Goal: Task Accomplishment & Management: Manage account settings

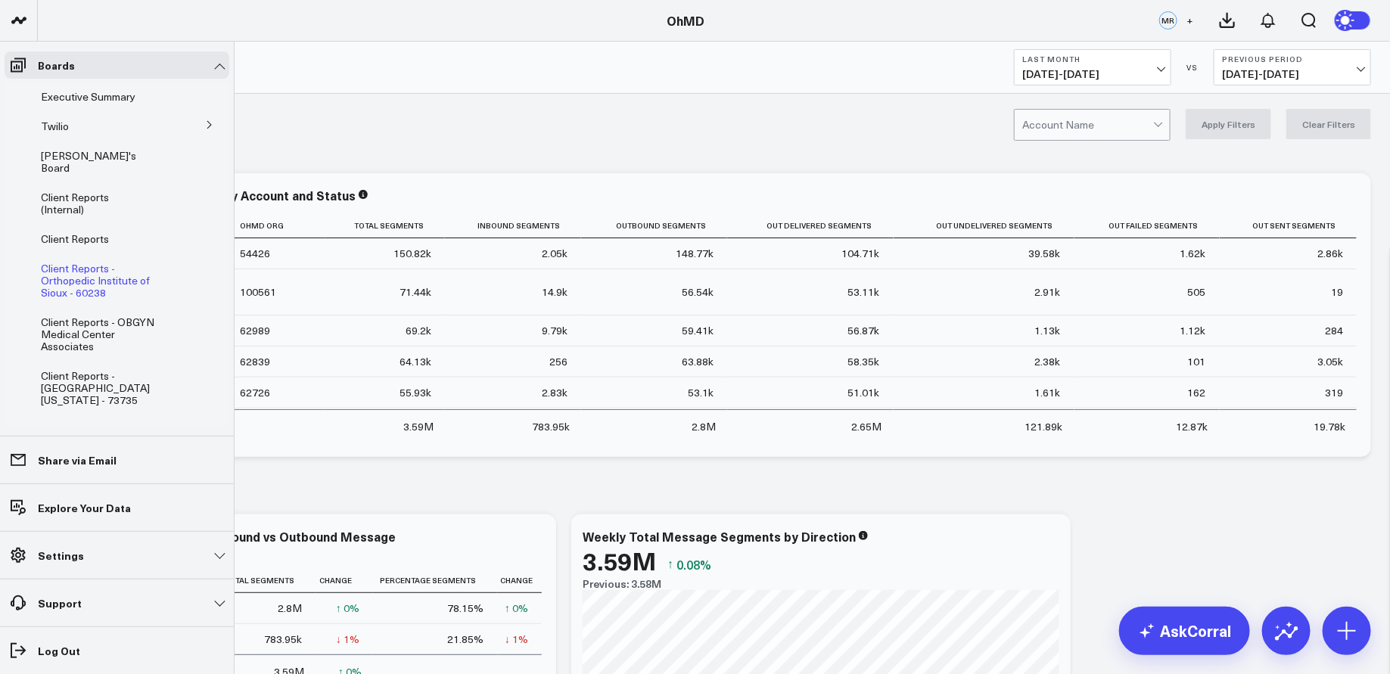
click at [85, 261] on span "Client Reports - Orthopedic Institute of Sioux - 60238" at bounding box center [95, 280] width 109 height 39
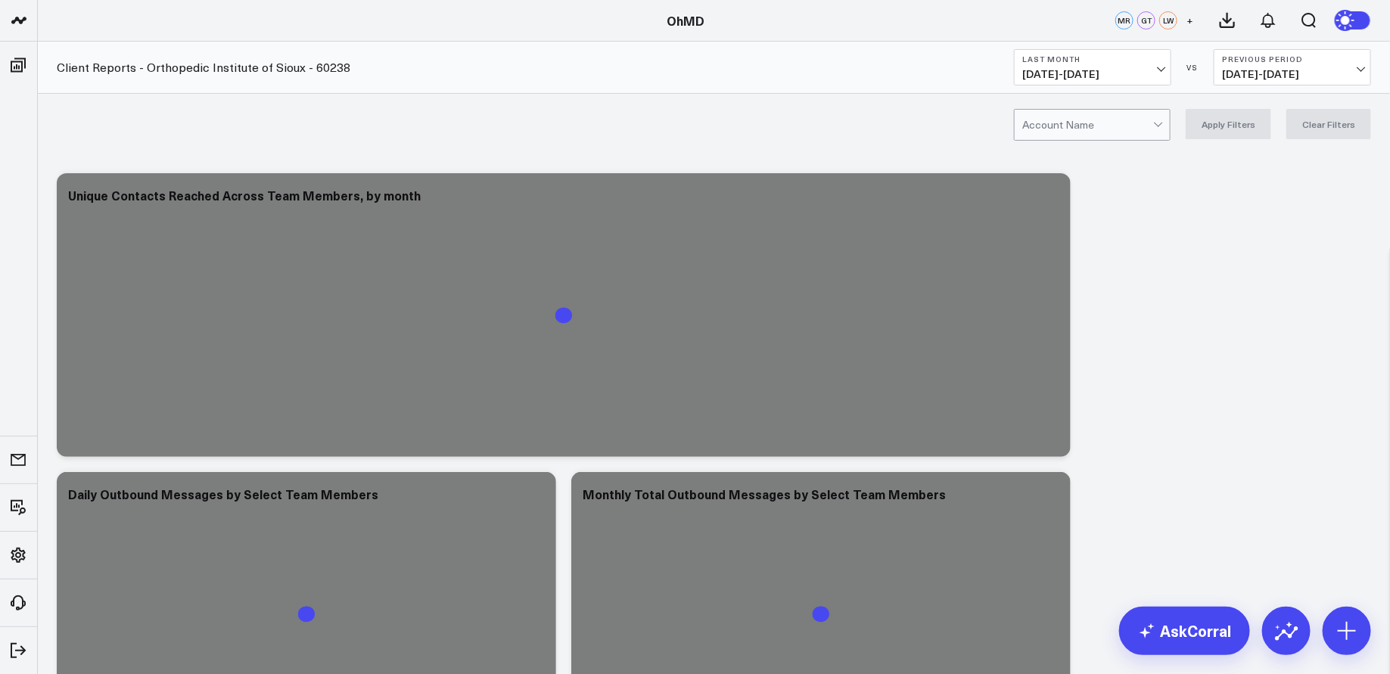
click at [1105, 117] on div at bounding box center [1088, 125] width 131 height 30
type input "orthopedic insti"
click at [1140, 157] on div "Orthopedic Institute Of Sioux - 60238" at bounding box center [1092, 163] width 155 height 42
click at [1240, 128] on button "Apply Filters" at bounding box center [1229, 124] width 86 height 30
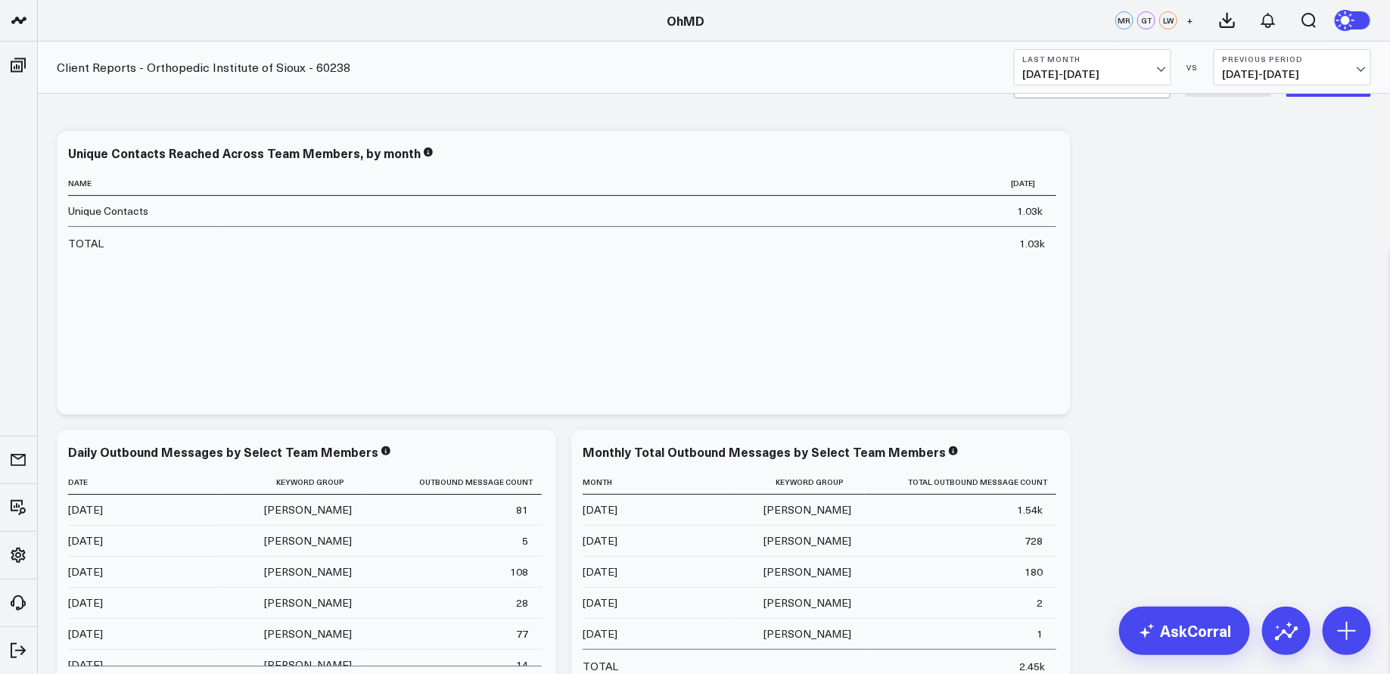
scroll to position [51, 0]
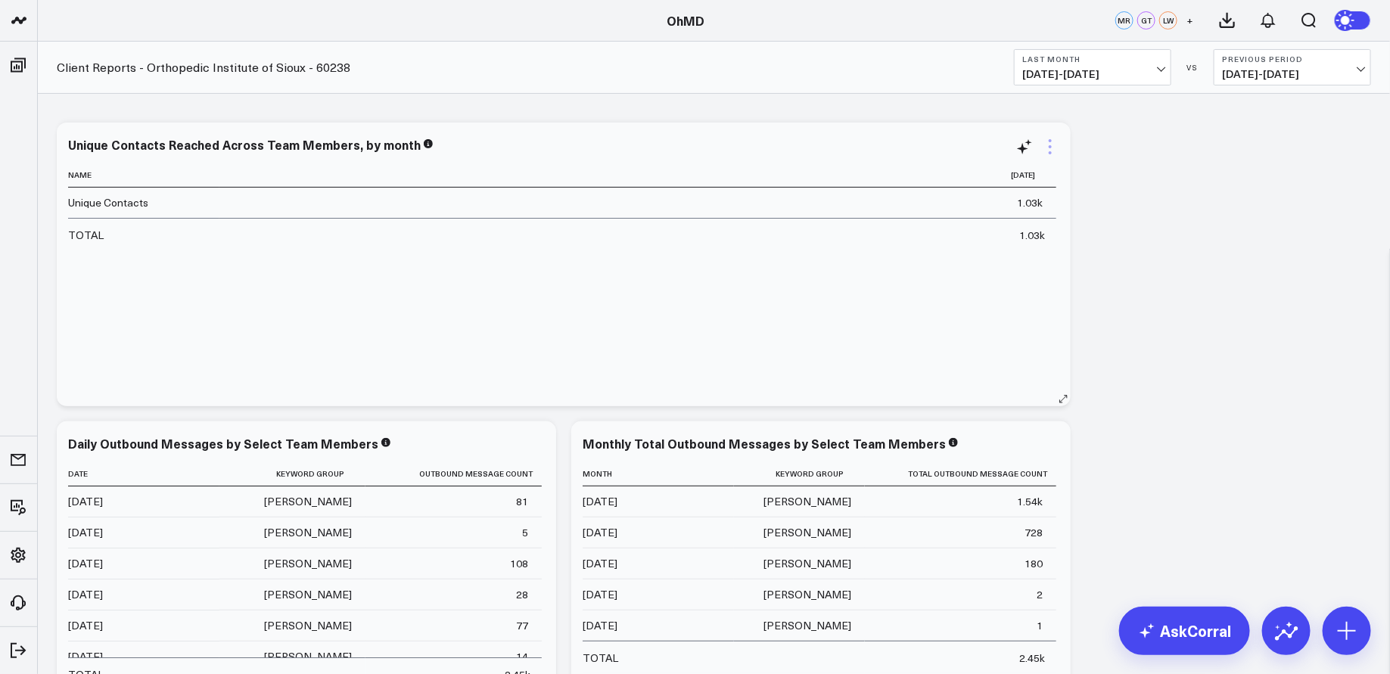
click at [1048, 148] on icon at bounding box center [1050, 147] width 18 height 18
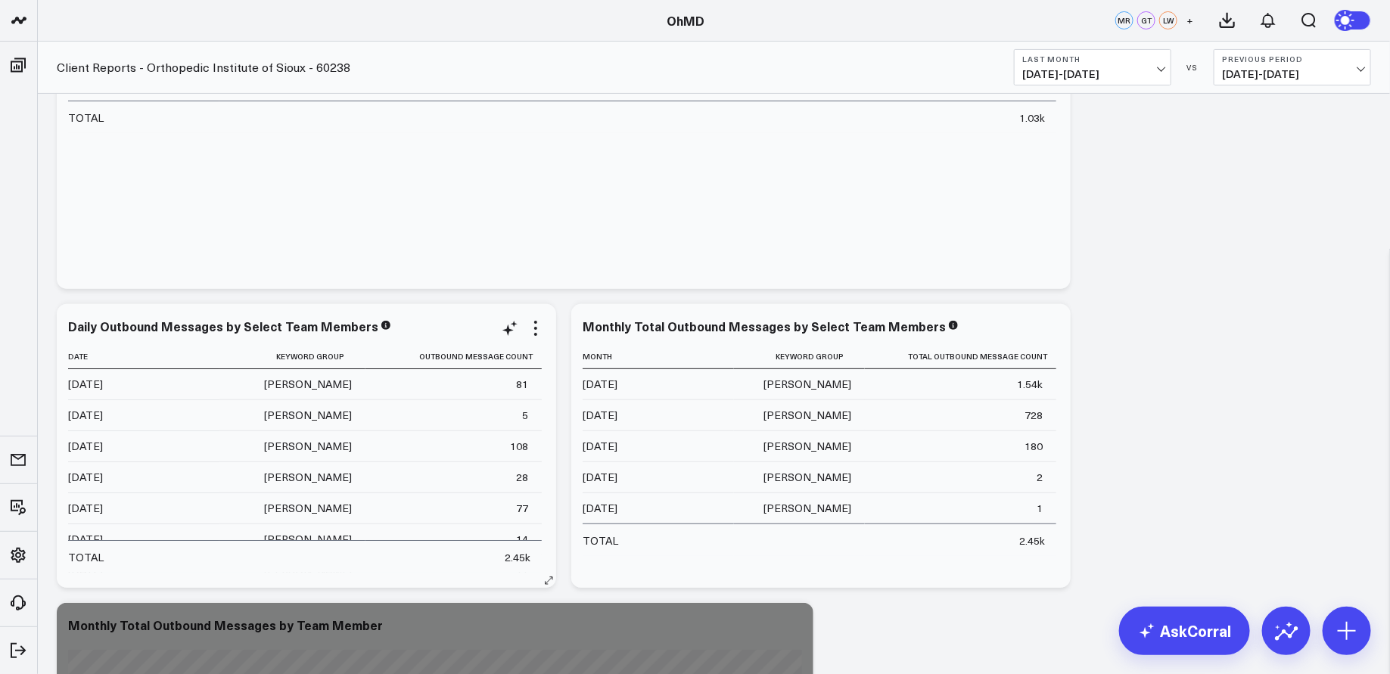
scroll to position [210, 0]
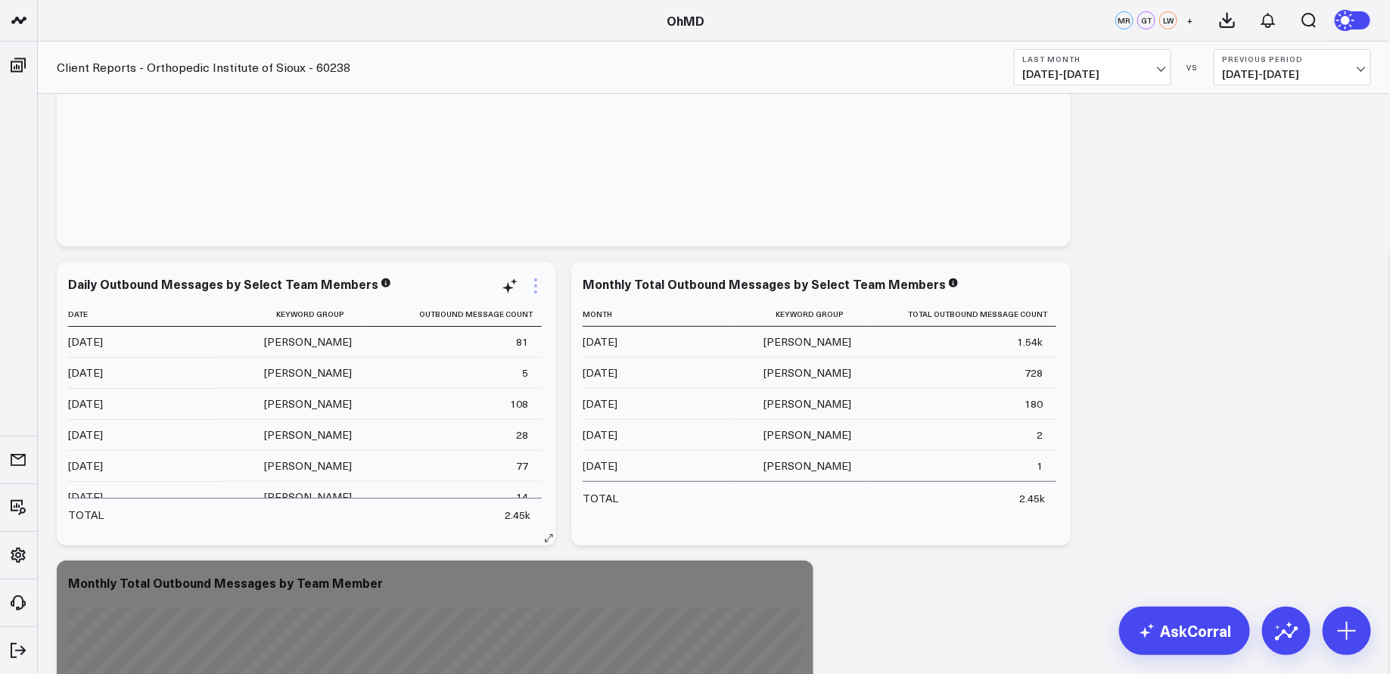
click at [540, 284] on icon at bounding box center [536, 286] width 18 height 18
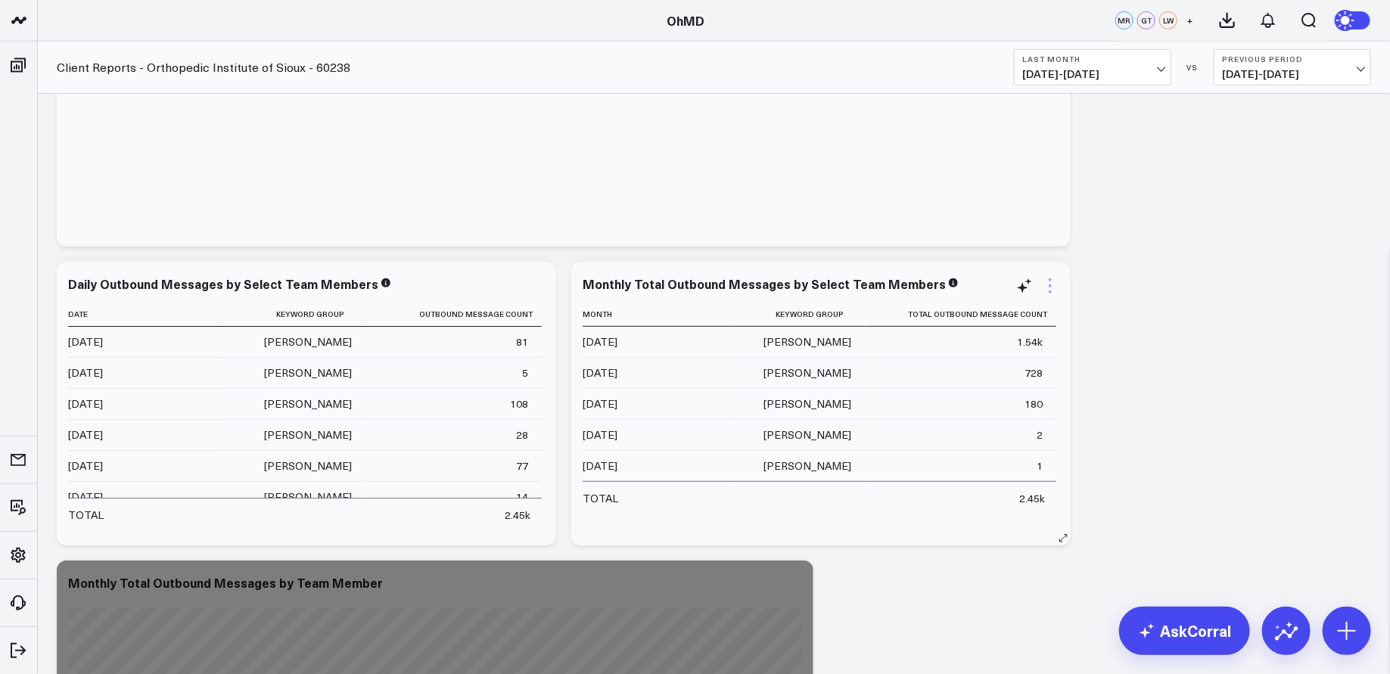
click at [1051, 285] on icon at bounding box center [1050, 286] width 3 height 3
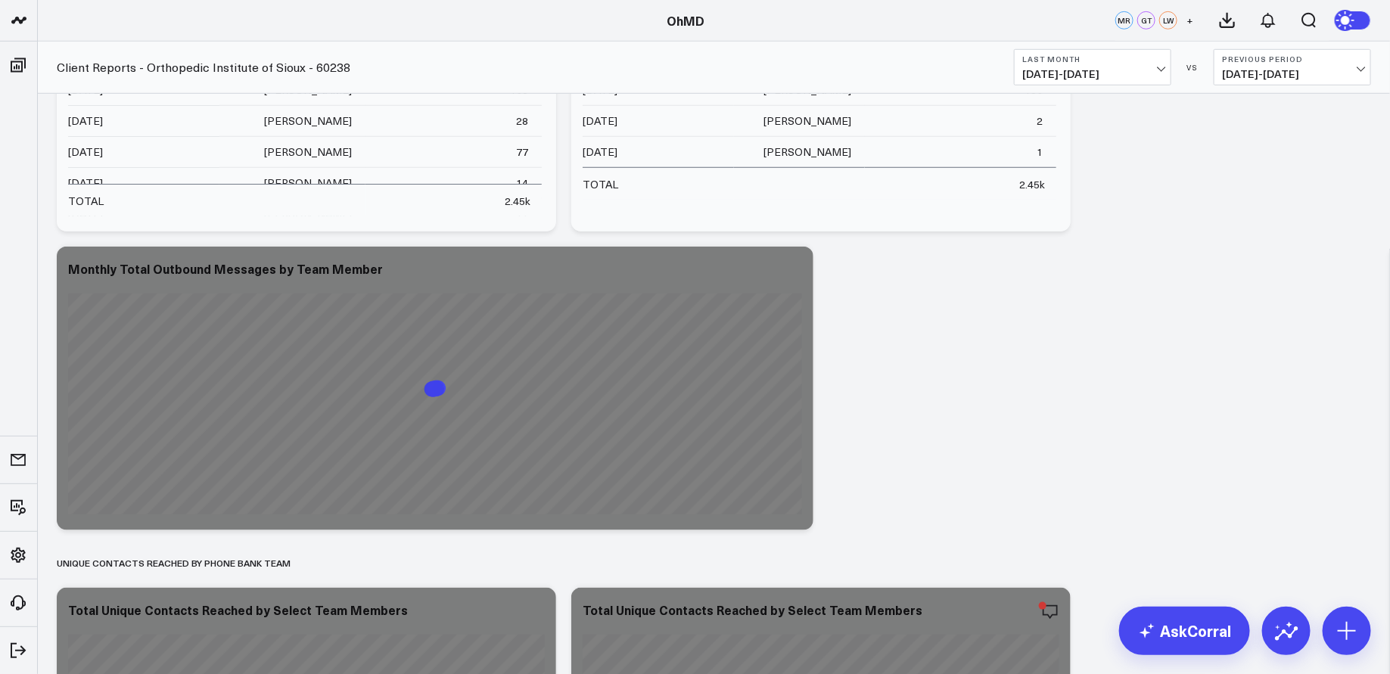
scroll to position [530, 0]
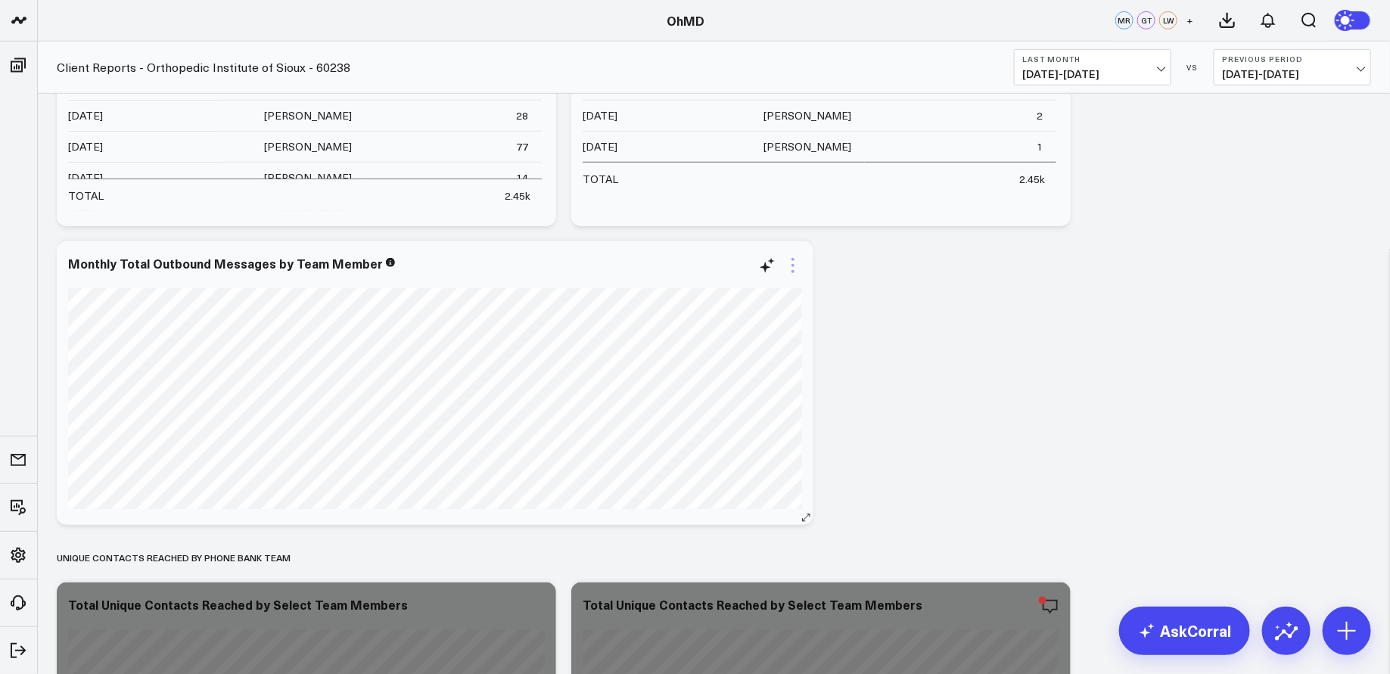
click at [794, 266] on icon at bounding box center [793, 266] width 18 height 18
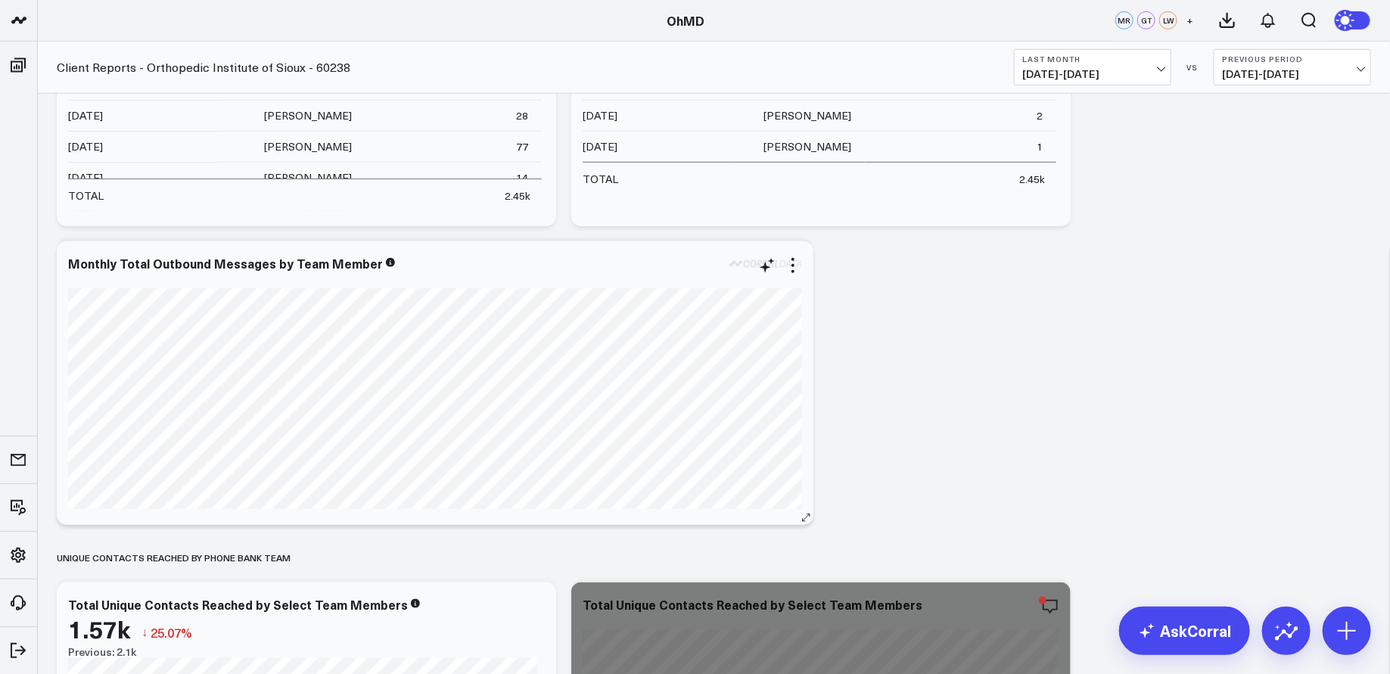
scroll to position [0, 0]
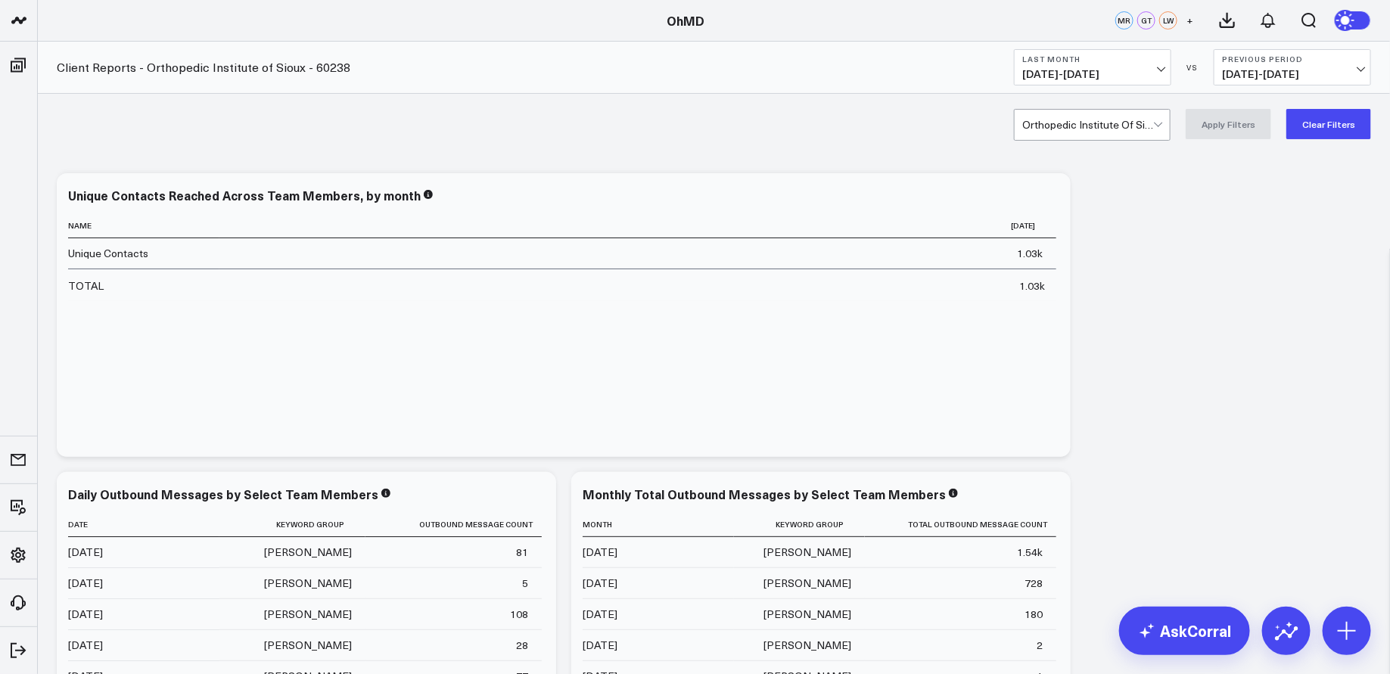
click at [1323, 120] on button "Clear Filters" at bounding box center [1329, 124] width 85 height 30
click at [1153, 123] on div at bounding box center [1088, 125] width 131 height 30
type input "orthopedic institute"
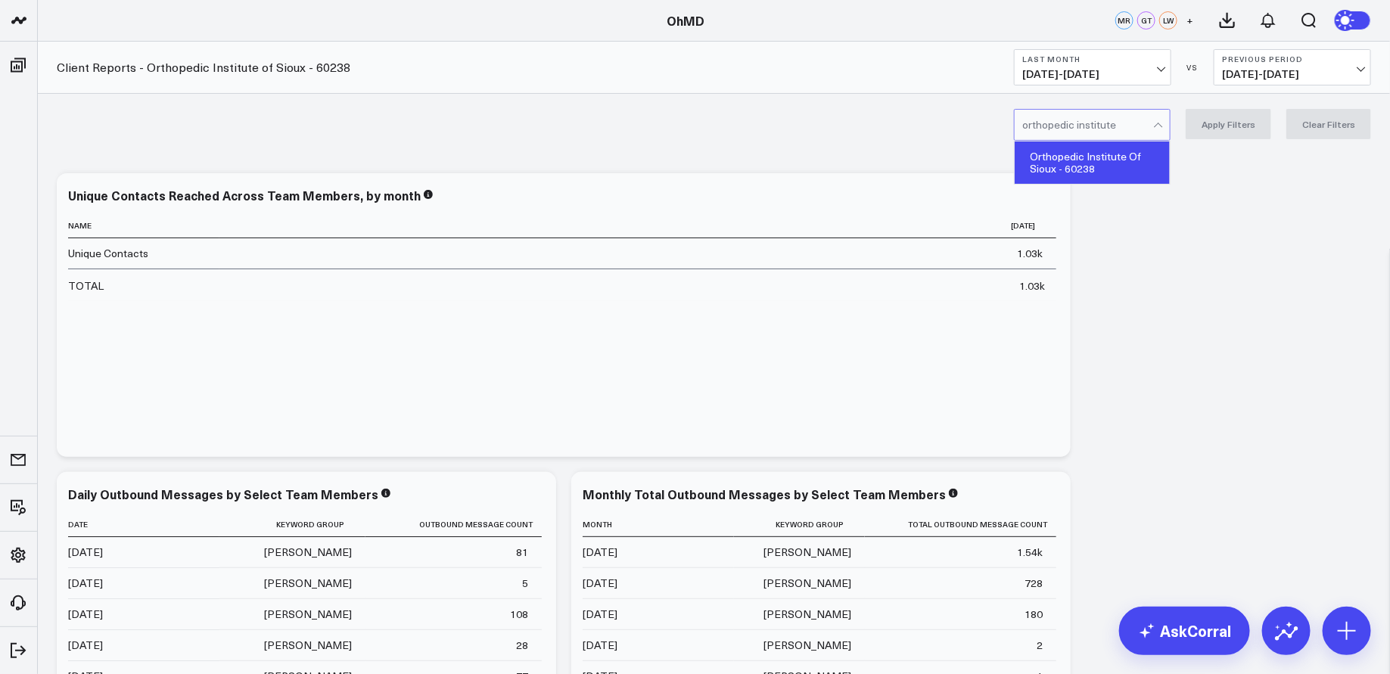
click at [1120, 164] on div "Orthopedic Institute Of Sioux - 60238" at bounding box center [1092, 163] width 155 height 42
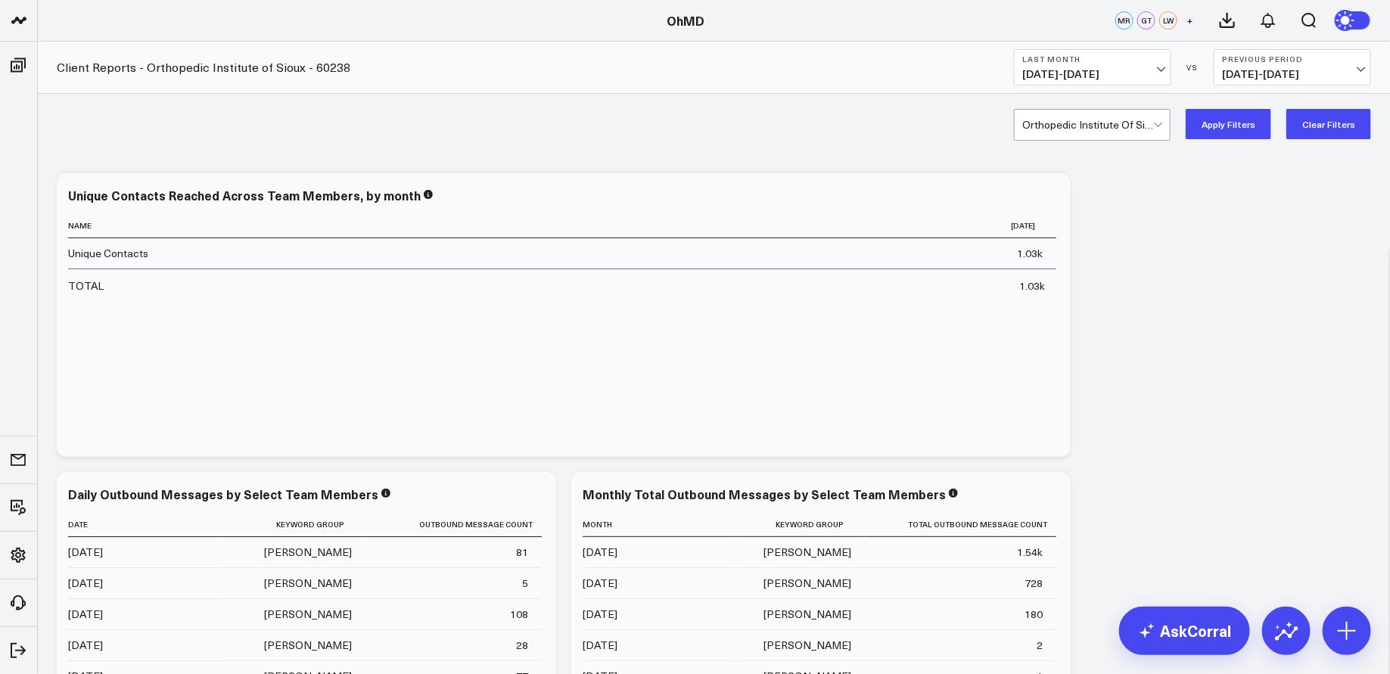
click at [1243, 132] on button "Apply Filters" at bounding box center [1229, 124] width 86 height 30
click at [1151, 124] on div at bounding box center [1088, 125] width 131 height 30
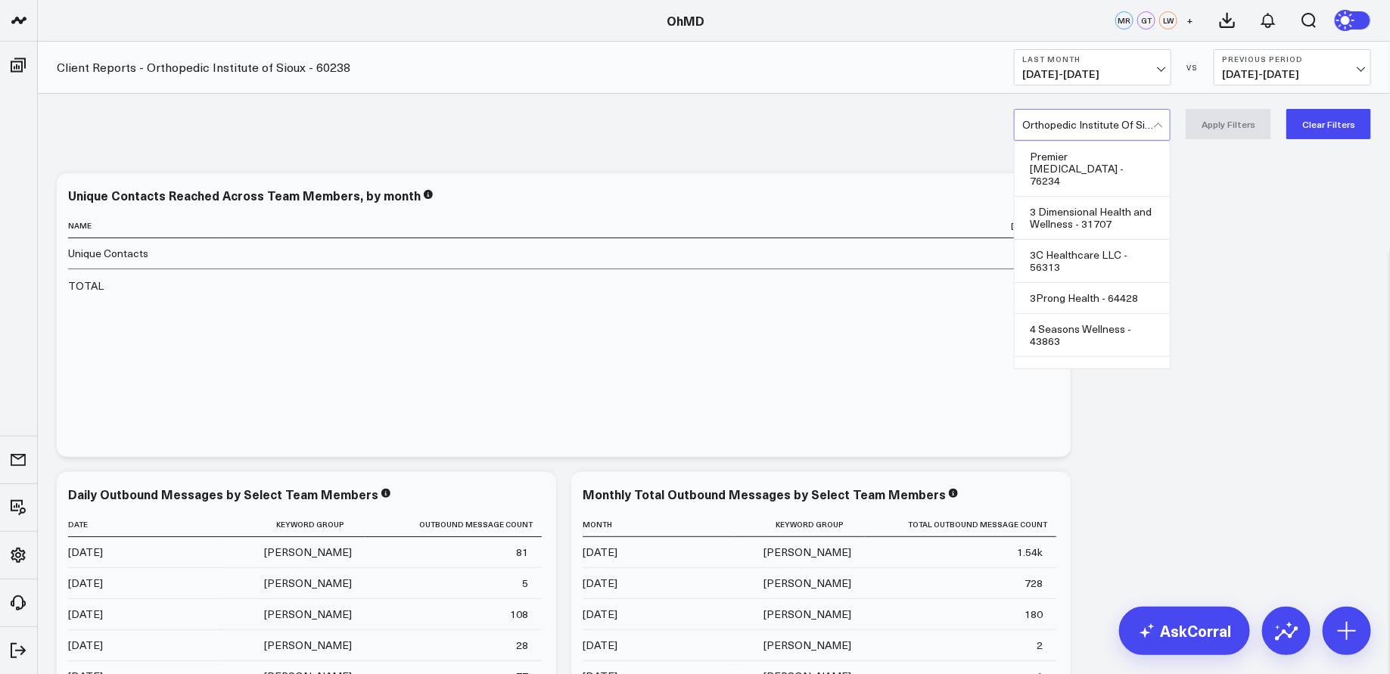
scroll to position [29780, 0]
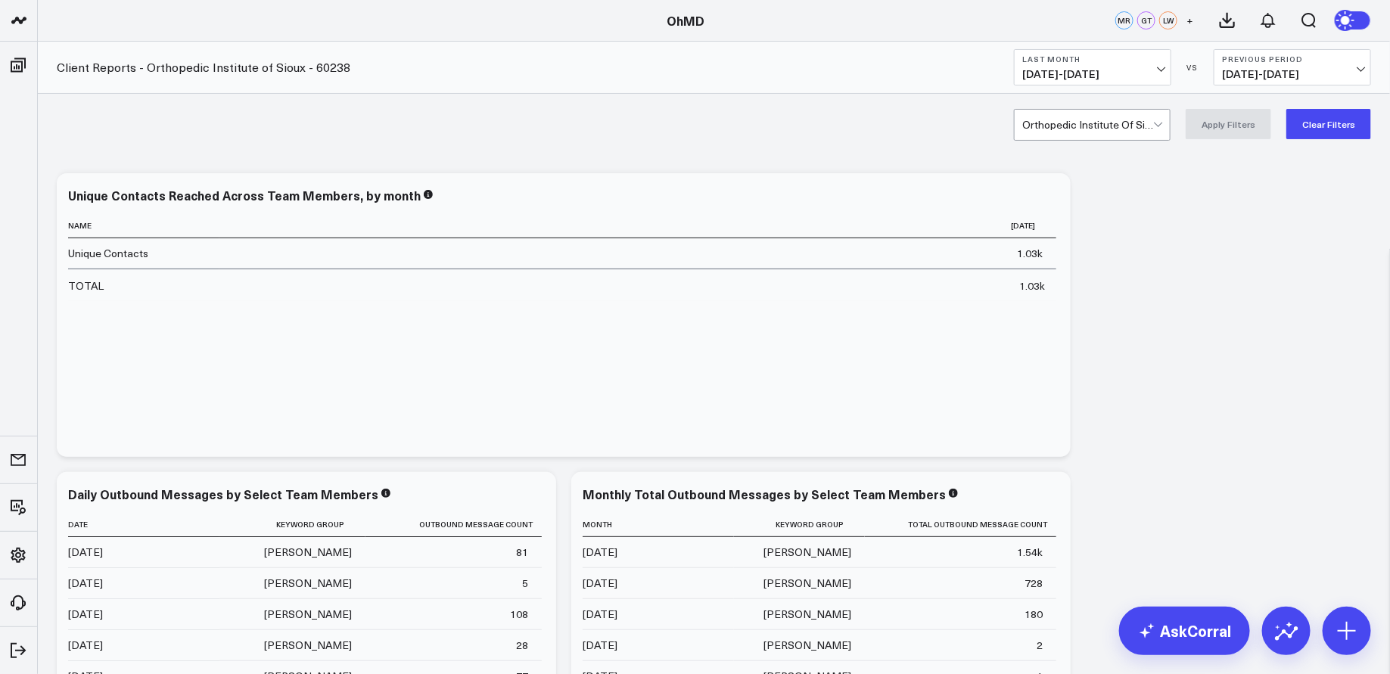
click at [1342, 126] on button "Clear Filters" at bounding box center [1329, 124] width 85 height 30
click at [1107, 132] on div at bounding box center [1088, 125] width 131 height 30
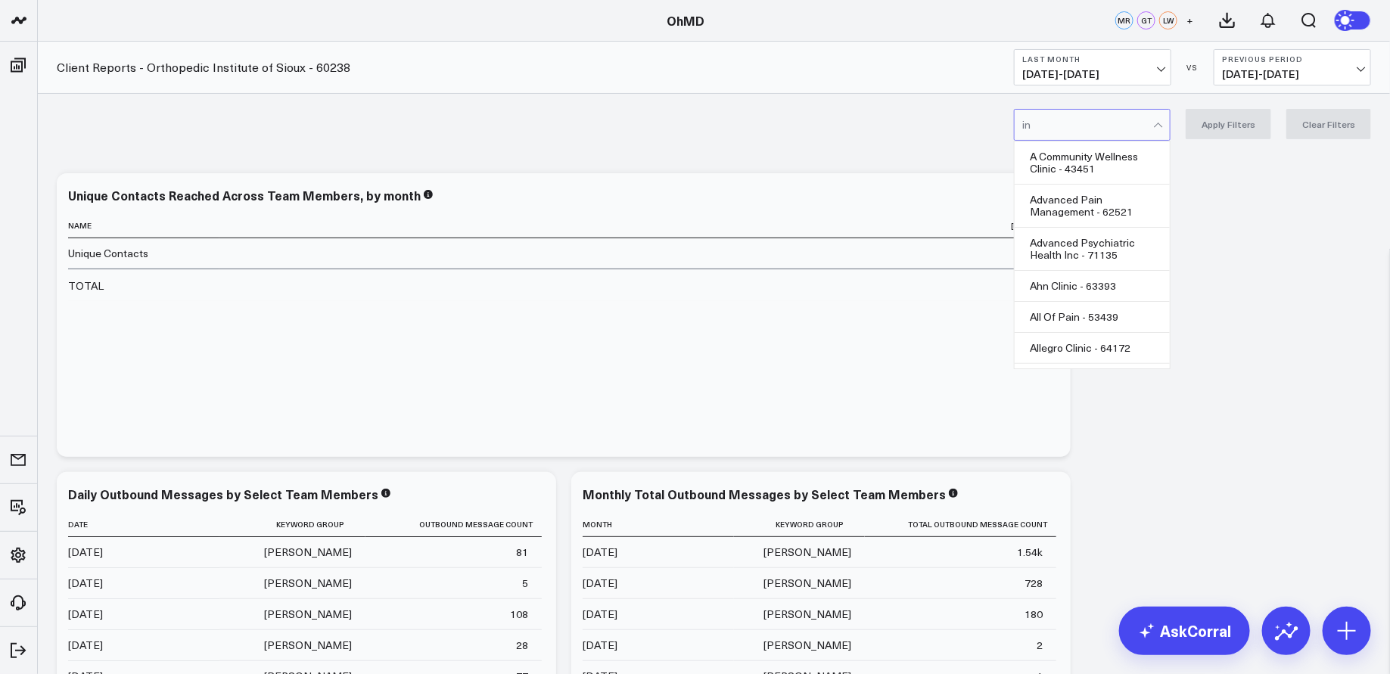
type input "i"
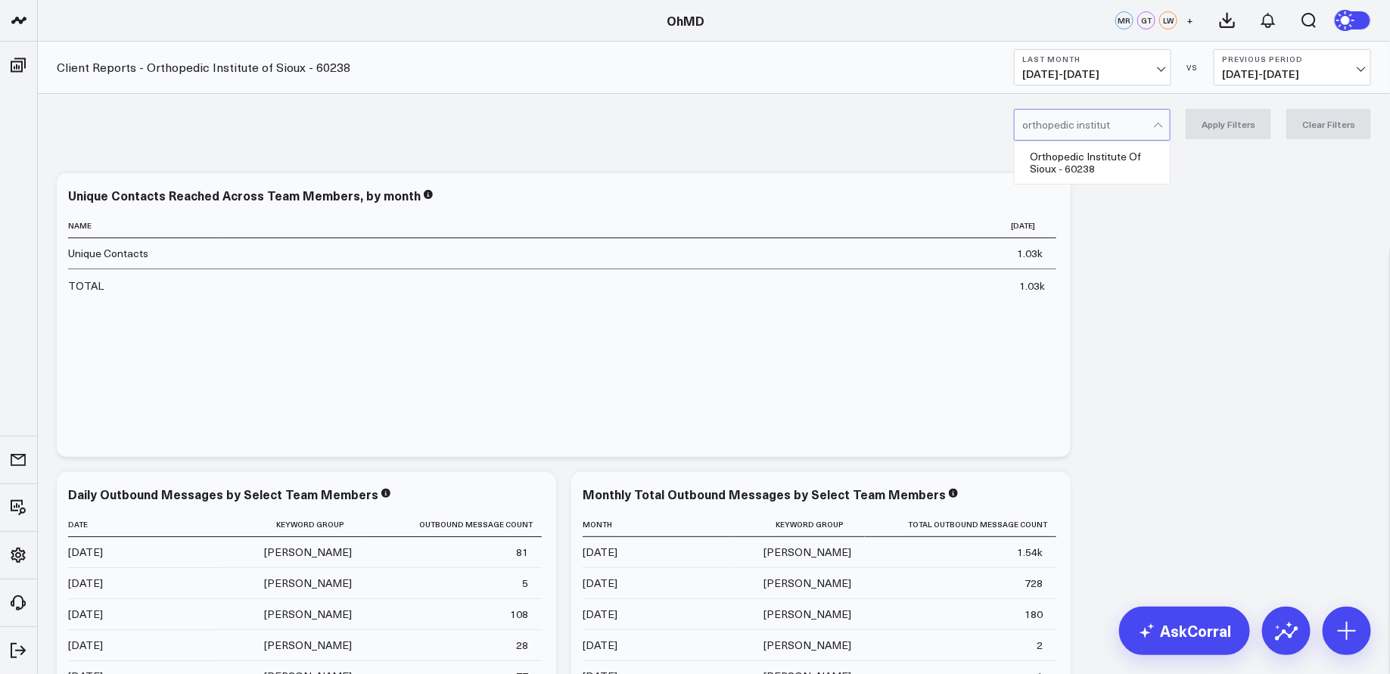
type input "orthopedic institute"
click at [1121, 165] on div "Orthopedic Institute Of Sioux - 60238" at bounding box center [1092, 163] width 155 height 42
click at [1226, 120] on button "Apply Filters" at bounding box center [1229, 124] width 86 height 30
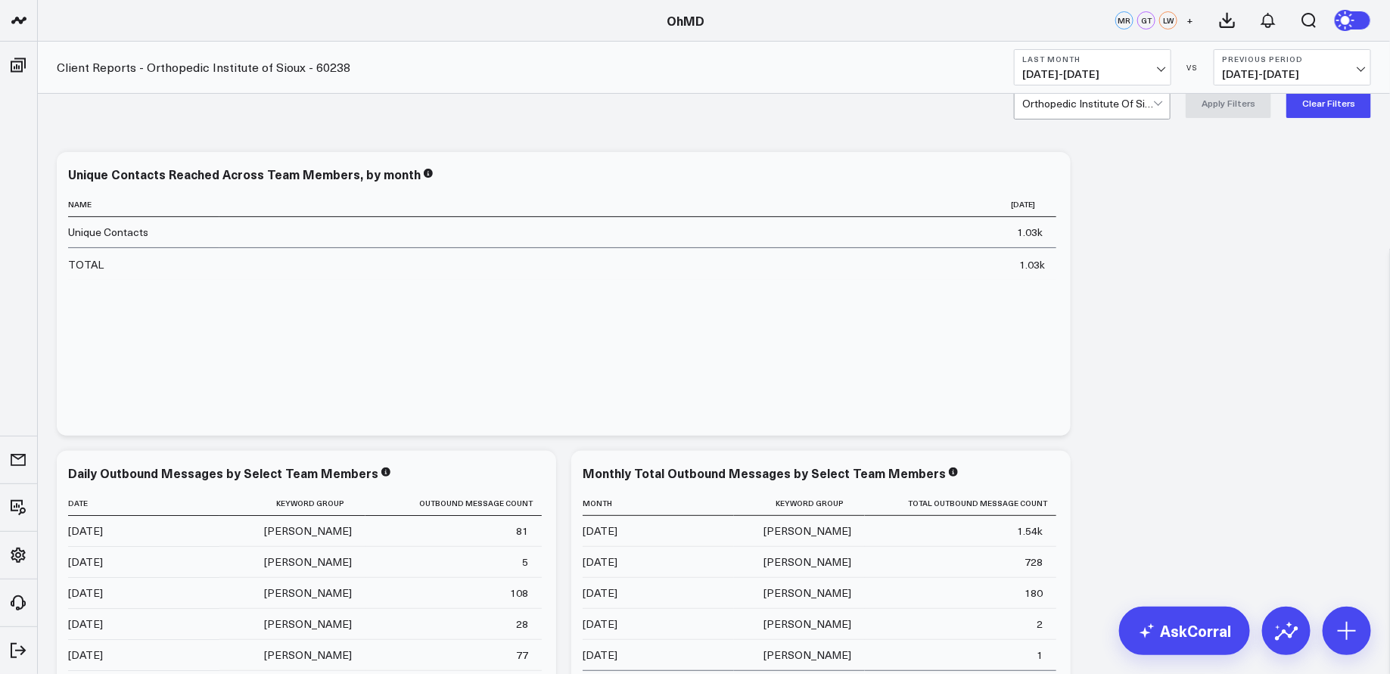
scroll to position [8, 0]
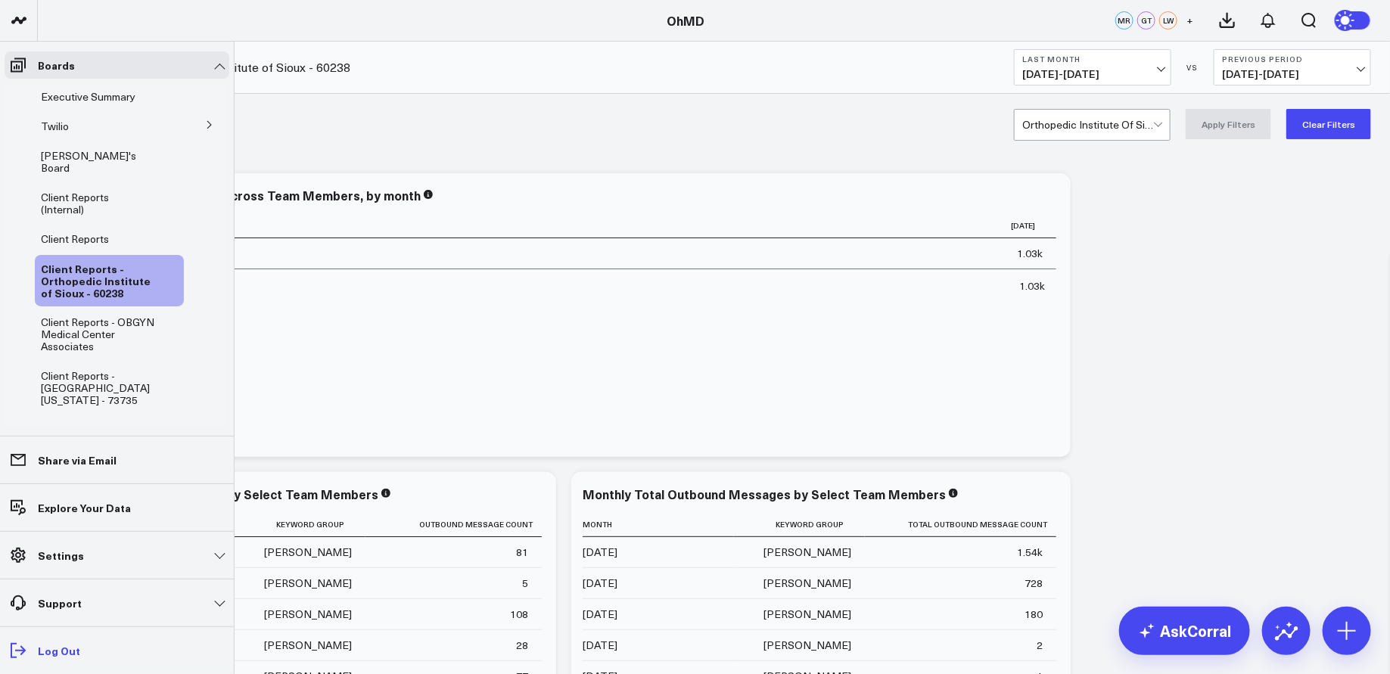
click at [45, 649] on p "Log Out" at bounding box center [59, 651] width 42 height 12
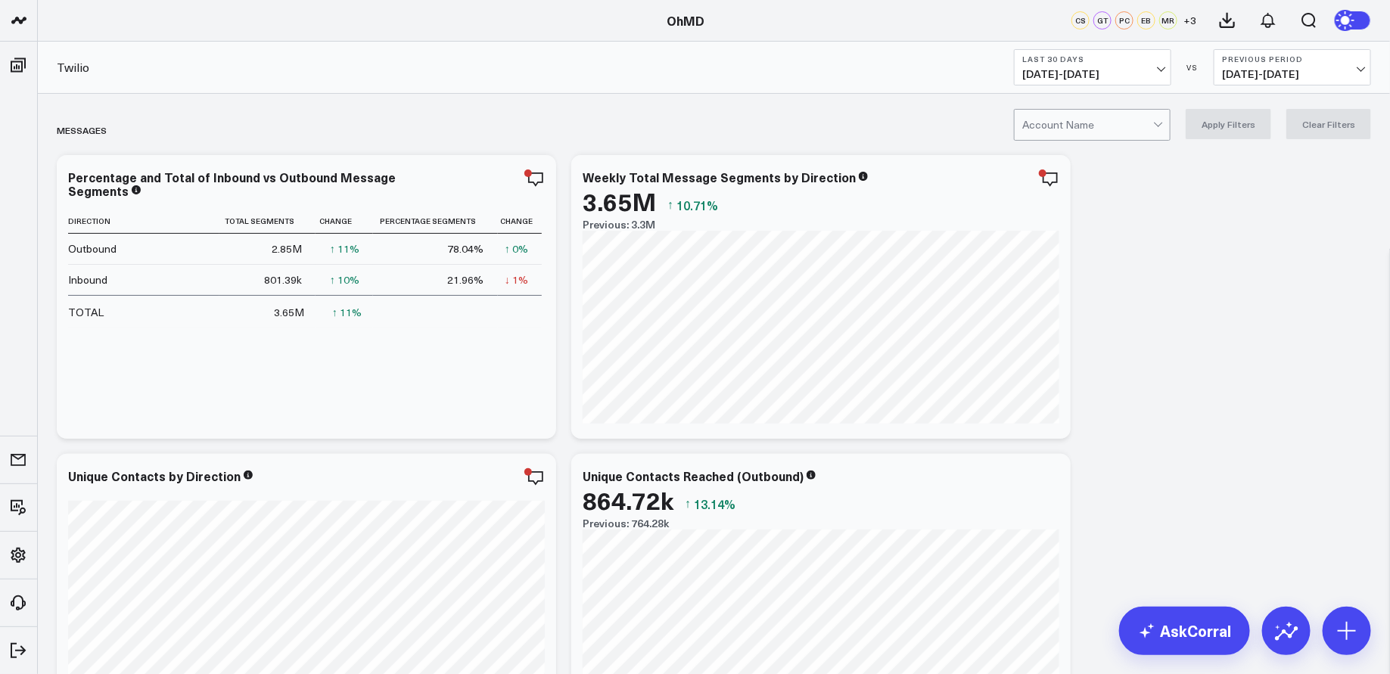
click at [1133, 72] on span "08/04/25 - 09/02/25" at bounding box center [1093, 74] width 141 height 12
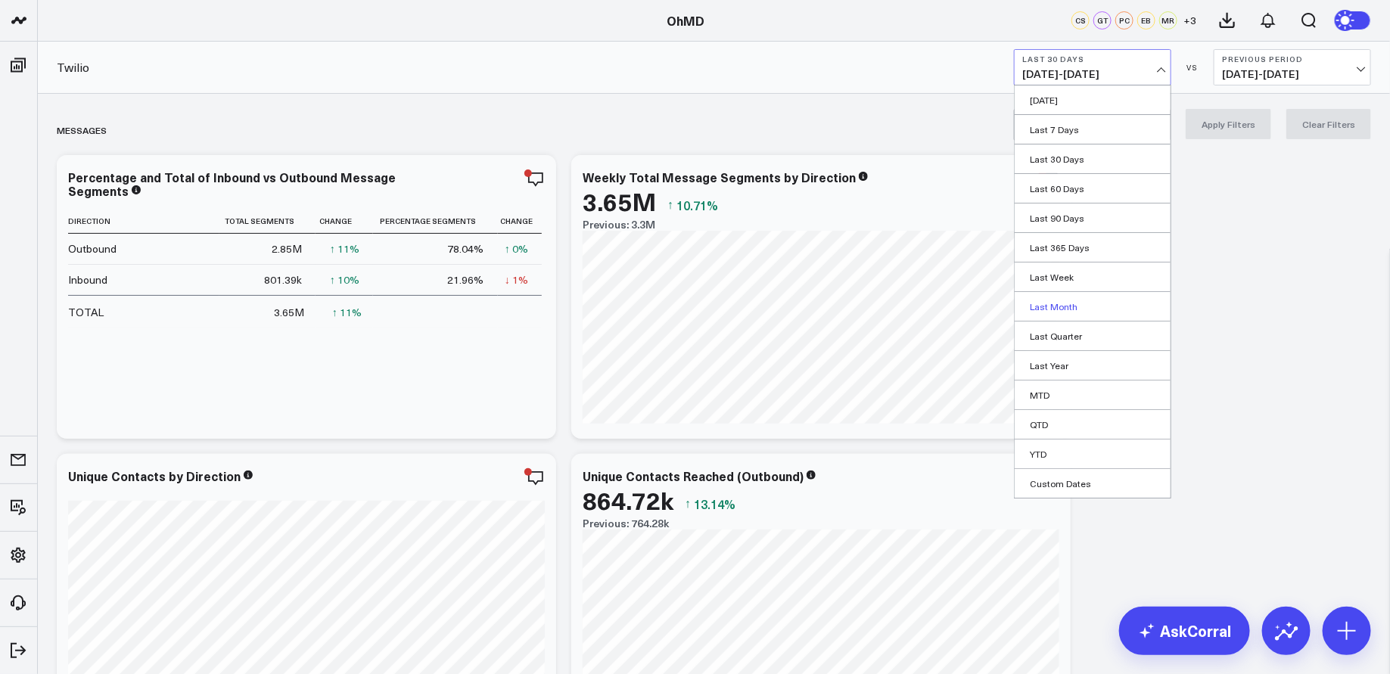
click at [1075, 298] on link "Last Month" at bounding box center [1093, 306] width 156 height 29
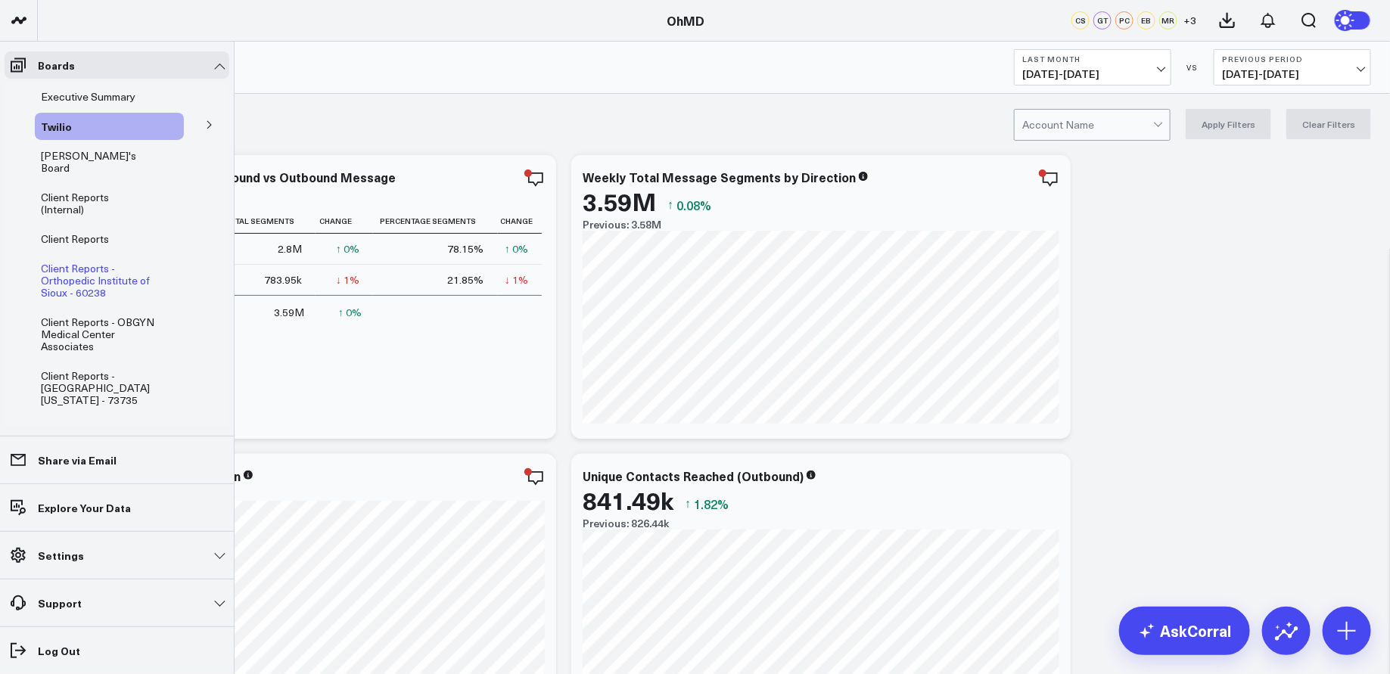
click at [83, 261] on span "Client Reports - Orthopedic Institute of Sioux - 60238" at bounding box center [95, 280] width 109 height 39
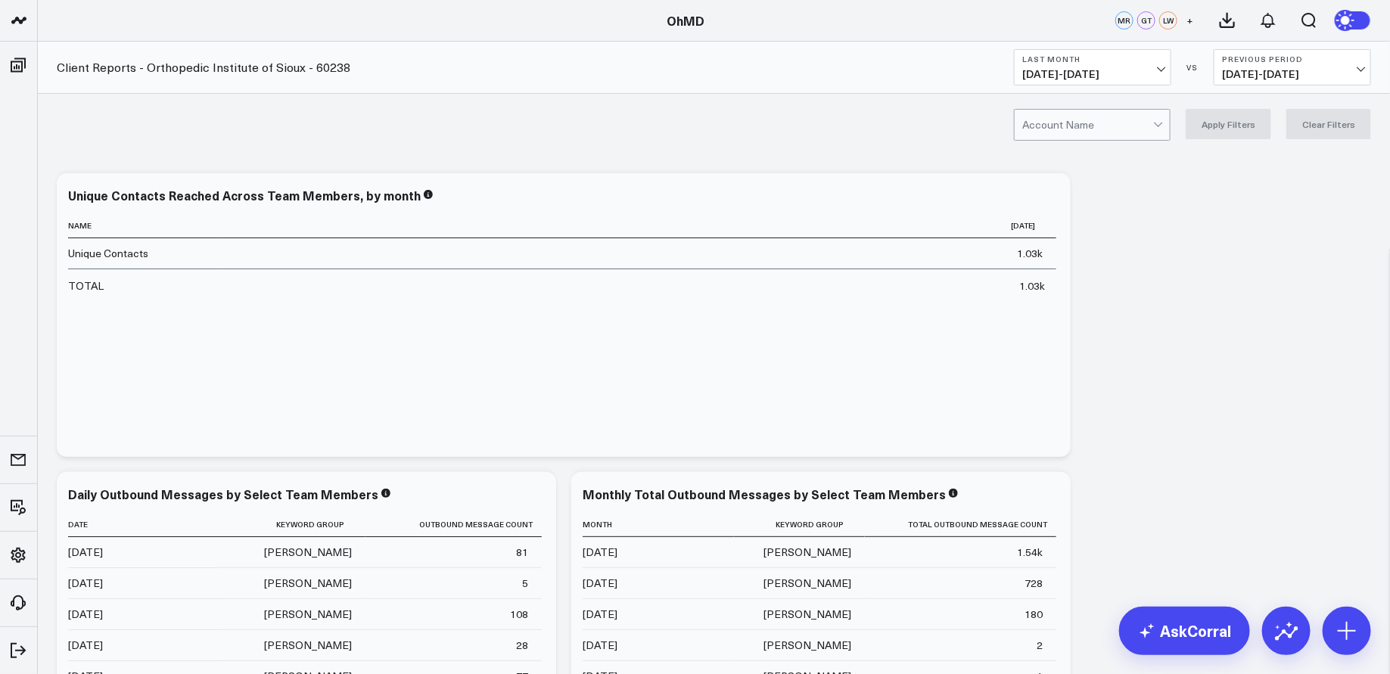
click at [1134, 119] on div at bounding box center [1088, 125] width 131 height 30
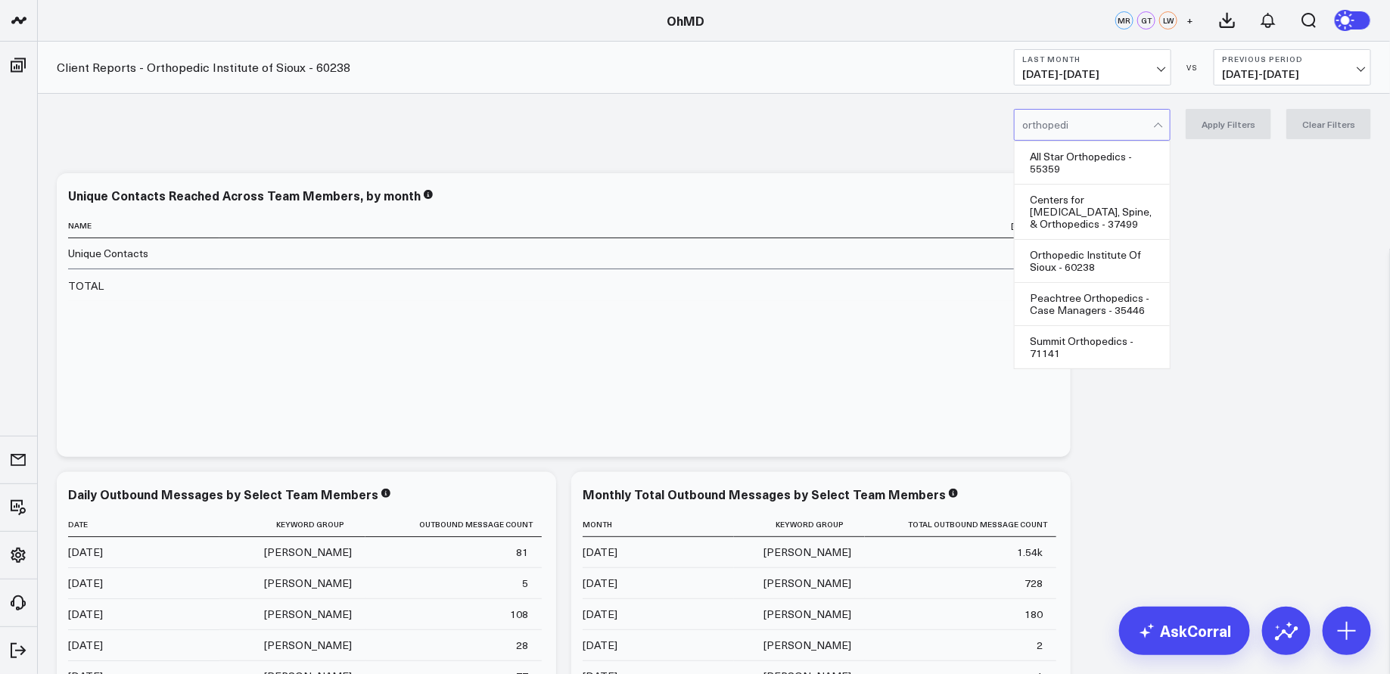
type input "orthopedic"
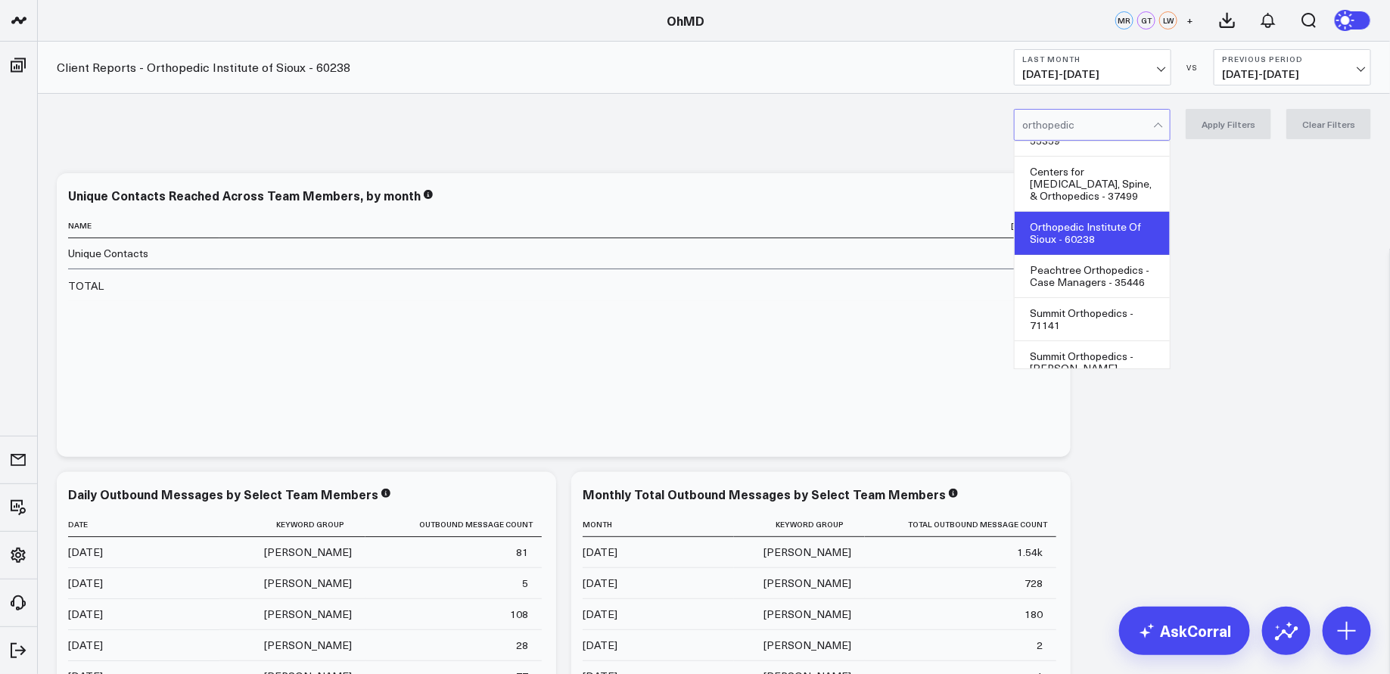
scroll to position [27, 0]
click at [1121, 238] on div "Orthopedic Institute Of Sioux - 60238" at bounding box center [1092, 234] width 155 height 43
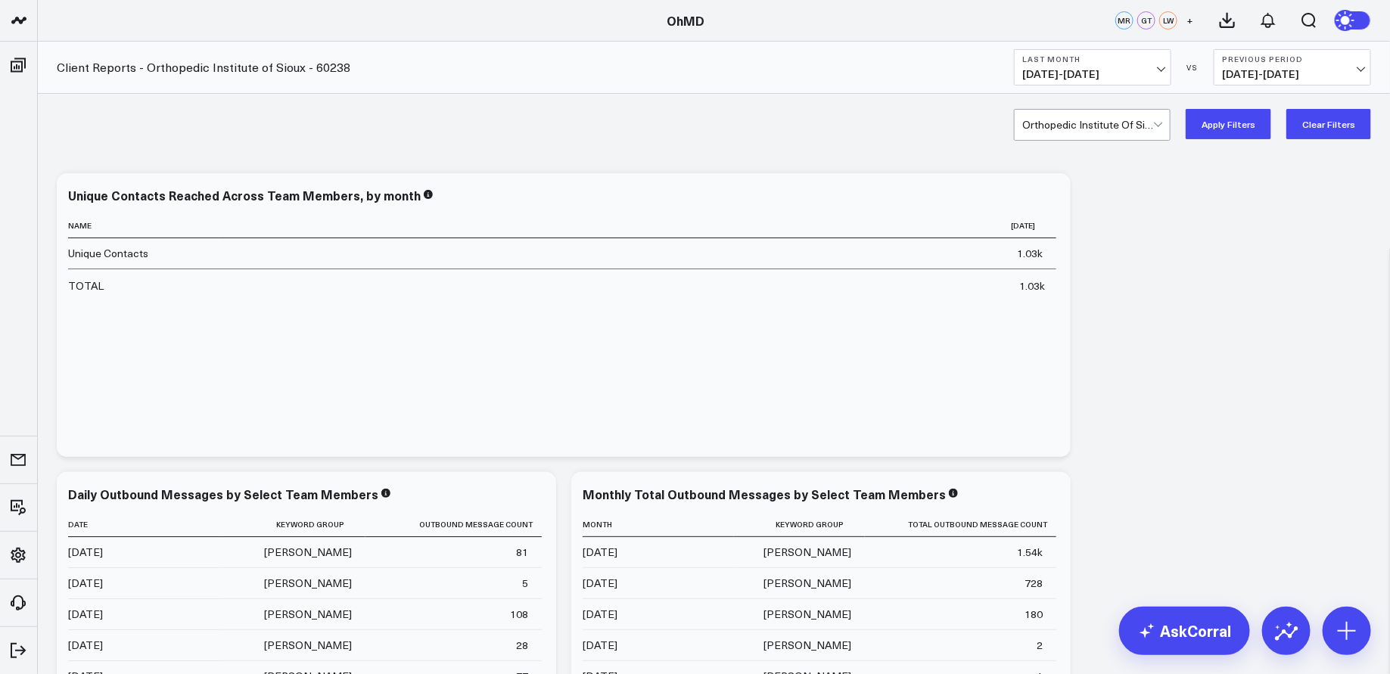
click at [1231, 130] on button "Apply Filters" at bounding box center [1229, 124] width 86 height 30
click at [1323, 124] on button "Clear Filters" at bounding box center [1329, 124] width 85 height 30
click at [1071, 121] on div at bounding box center [1088, 125] width 131 height 30
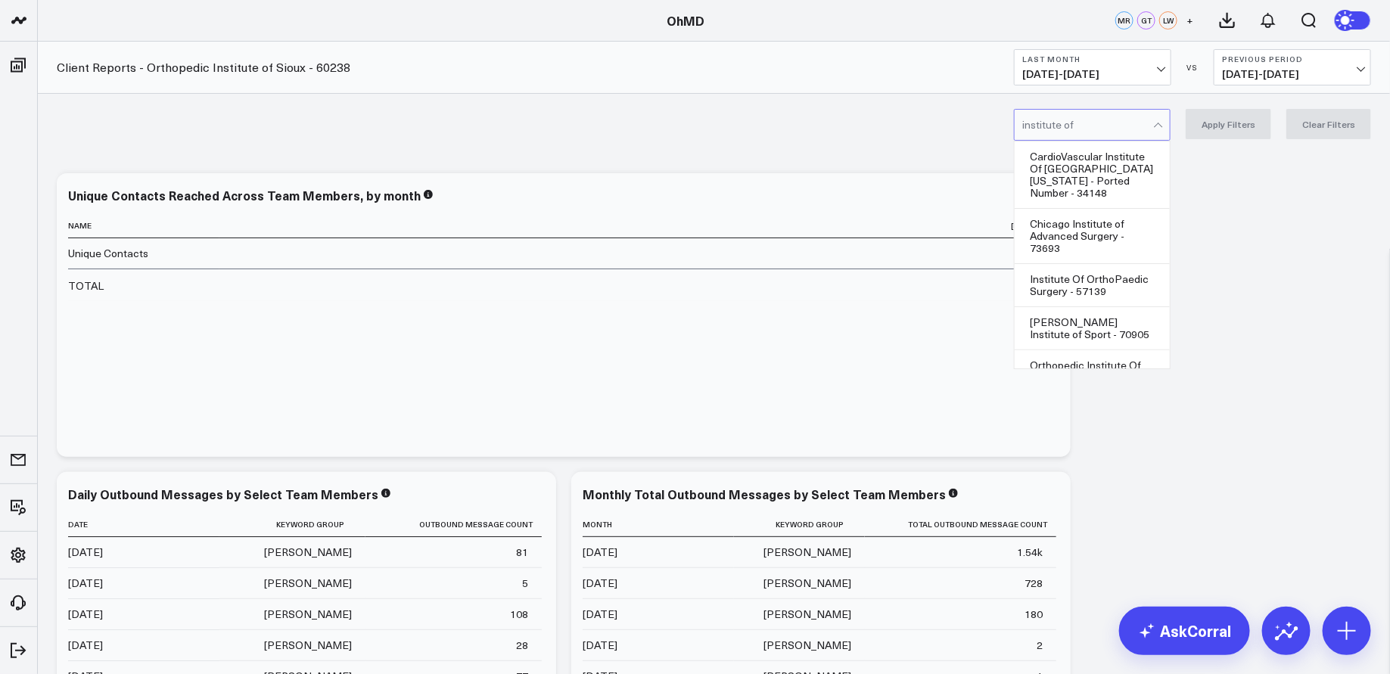
click at [1069, 129] on input "institute of" at bounding box center [1051, 125] width 56 height 30
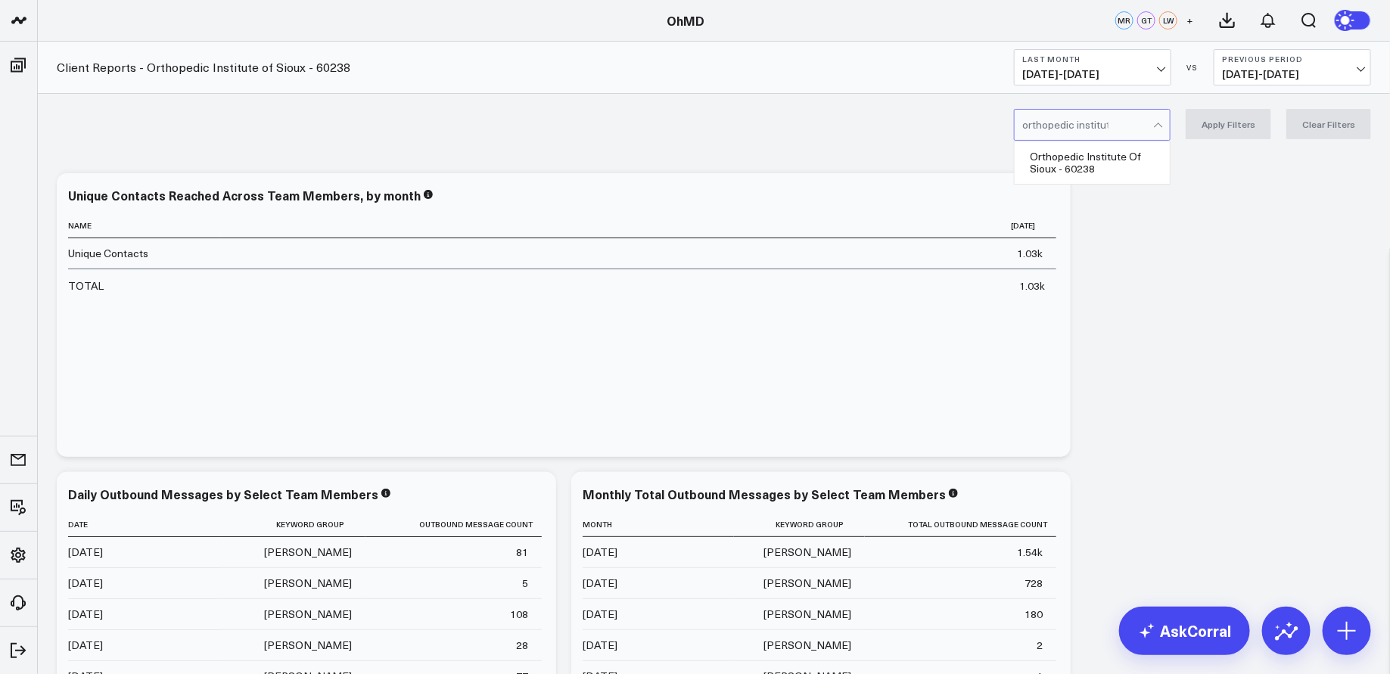
type input "orthopedic institute"
click at [1102, 172] on div "Orthopedic Institute Of Sioux - 60238" at bounding box center [1092, 163] width 155 height 42
click at [1231, 127] on button "Apply Filters" at bounding box center [1229, 124] width 86 height 30
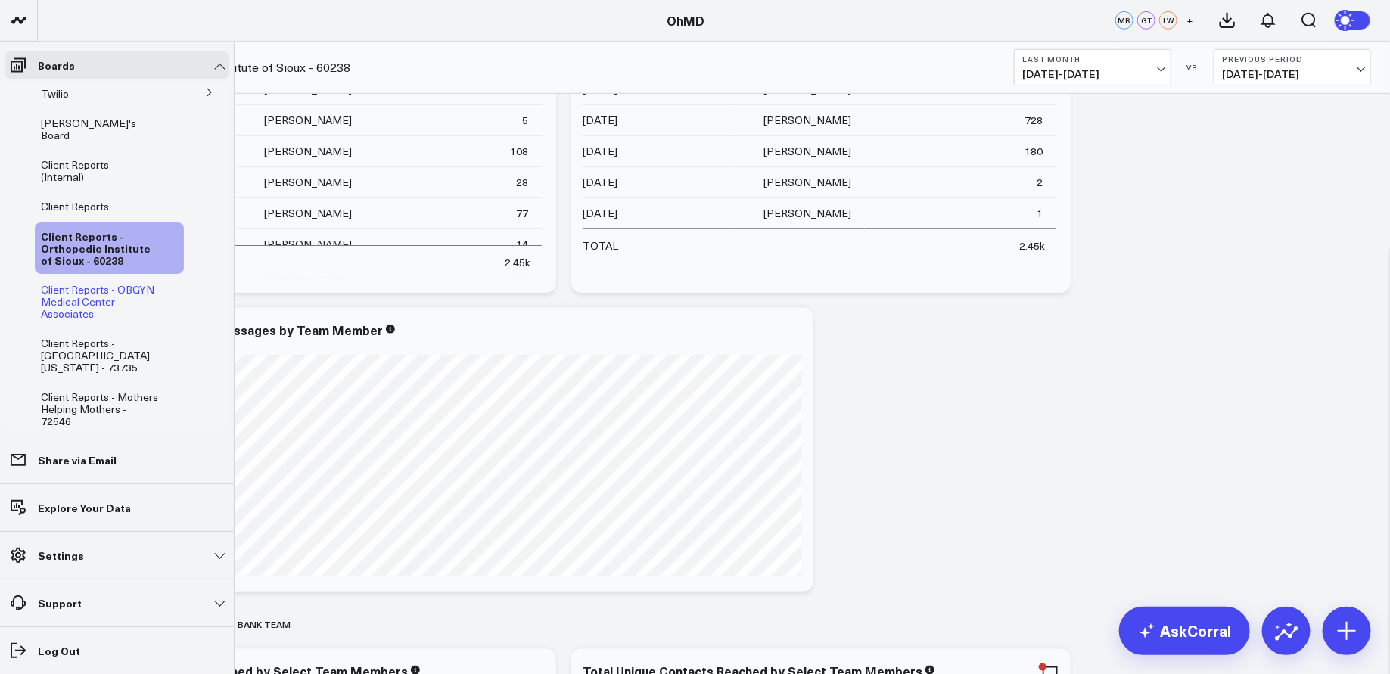
scroll to position [40, 0]
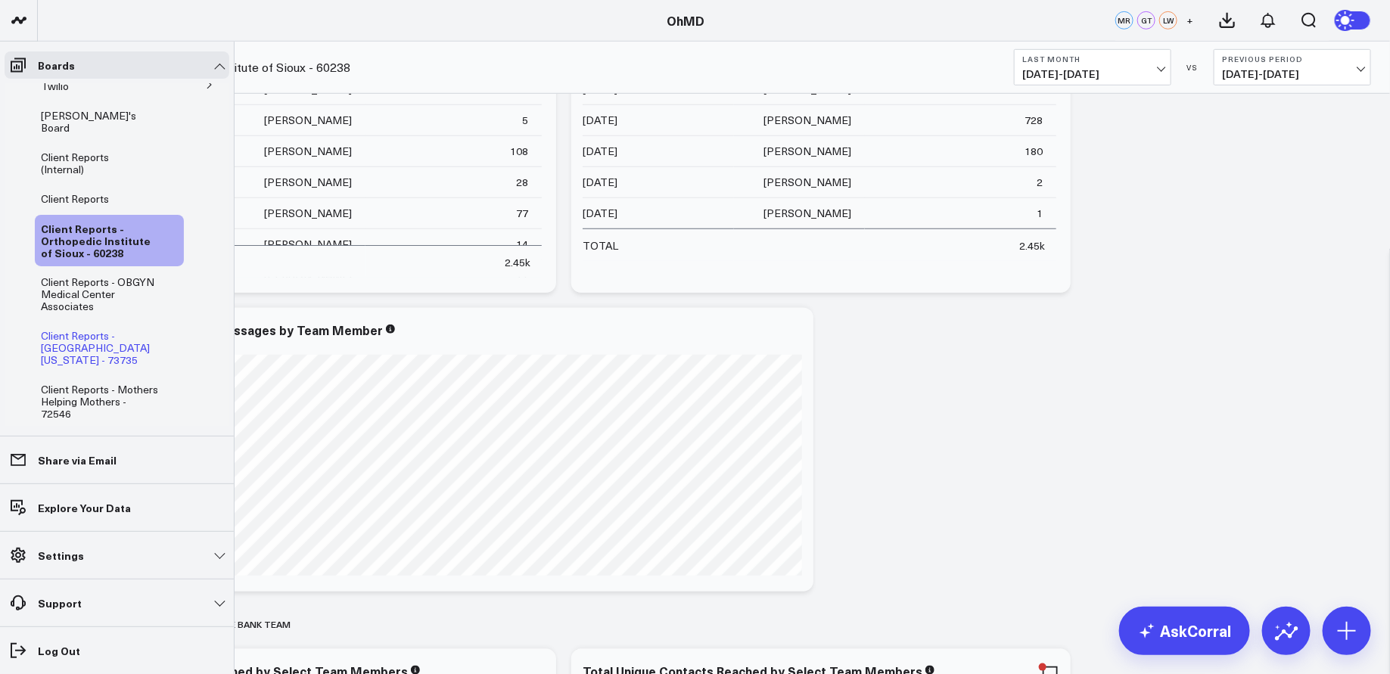
click at [120, 328] on span "Client Reports - [GEOGRAPHIC_DATA][US_STATE] - 73735" at bounding box center [95, 347] width 109 height 39
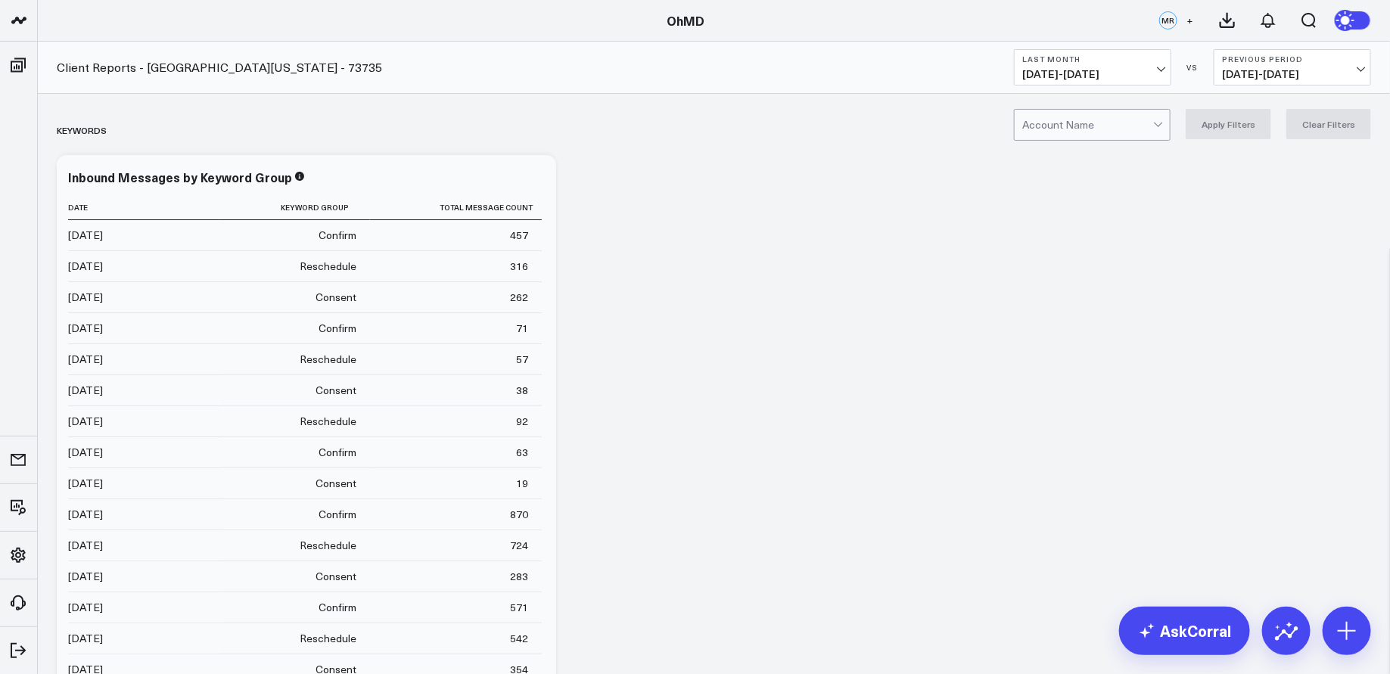
click at [1107, 126] on div at bounding box center [1088, 125] width 131 height 30
type input "university of maryland"
click at [1116, 163] on div "[GEOGRAPHIC_DATA][US_STATE] - 73735" at bounding box center [1092, 163] width 155 height 42
click at [1227, 120] on button "Apply Filters" at bounding box center [1229, 124] width 86 height 30
click at [538, 176] on icon at bounding box center [536, 179] width 18 height 18
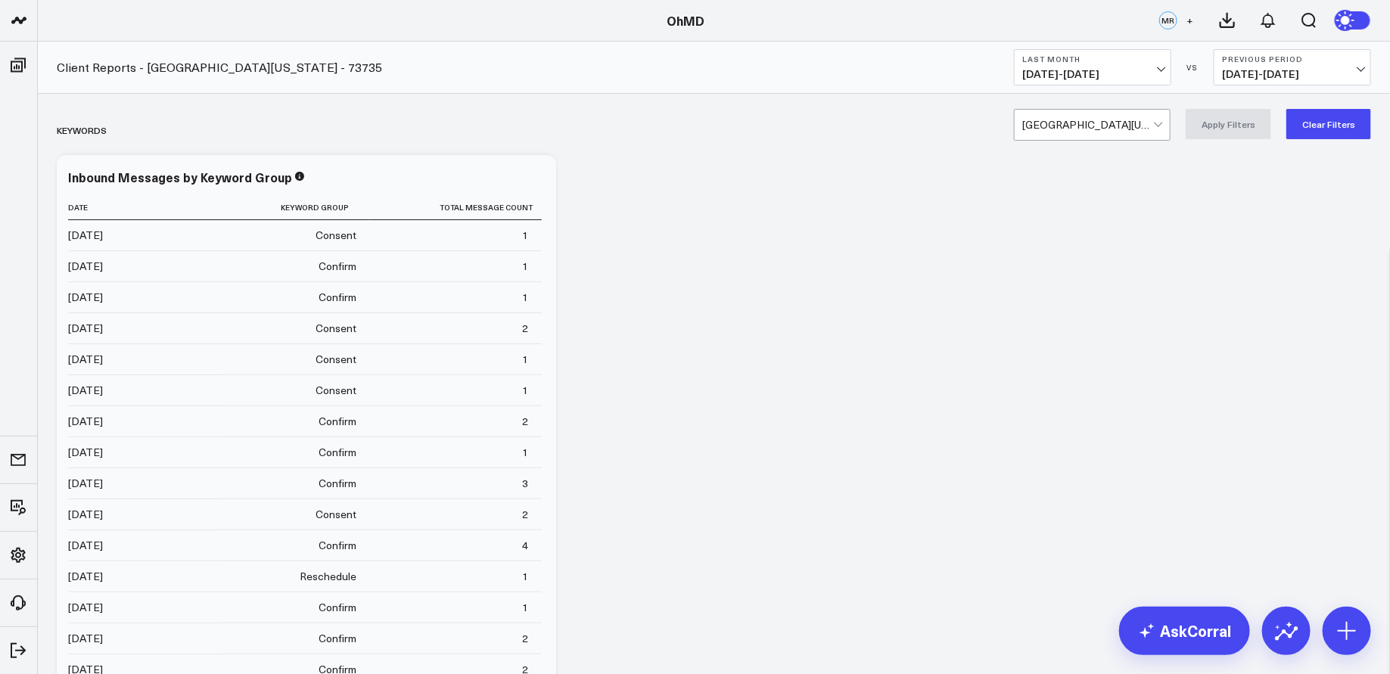
click at [1227, 19] on icon at bounding box center [1228, 20] width 18 height 18
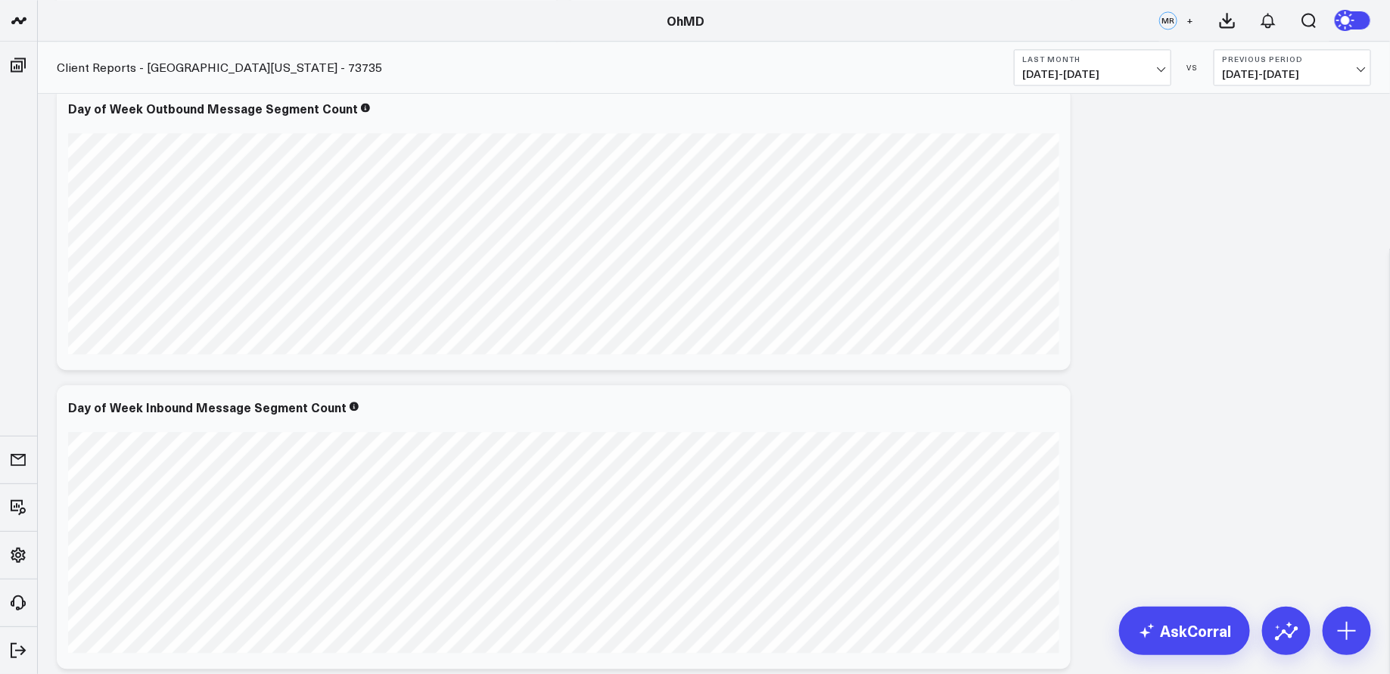
scroll to position [975, 0]
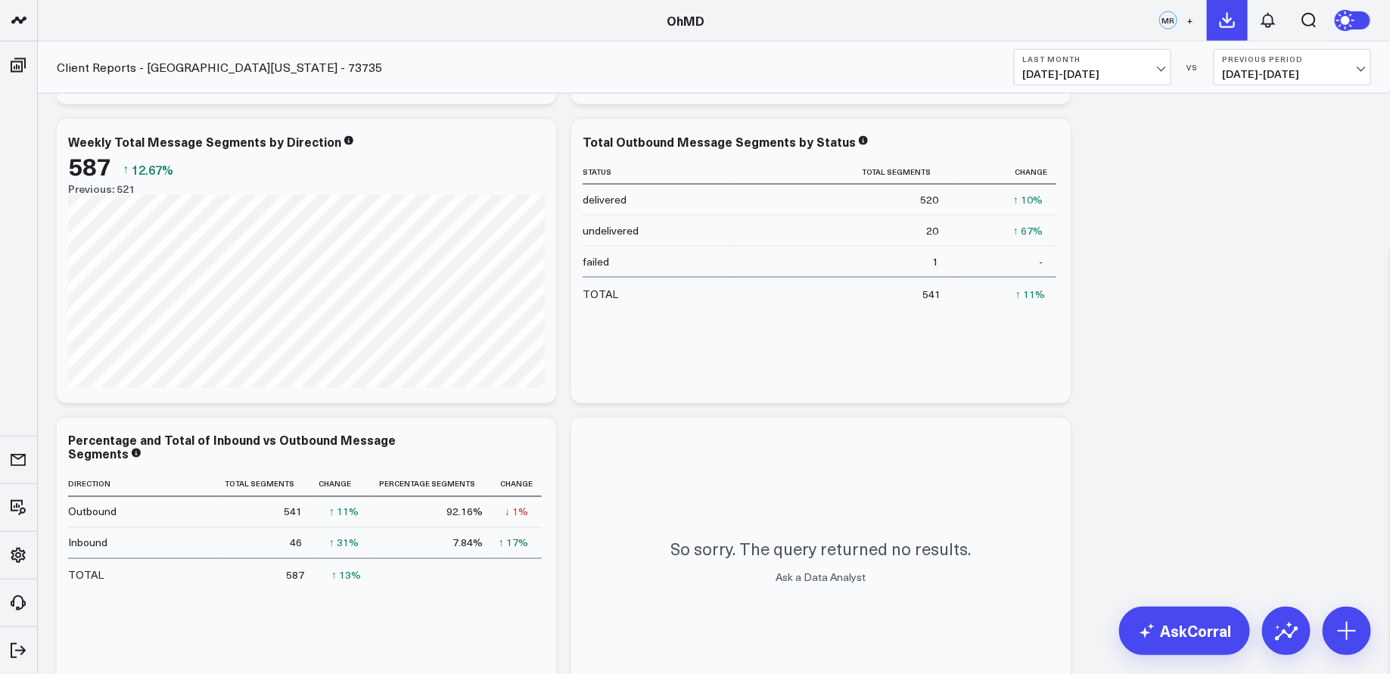
click at [1232, 23] on icon at bounding box center [1228, 20] width 18 height 18
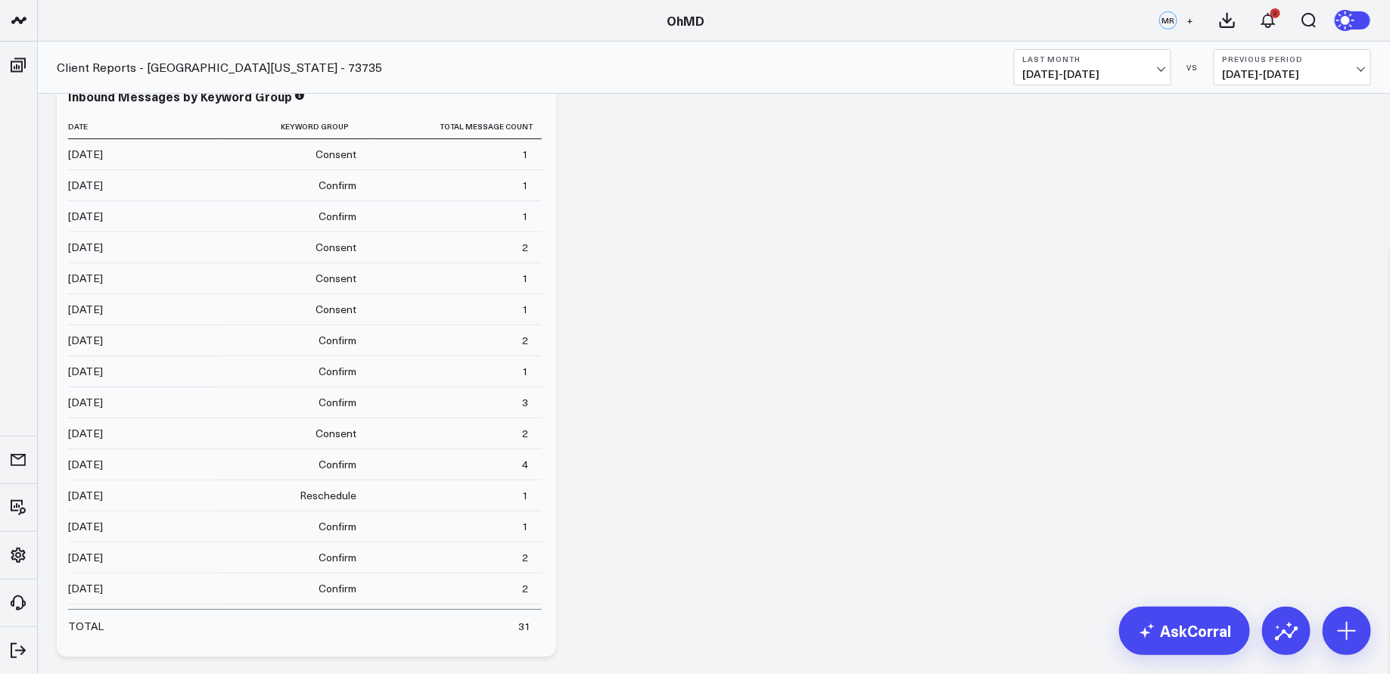
scroll to position [72, 0]
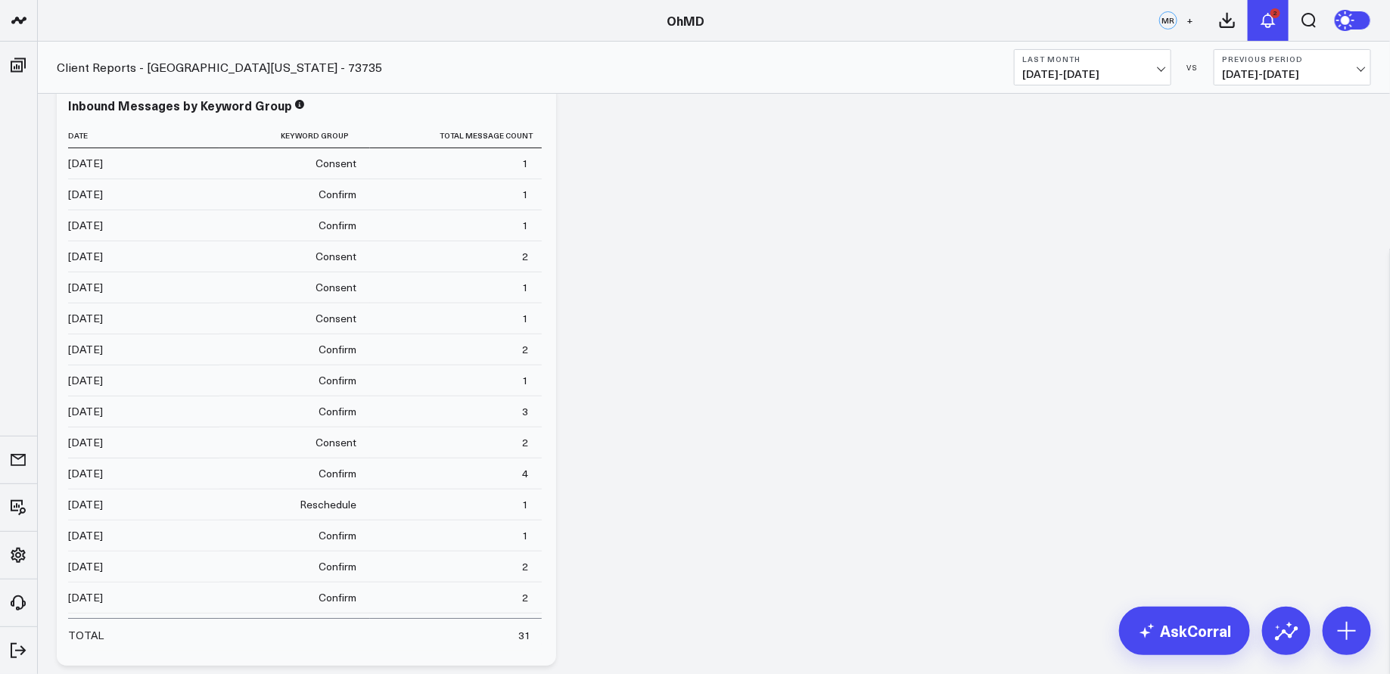
click at [1276, 20] on icon at bounding box center [1268, 20] width 18 height 18
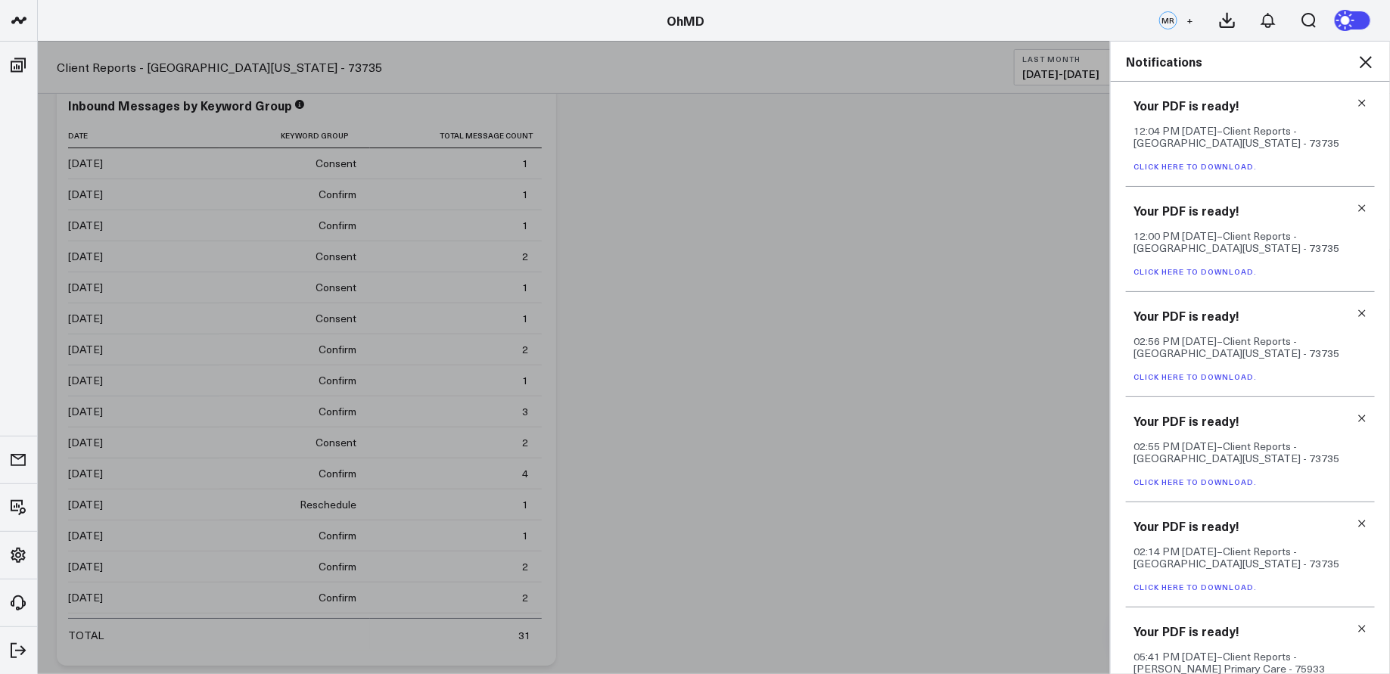
click at [1234, 167] on link "Click here to download." at bounding box center [1195, 166] width 123 height 11
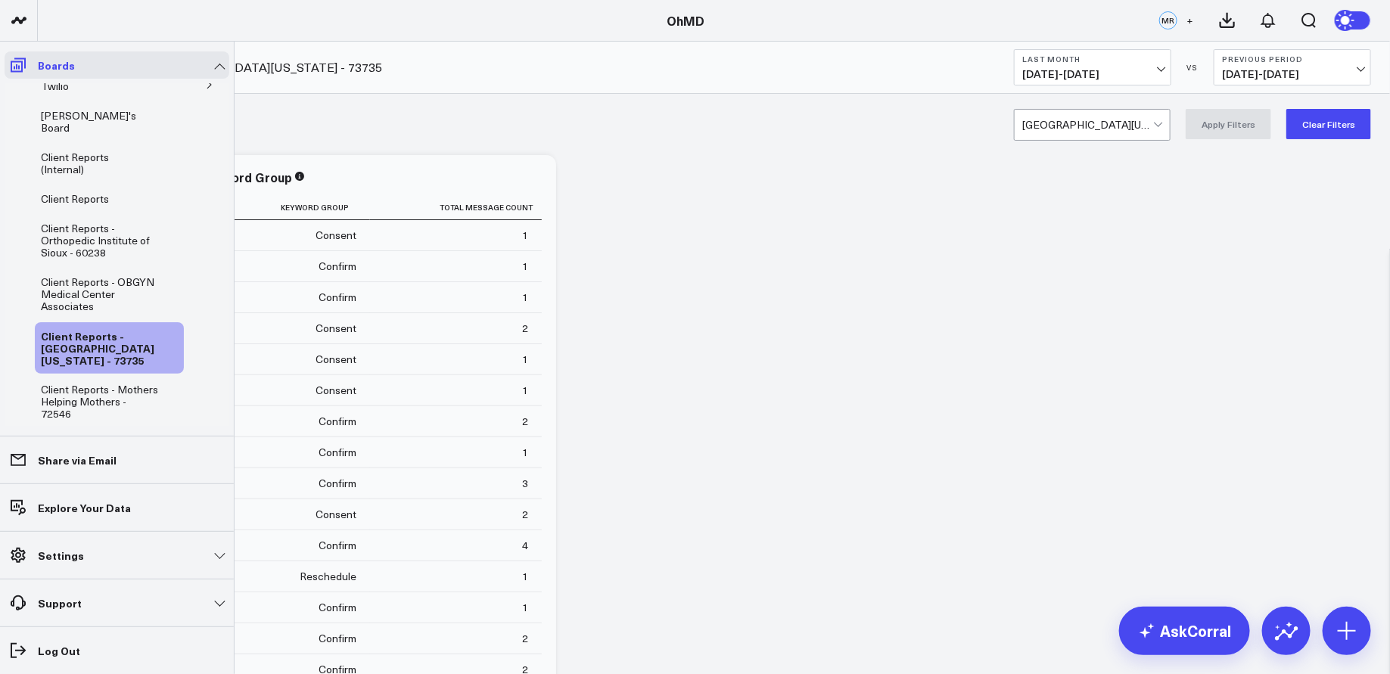
scroll to position [28, 0]
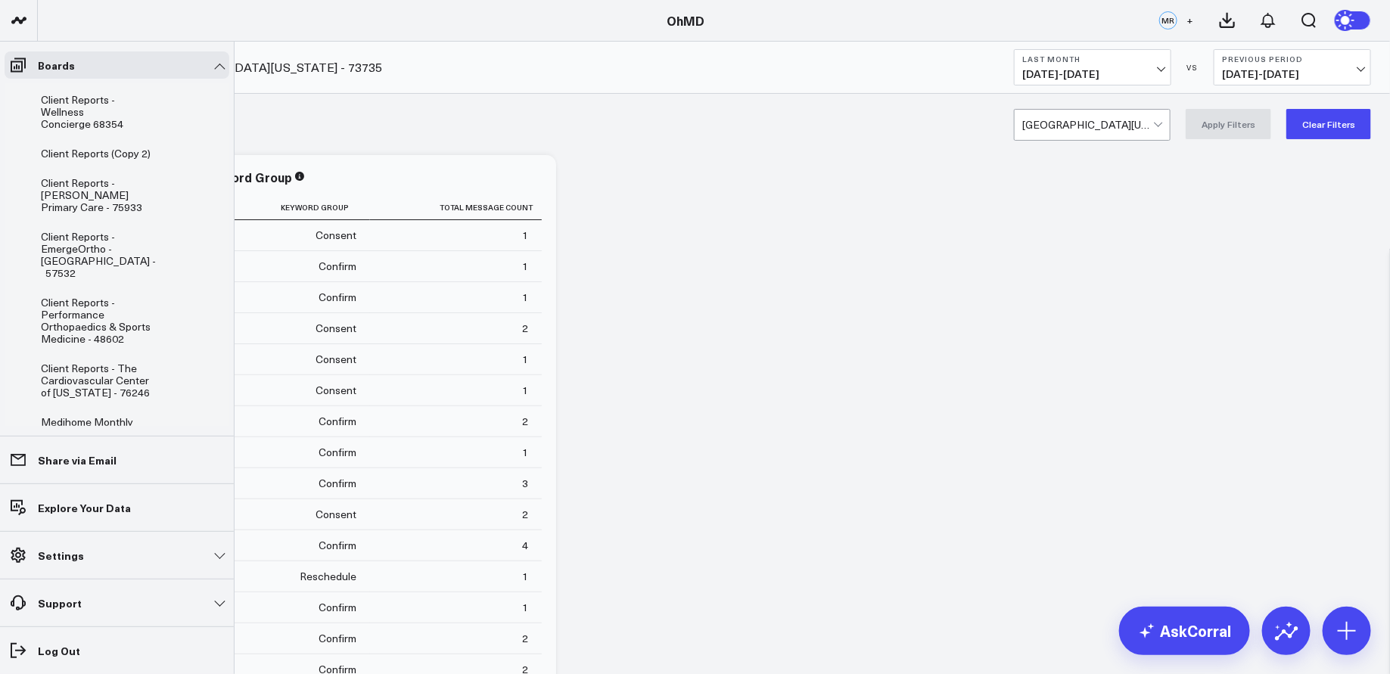
scroll to position [596, 0]
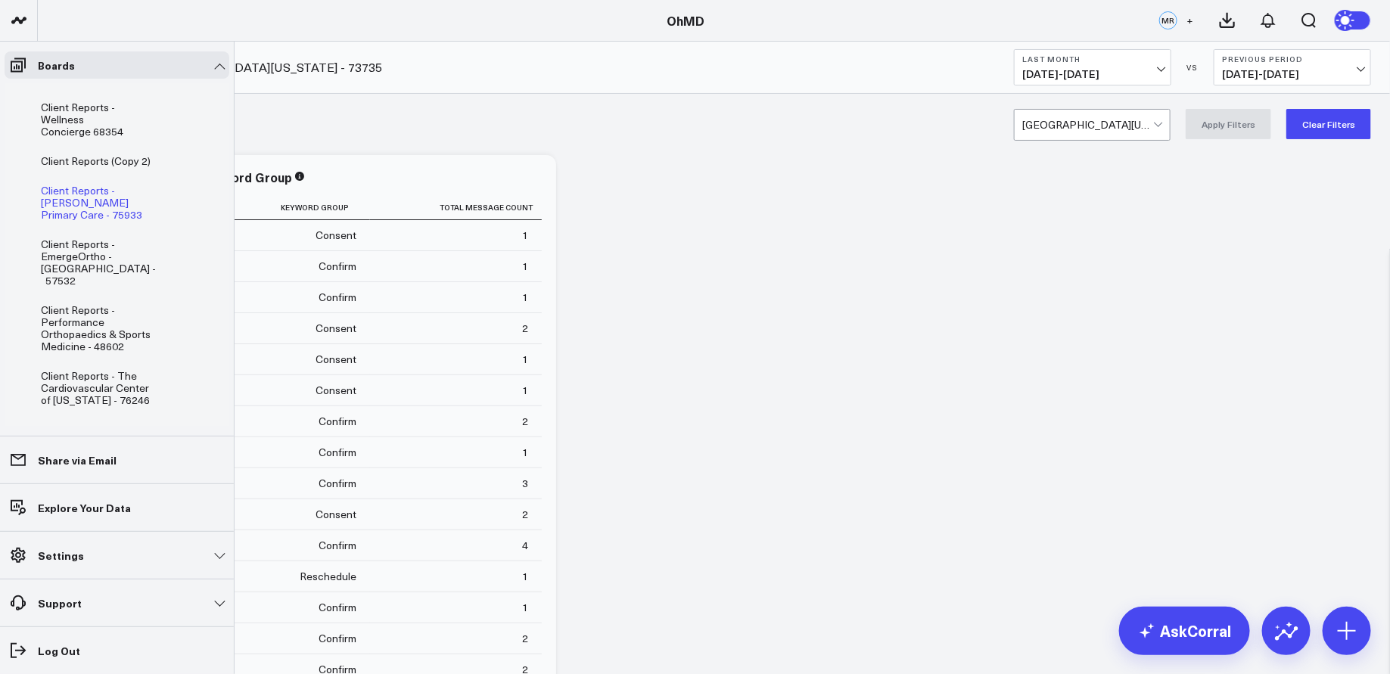
click at [121, 183] on span "Client Reports - [PERSON_NAME] Primary Care - 75933" at bounding box center [91, 202] width 101 height 39
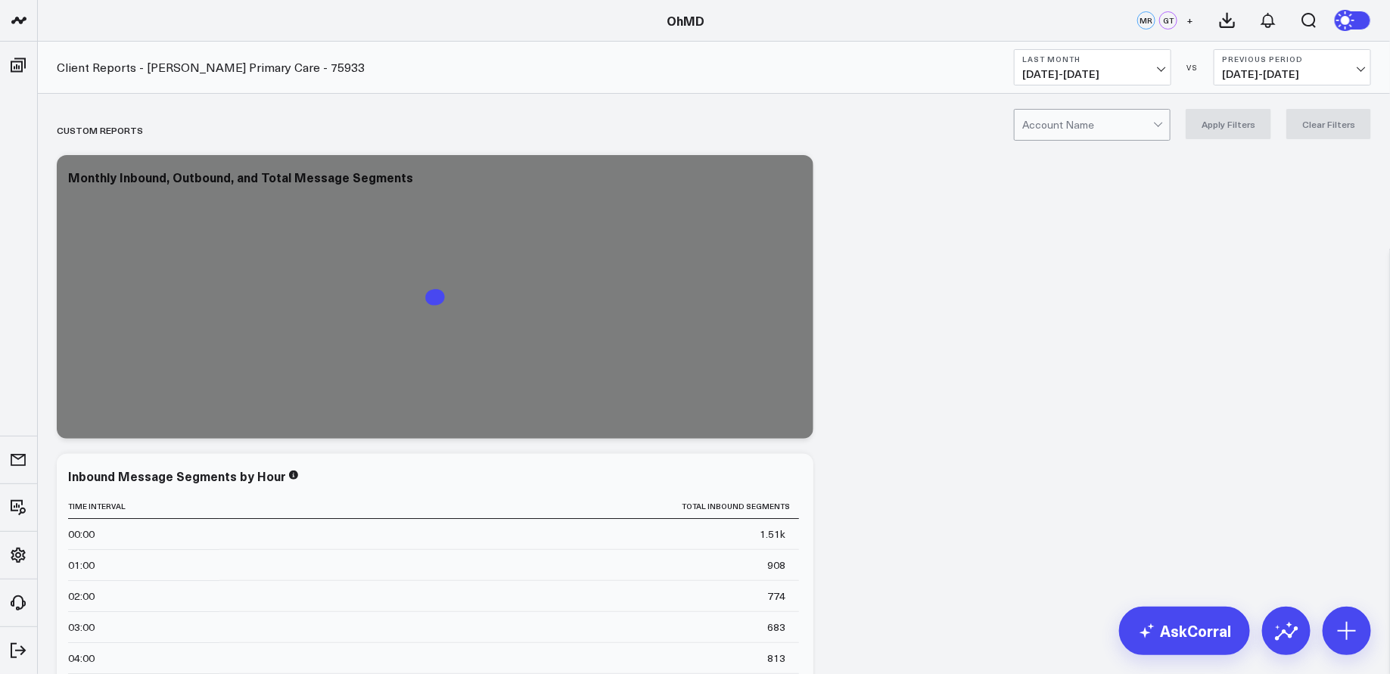
click at [1107, 126] on div at bounding box center [1088, 125] width 131 height 30
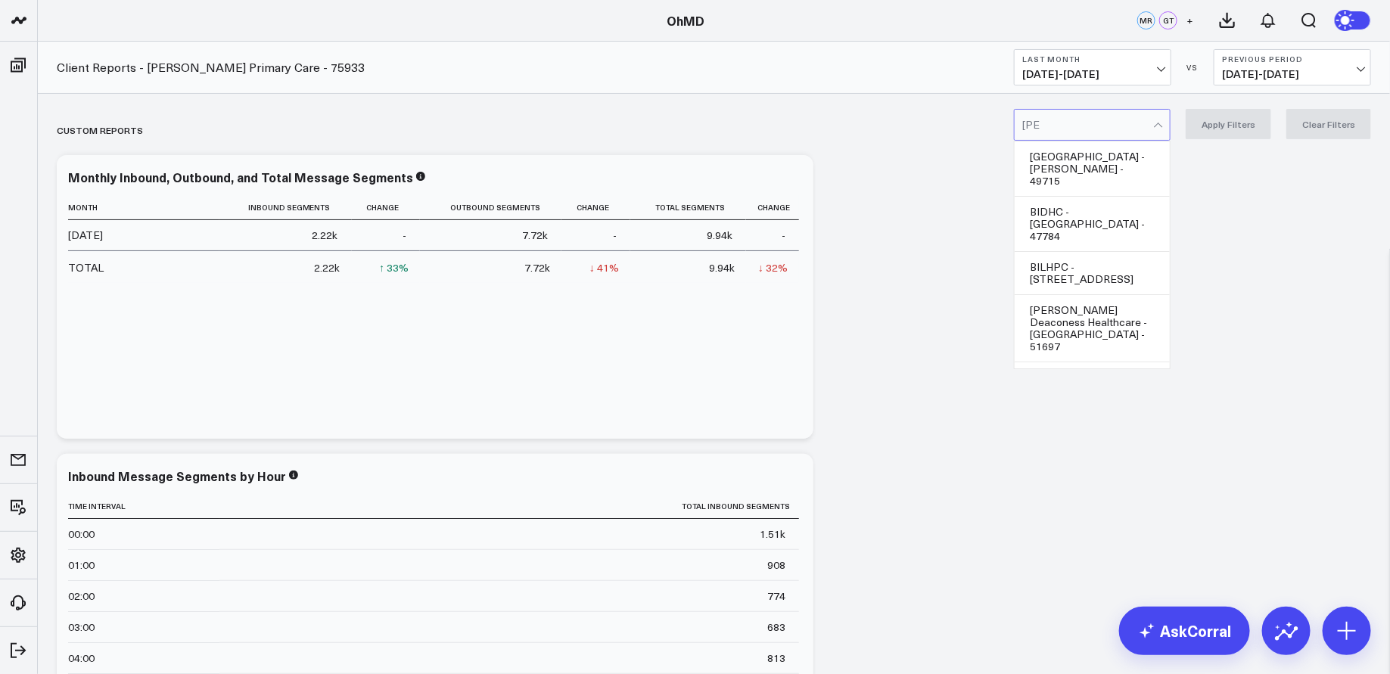
type input "burke"
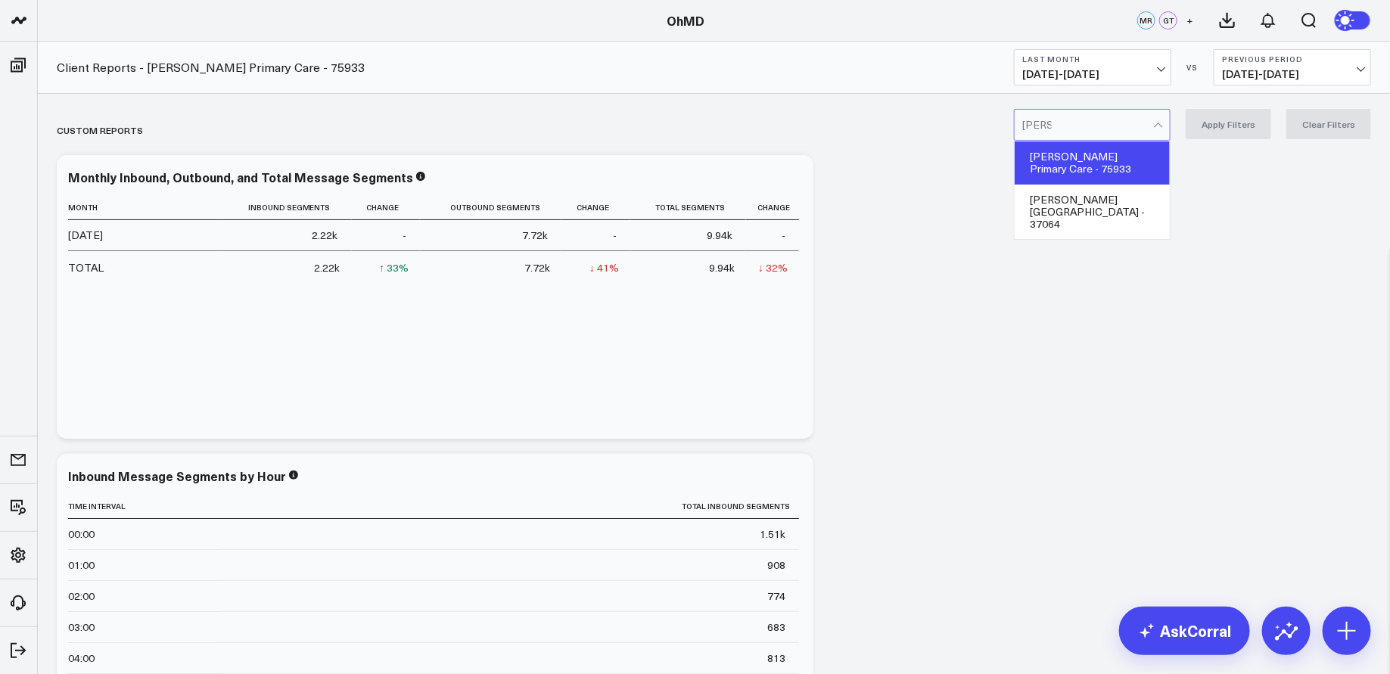
click at [1124, 161] on div "[PERSON_NAME] Primary Care - 75933" at bounding box center [1092, 163] width 155 height 43
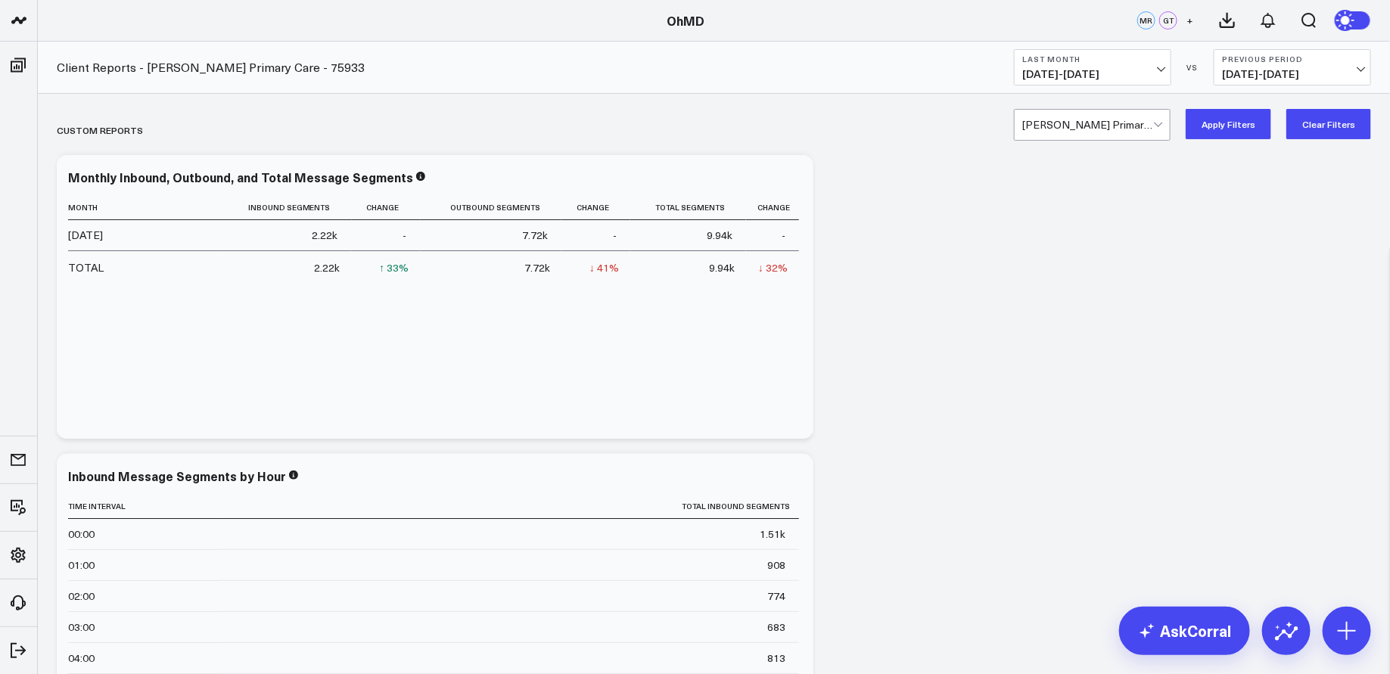
click at [1213, 121] on button "Apply Filters" at bounding box center [1229, 124] width 86 height 30
click at [1340, 126] on button "Clear Filters" at bounding box center [1329, 124] width 85 height 30
click at [799, 180] on icon at bounding box center [793, 179] width 18 height 18
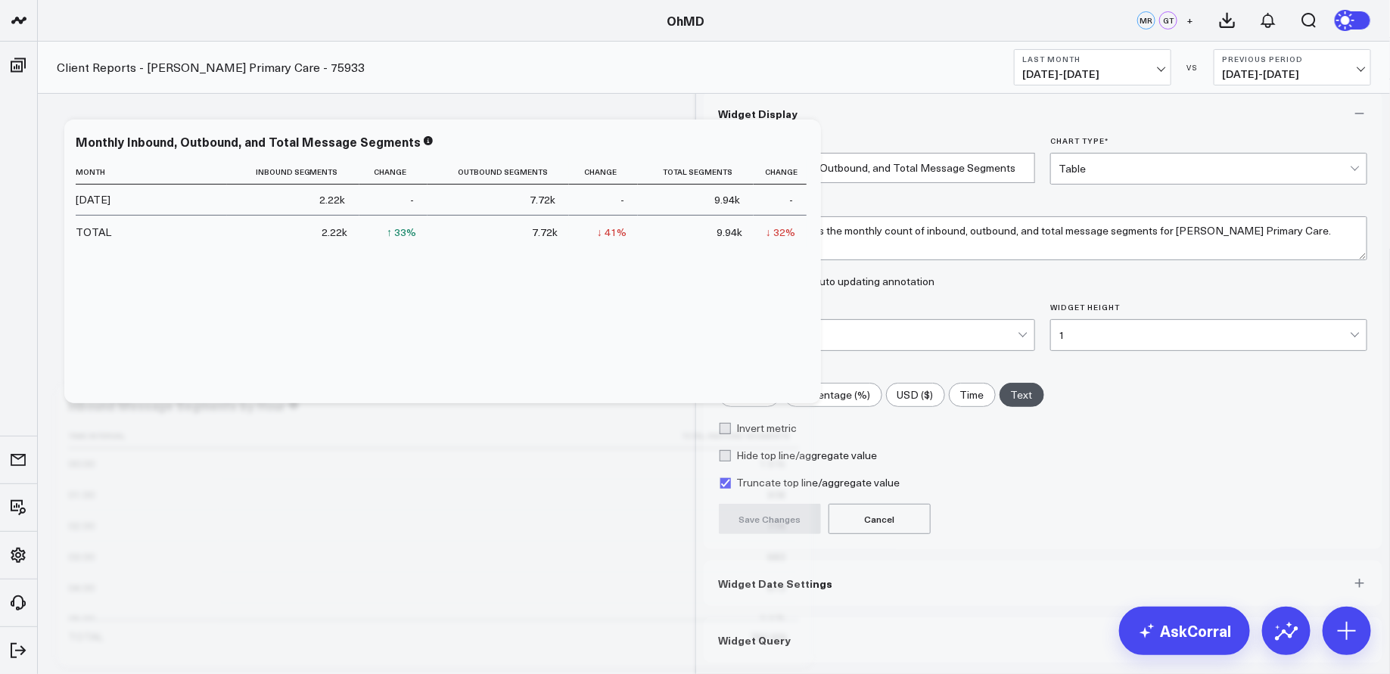
scroll to position [81, 0]
click at [1010, 575] on button "Widget Date Settings" at bounding box center [1044, 583] width 680 height 45
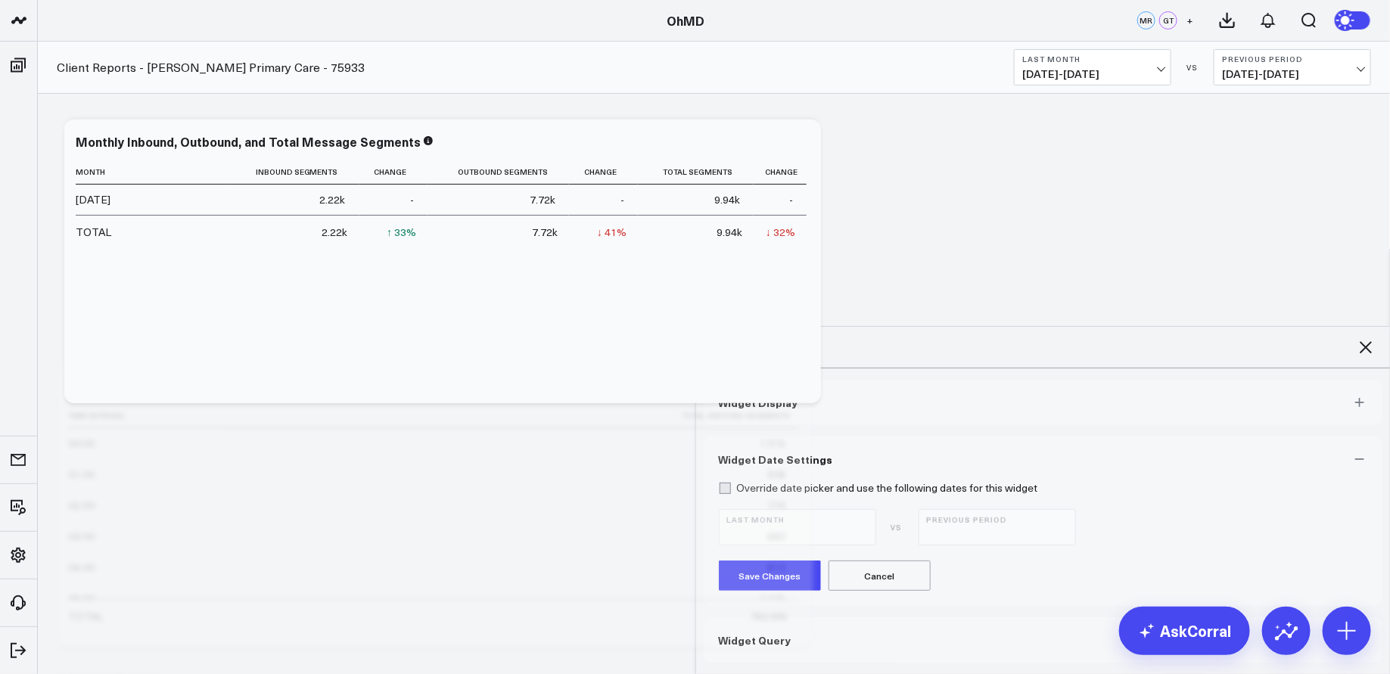
scroll to position [104, 0]
click at [1064, 618] on button "Widget Query" at bounding box center [1044, 640] width 680 height 45
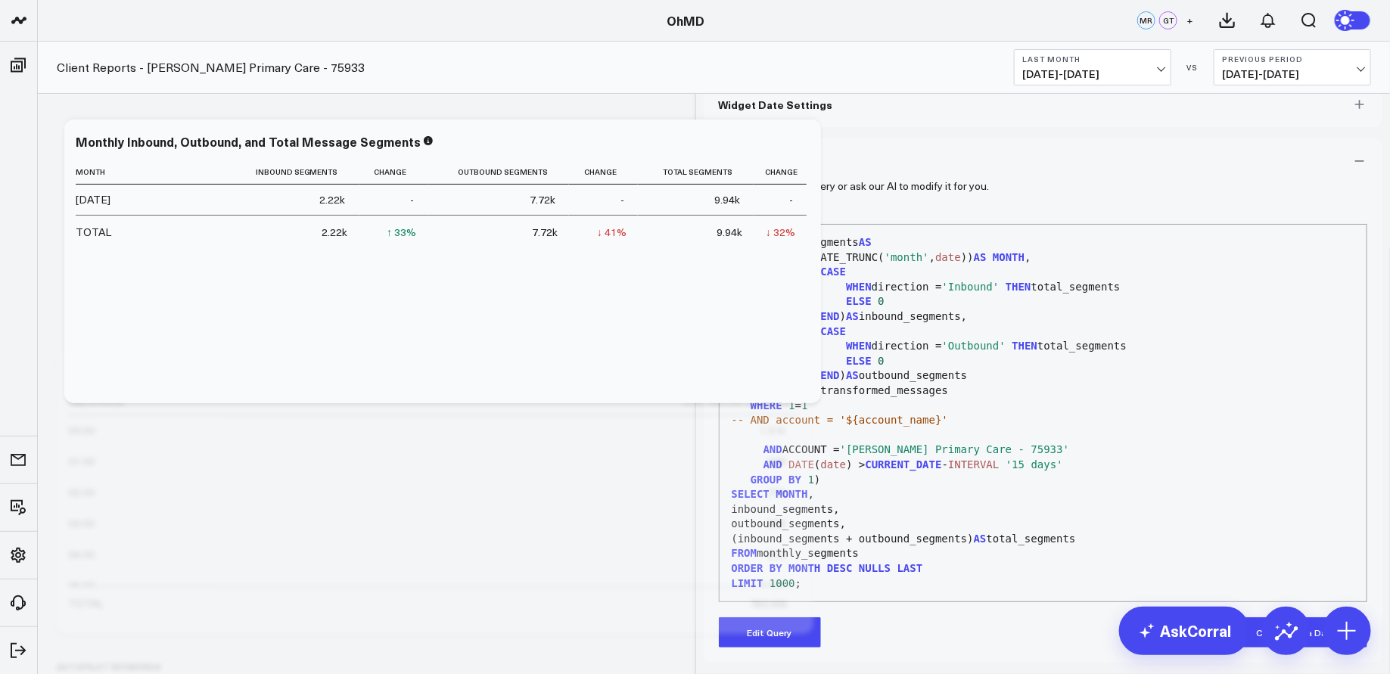
scroll to position [67, 0]
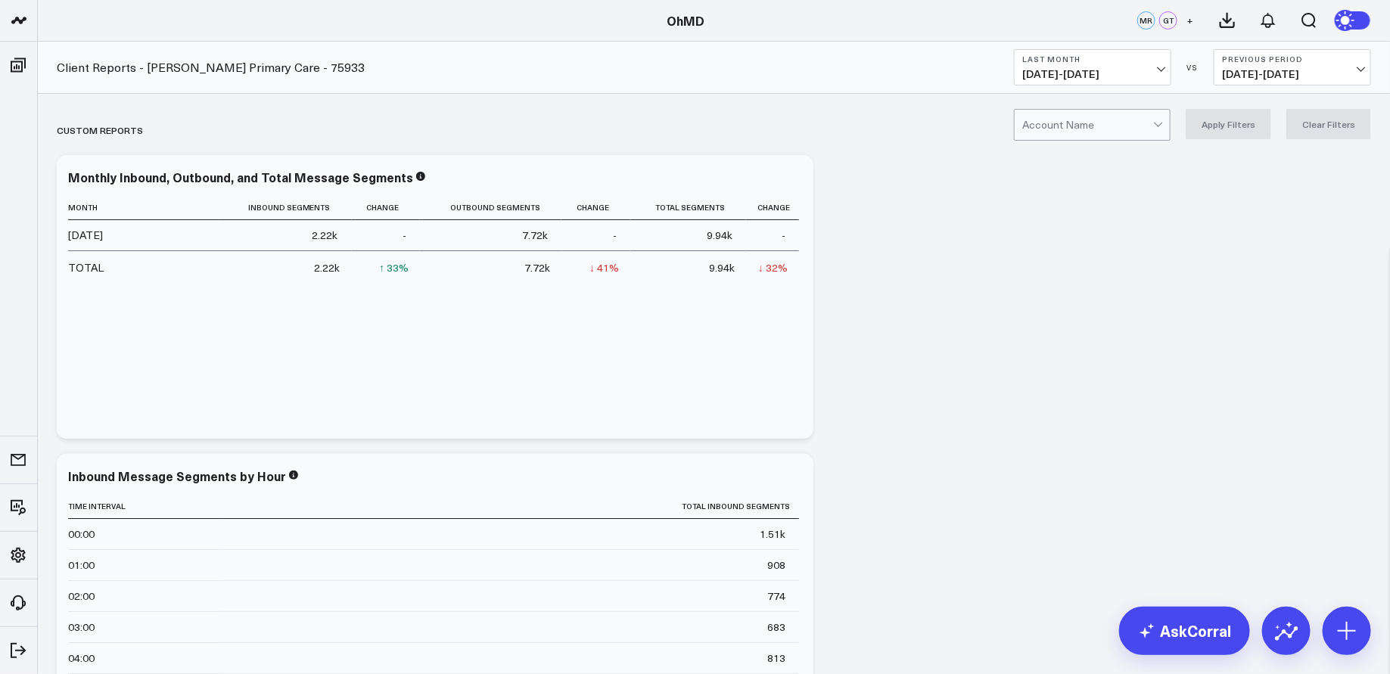
click at [1058, 130] on div at bounding box center [1088, 125] width 131 height 30
type input "burke"
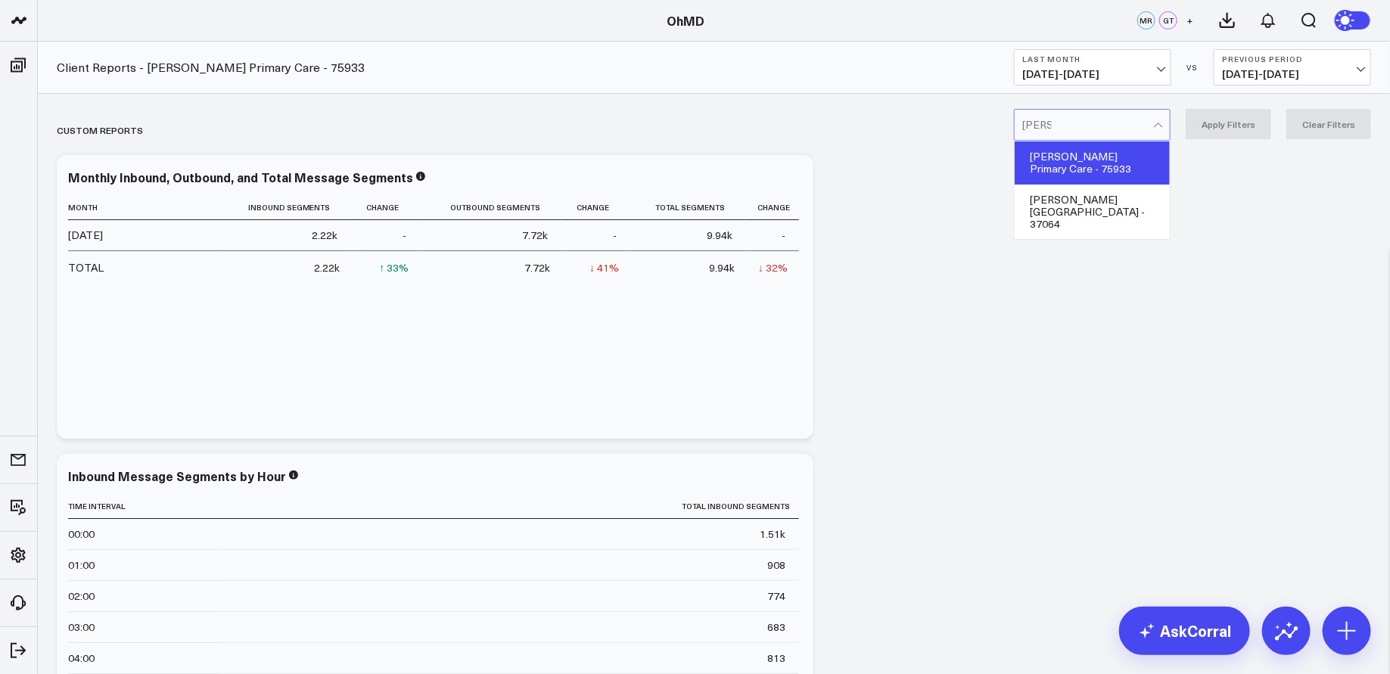
click at [1088, 162] on div "[PERSON_NAME] Primary Care - 75933" at bounding box center [1092, 163] width 155 height 43
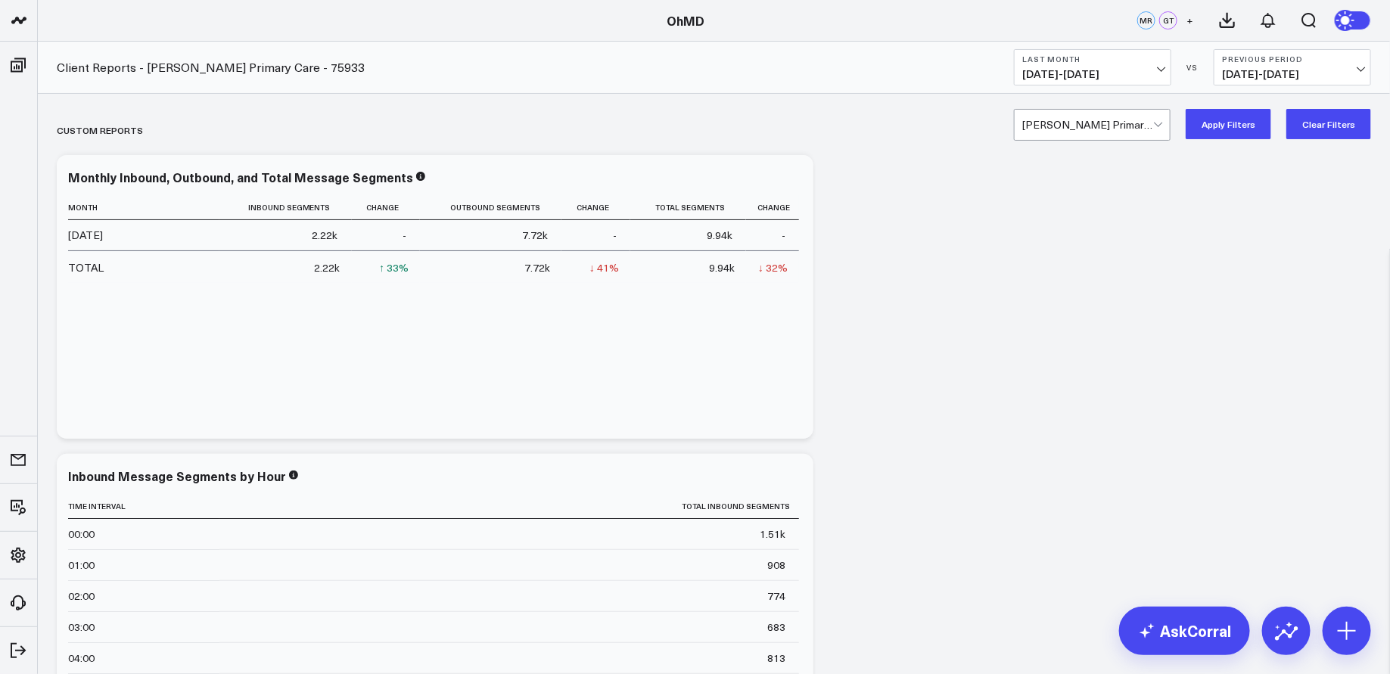
click at [1222, 128] on button "Apply Filters" at bounding box center [1229, 124] width 86 height 30
click at [1228, 21] on icon at bounding box center [1228, 21] width 14 height 14
click at [1237, 18] on icon at bounding box center [1228, 20] width 18 height 18
click at [1268, 20] on icon at bounding box center [1268, 20] width 18 height 18
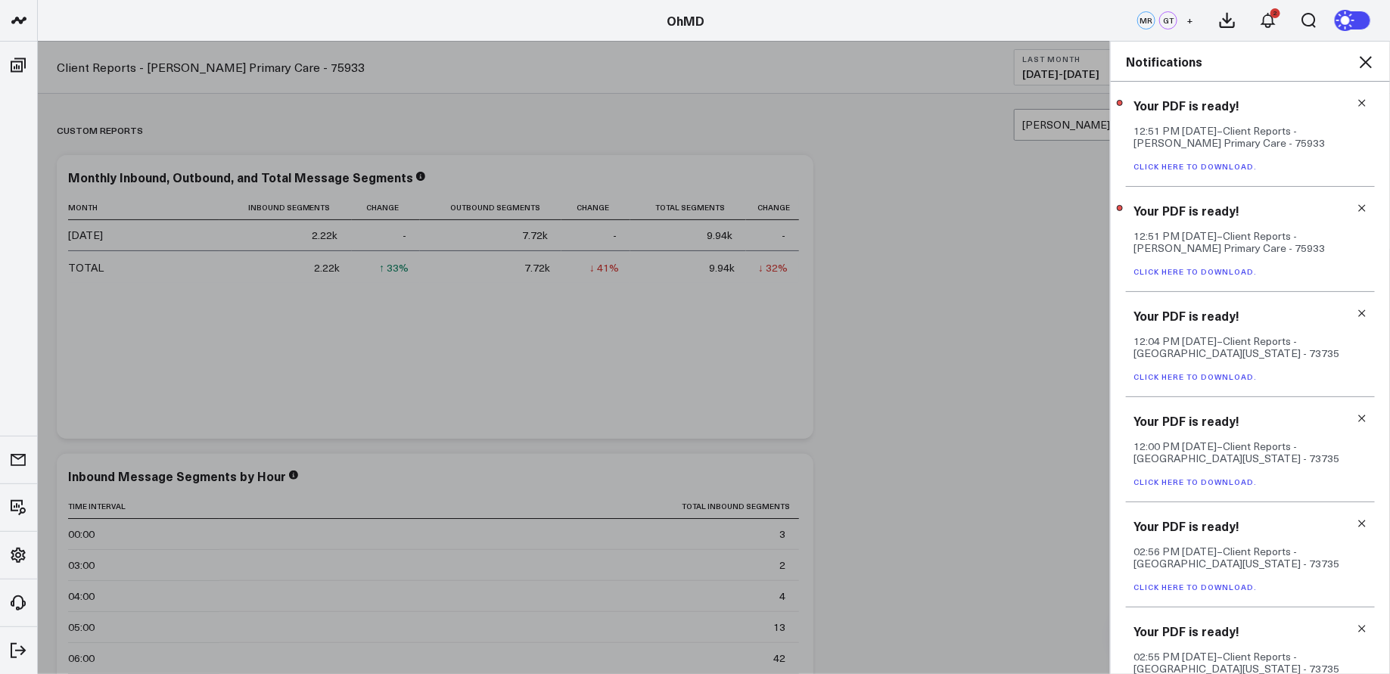
click at [1359, 104] on icon at bounding box center [1362, 103] width 11 height 11
click at [1368, 61] on icon at bounding box center [1366, 62] width 18 height 18
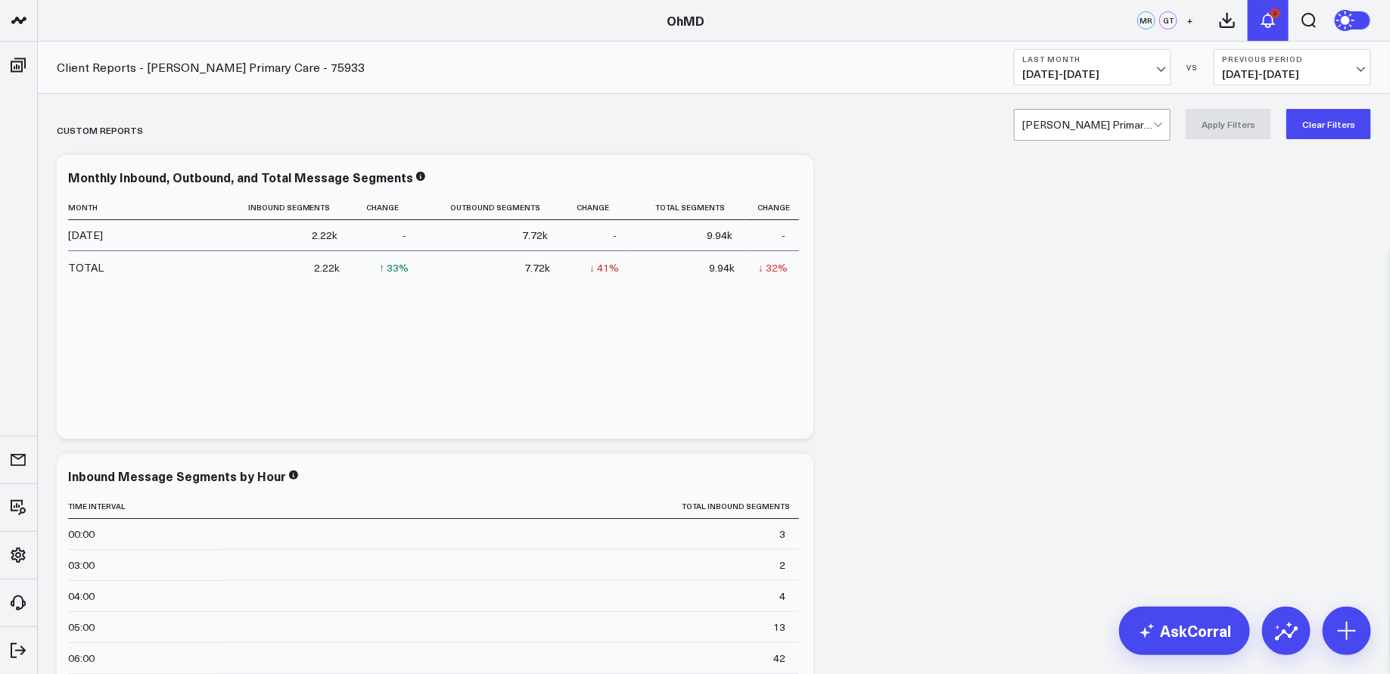
click at [1278, 21] on icon at bounding box center [1268, 20] width 18 height 18
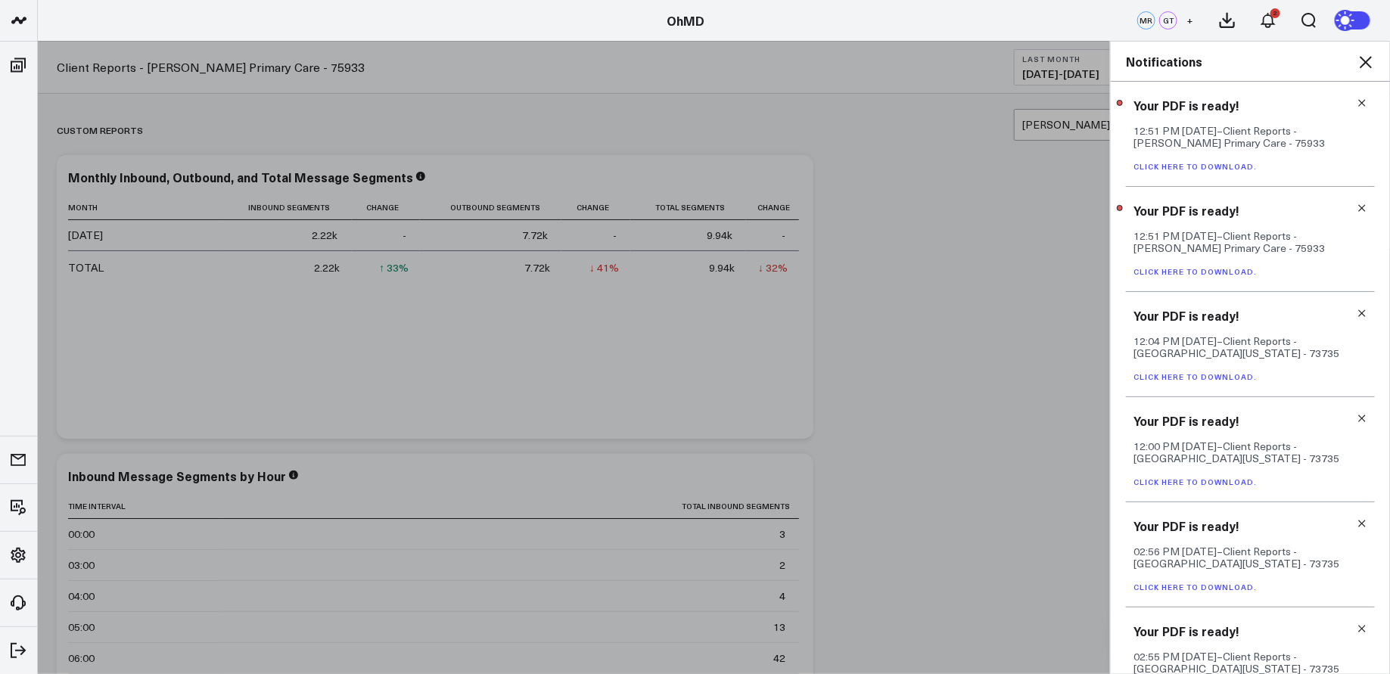
click at [1290, 149] on div "Your PDF is ready! 12:51 PM Today – Client Reports - Burke Primary Care - 75933…" at bounding box center [1250, 134] width 249 height 105
click at [1210, 133] on span "– Client Reports - Burke Primary Care - 75933" at bounding box center [1229, 136] width 191 height 26
click at [1159, 103] on h3 "Your PDF is ready!" at bounding box center [1251, 105] width 234 height 17
click at [1161, 149] on div "Your PDF is ready! 12:51 PM Today – Client Reports - Burke Primary Care - 75933…" at bounding box center [1250, 134] width 249 height 105
click at [1172, 169] on link "Click here to download." at bounding box center [1195, 166] width 123 height 11
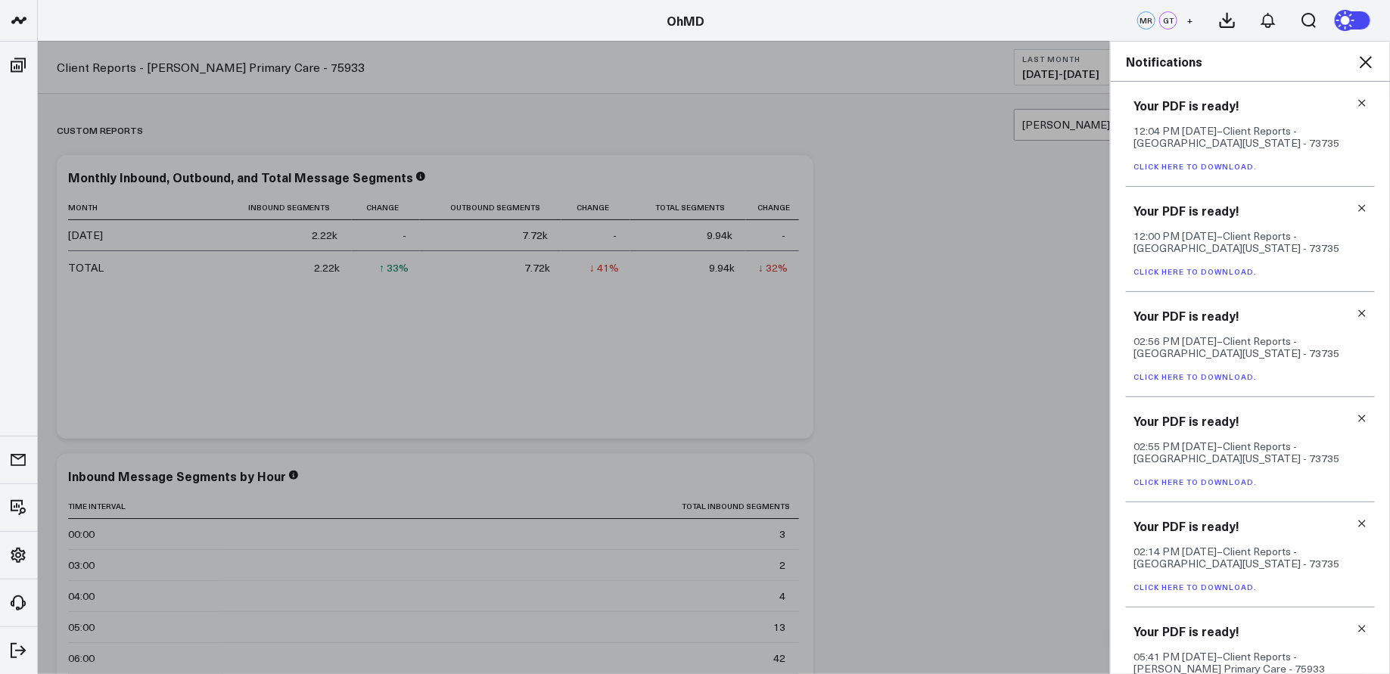
click at [1365, 64] on icon at bounding box center [1366, 62] width 12 height 12
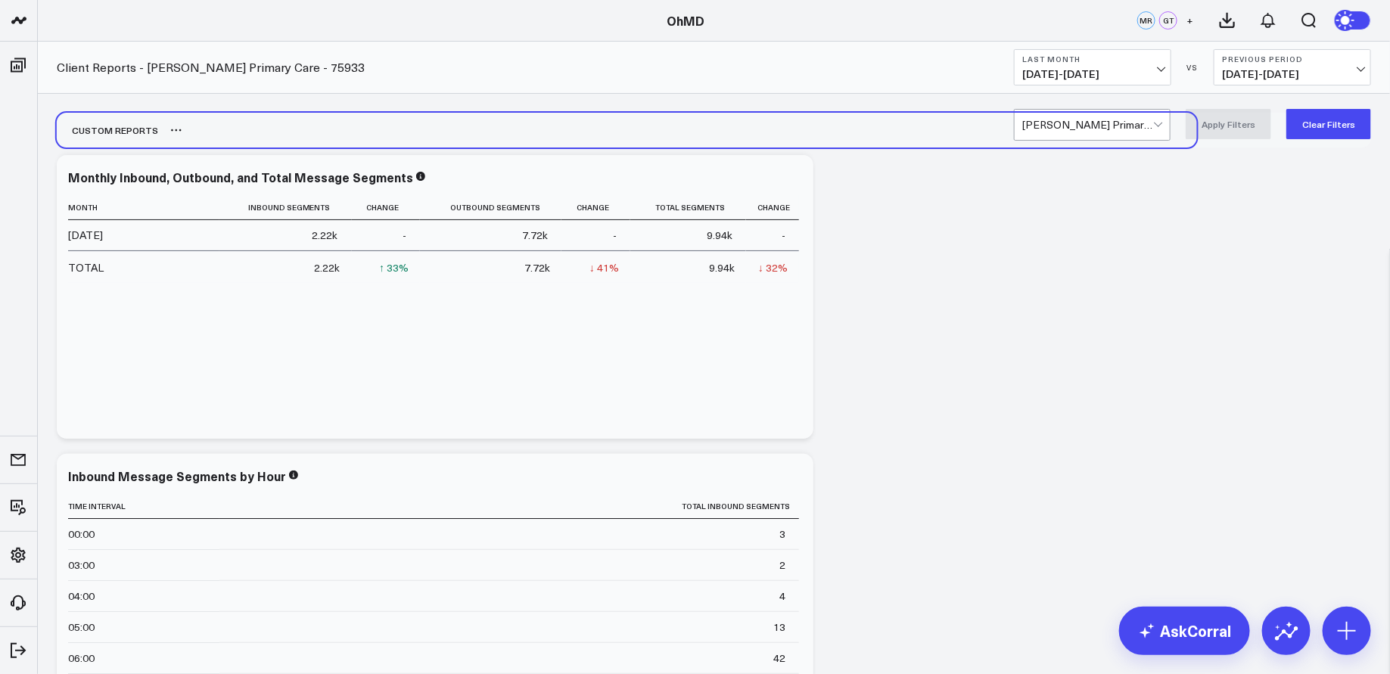
click at [943, 124] on div "Custom Reports" at bounding box center [627, 130] width 1141 height 35
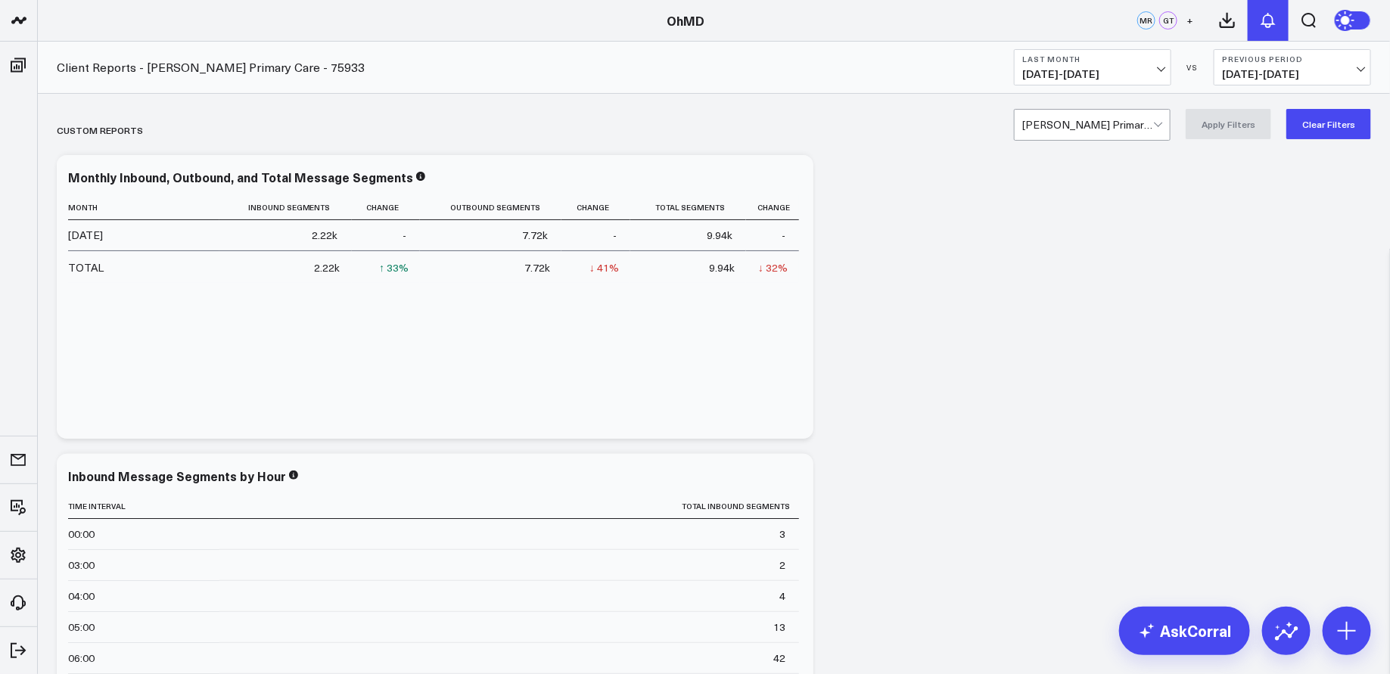
click at [1272, 20] on icon at bounding box center [1268, 21] width 12 height 14
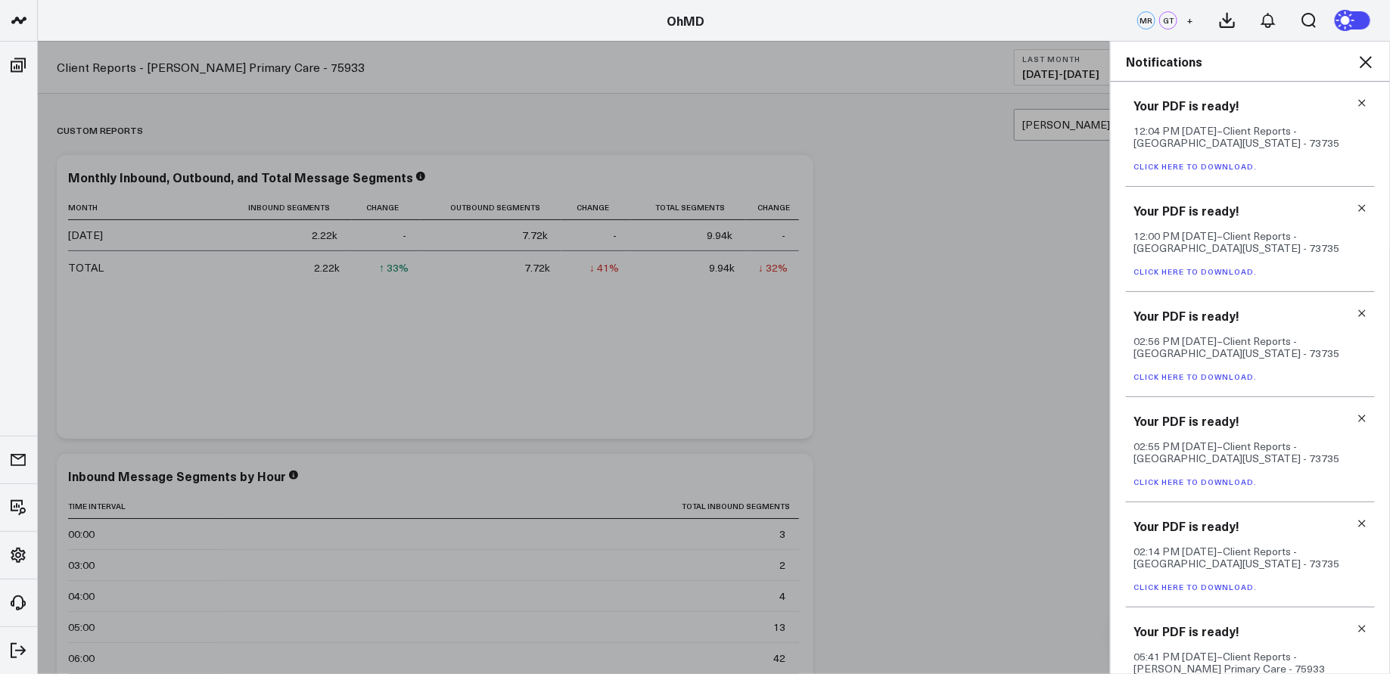
click at [1371, 61] on icon at bounding box center [1366, 62] width 18 height 18
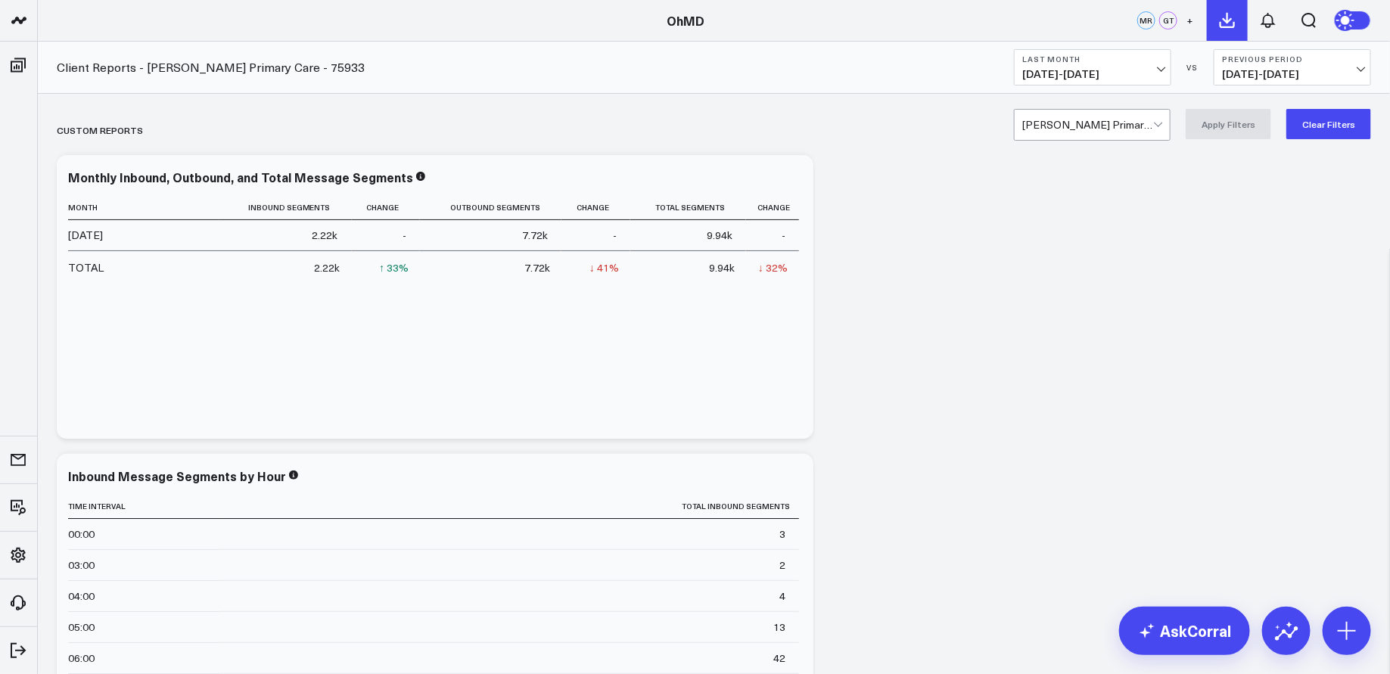
click at [1236, 14] on icon at bounding box center [1228, 20] width 18 height 18
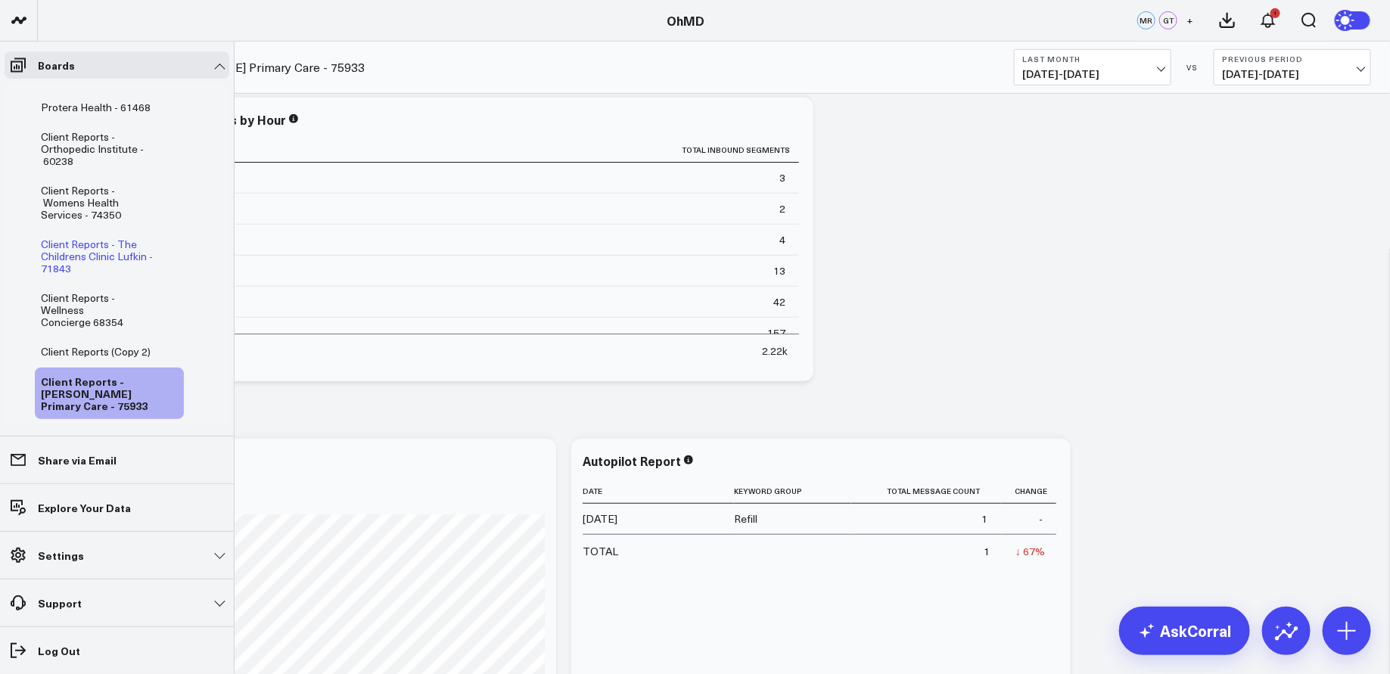
scroll to position [414, 0]
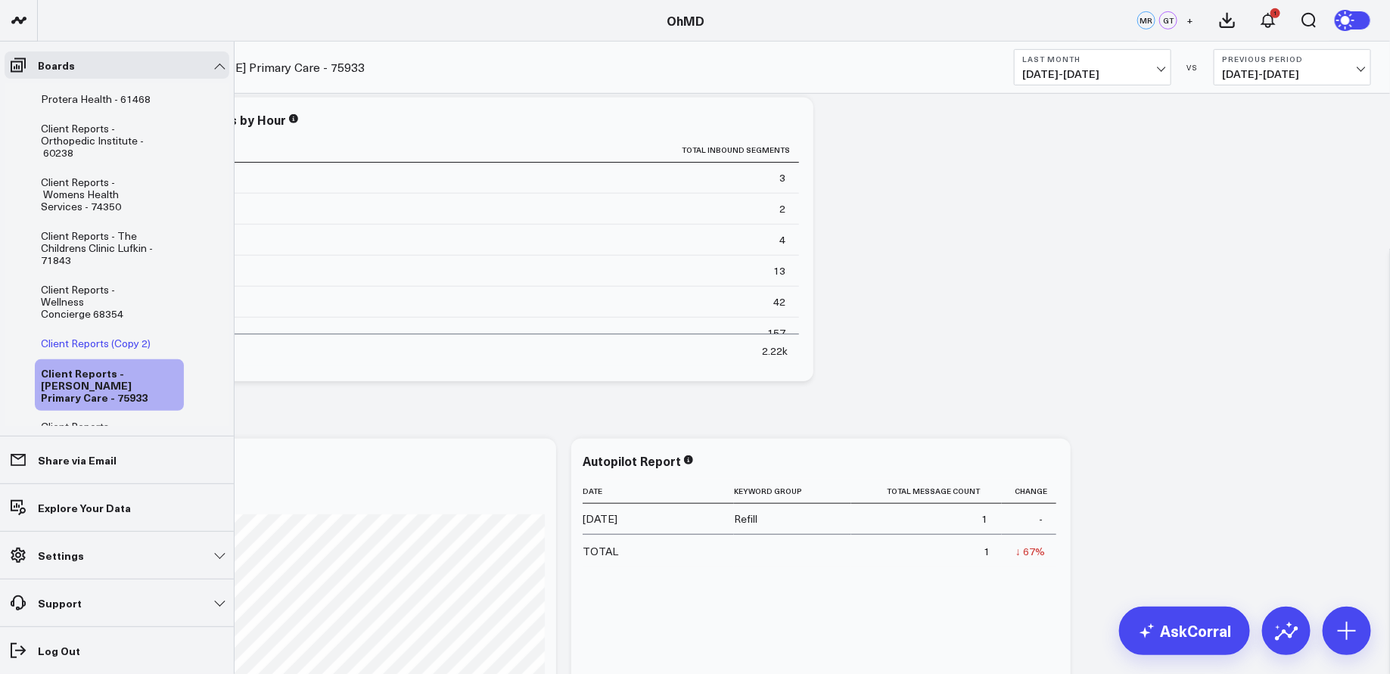
click at [139, 336] on span "Client Reports (Copy 2)" at bounding box center [96, 343] width 110 height 14
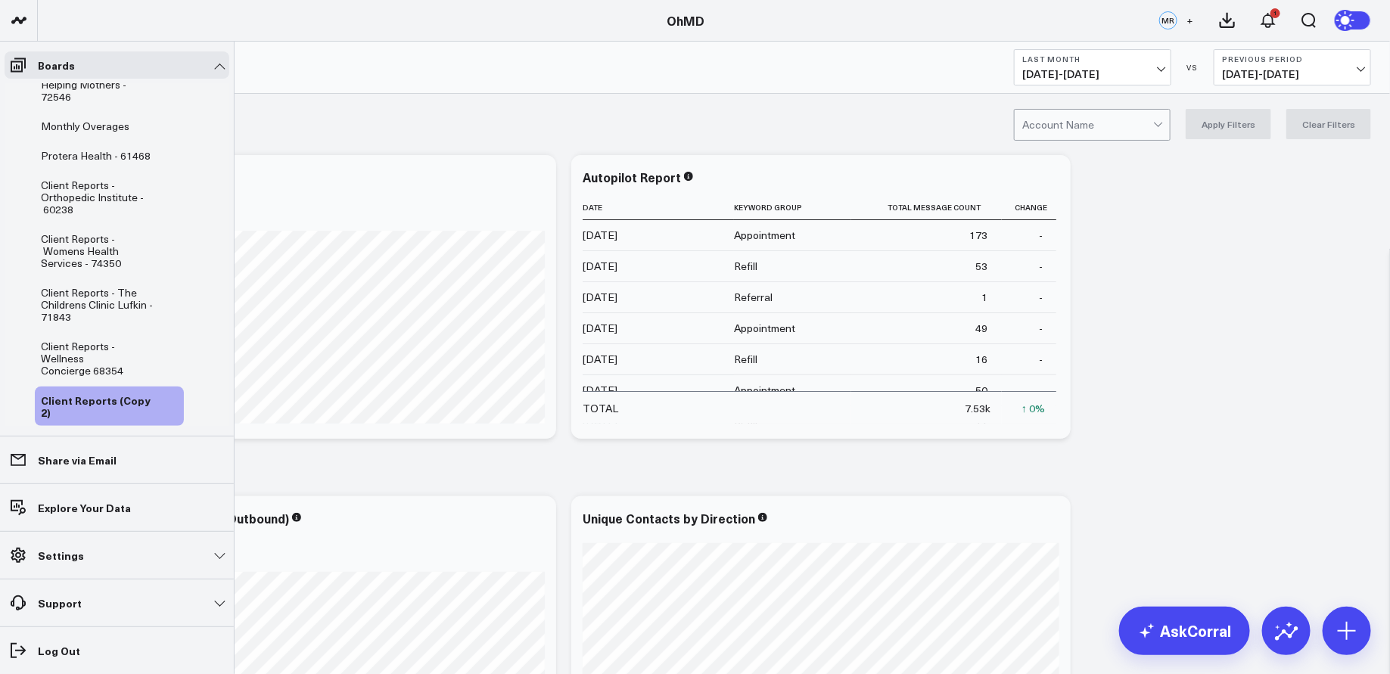
scroll to position [368, 0]
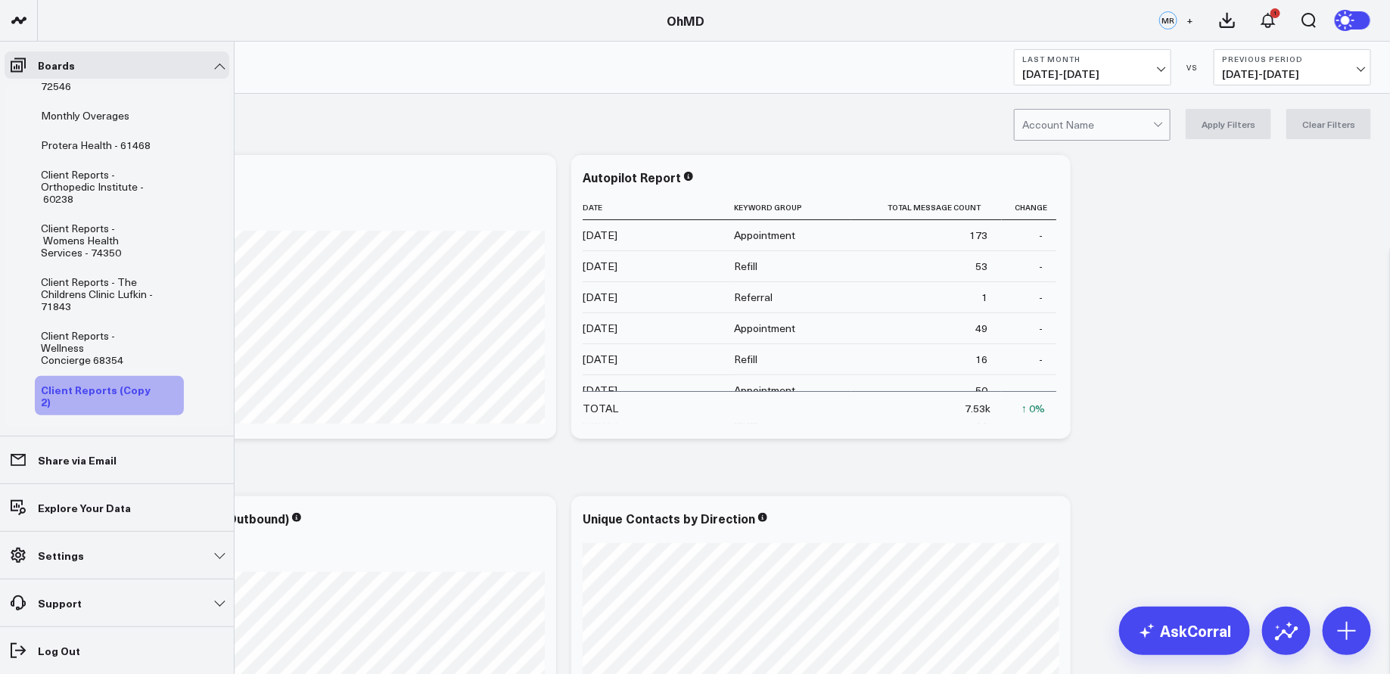
click at [164, 387] on icon at bounding box center [173, 396] width 18 height 18
click at [259, 431] on button "Delete Board" at bounding box center [237, 442] width 127 height 34
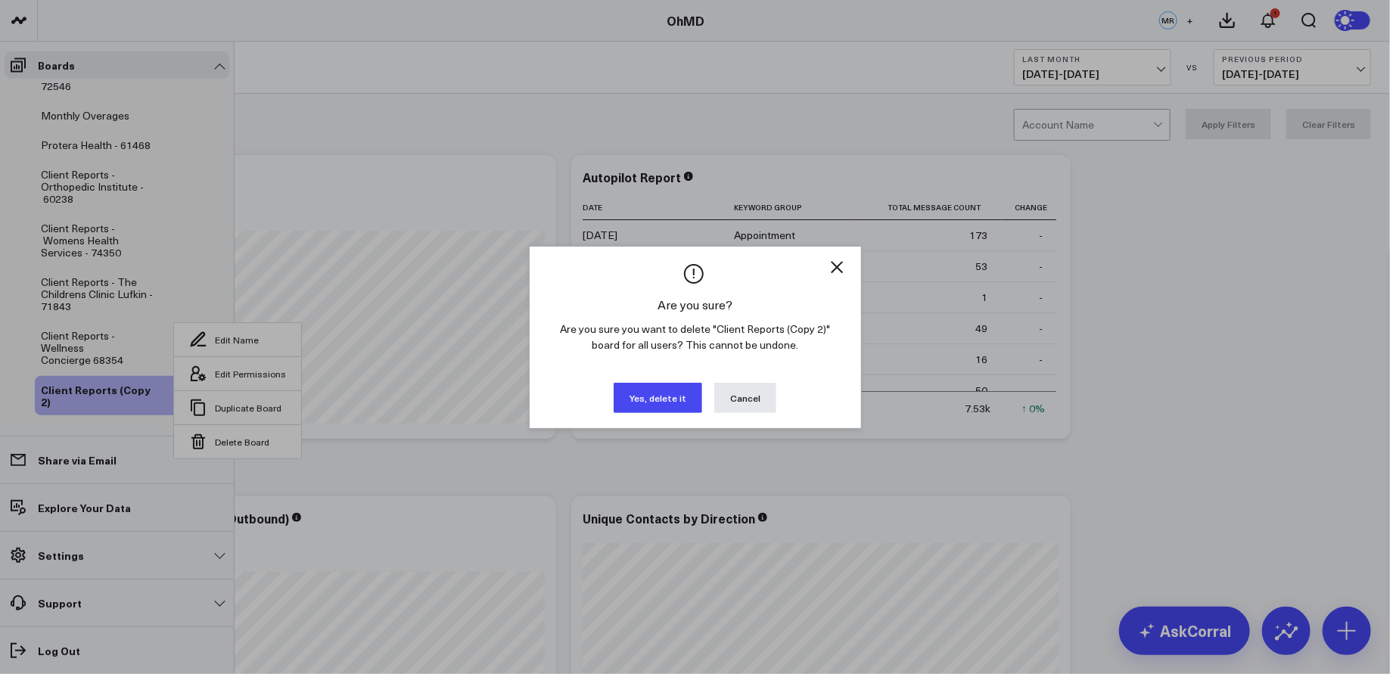
click at [656, 388] on button "Yes, delete it" at bounding box center [658, 398] width 89 height 30
click at [653, 394] on button "Yes, delete it" at bounding box center [658, 398] width 89 height 30
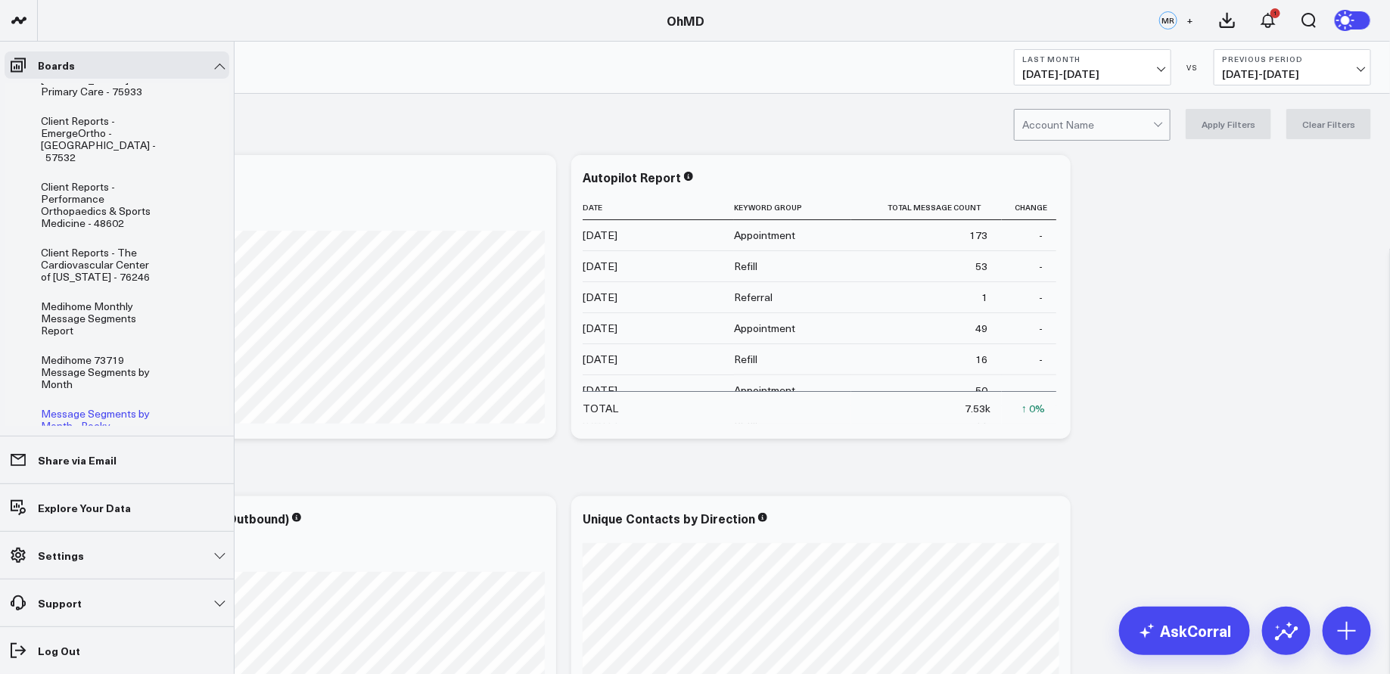
scroll to position [696, 0]
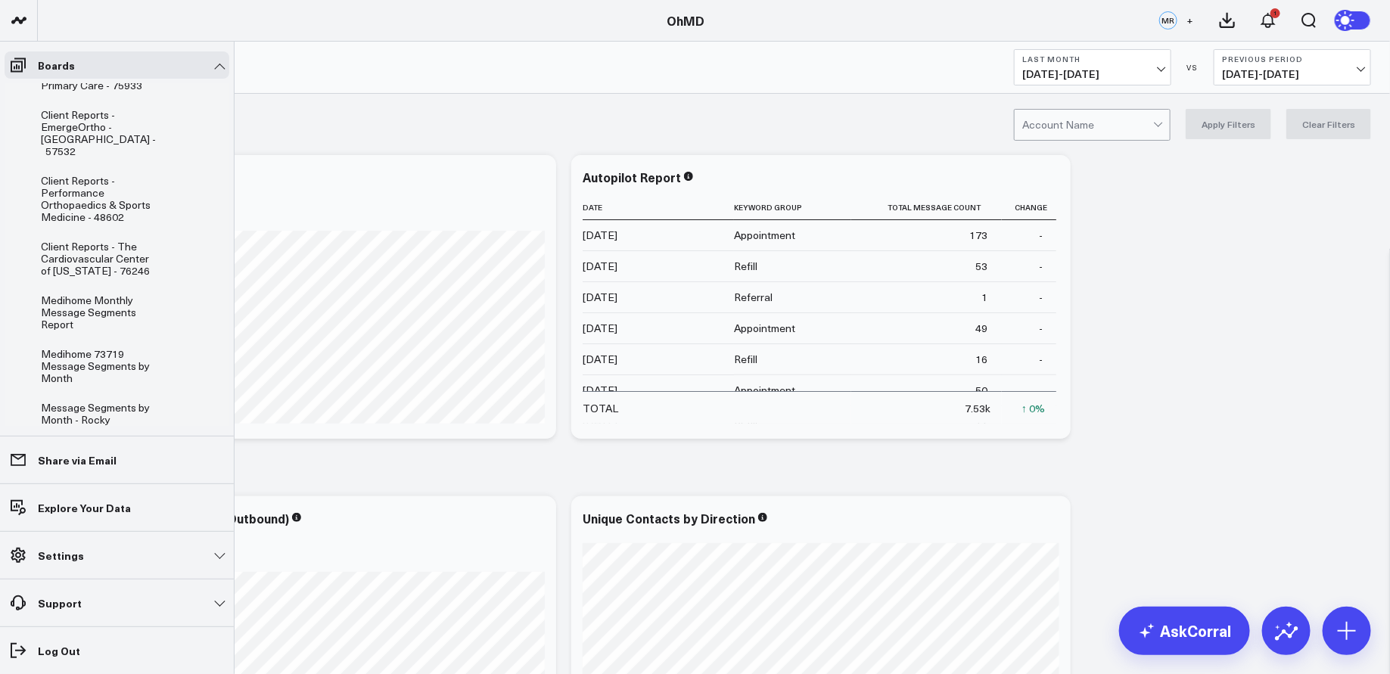
click at [160, 465] on icon at bounding box center [169, 474] width 18 height 18
click at [120, 466] on span "Client Reports (Copy 3)" at bounding box center [96, 473] width 110 height 14
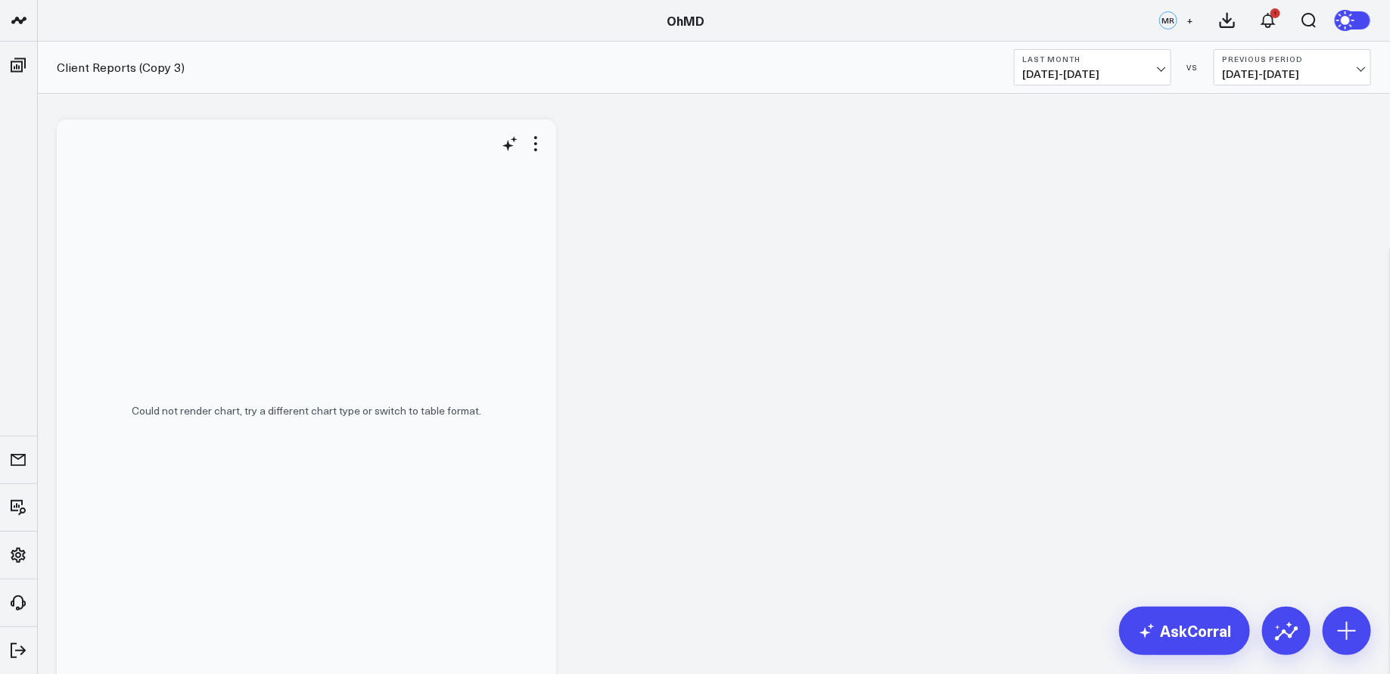
scroll to position [23, 0]
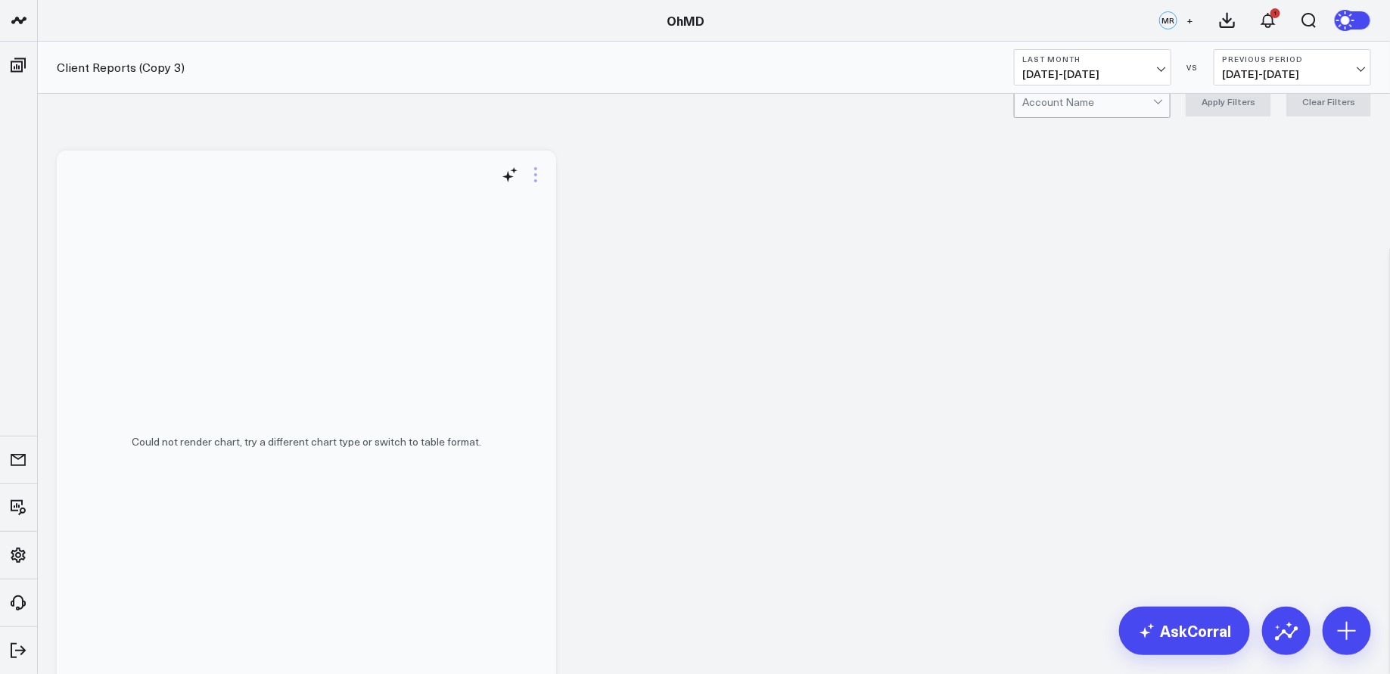
click at [531, 169] on icon at bounding box center [536, 175] width 18 height 18
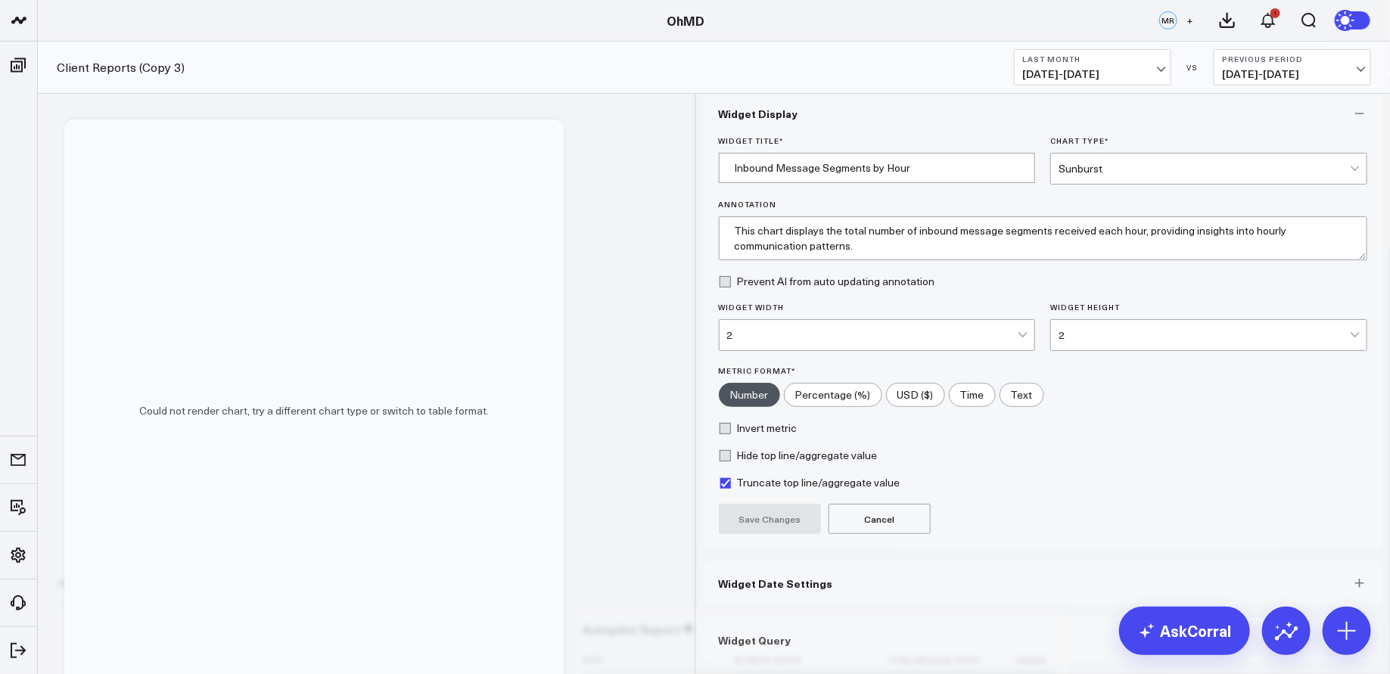
scroll to position [217, 0]
click at [1029, 636] on button "Widget Query" at bounding box center [1044, 640] width 680 height 45
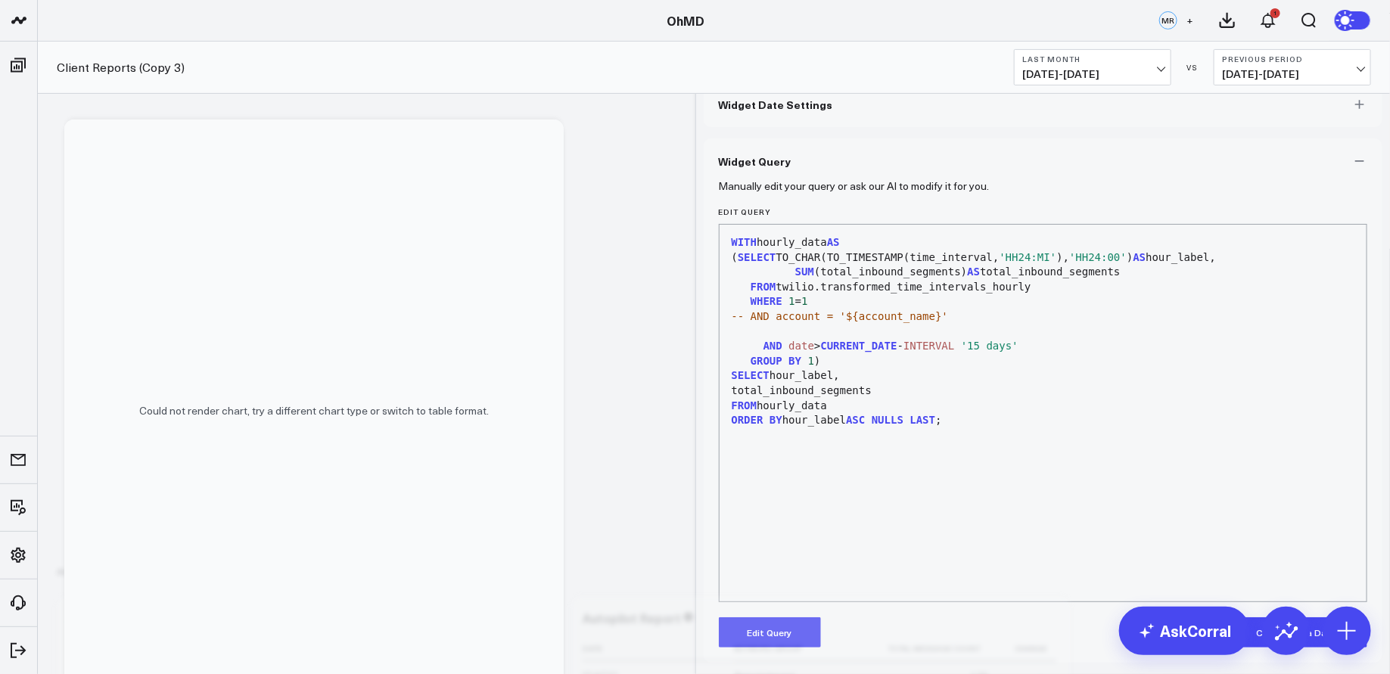
scroll to position [0, 0]
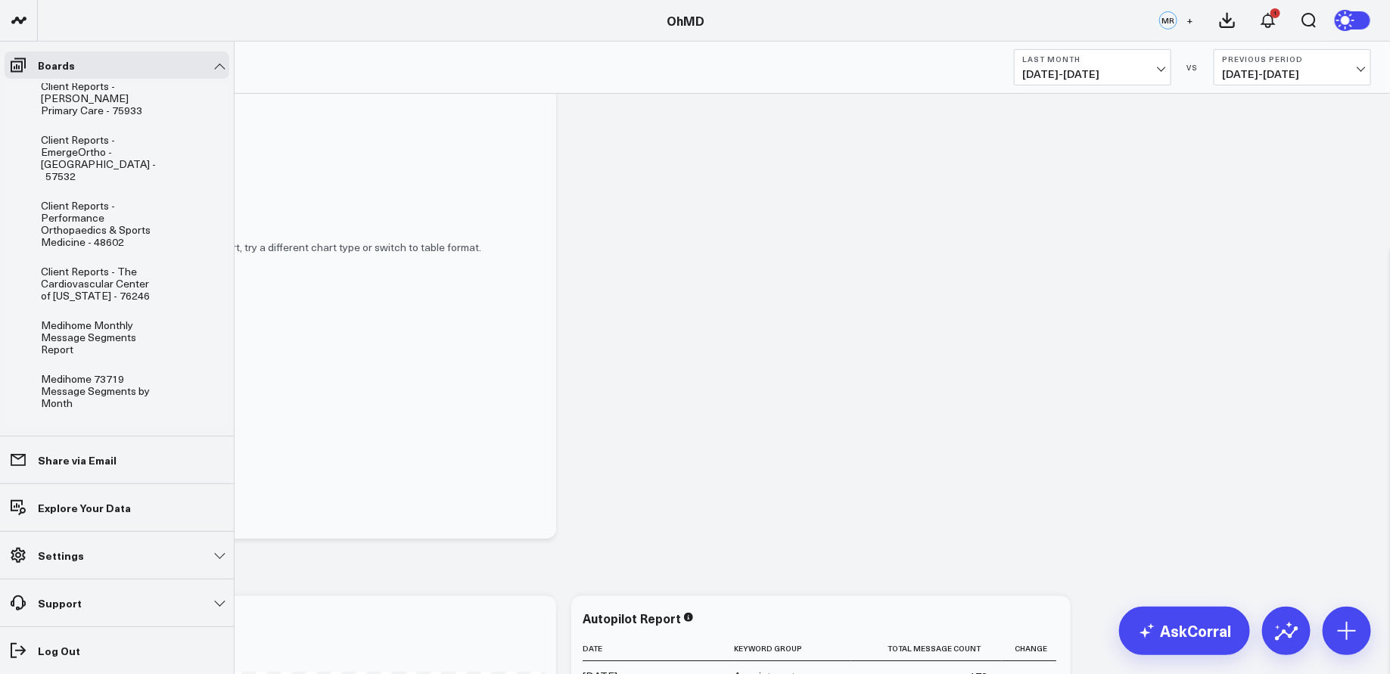
scroll to position [717, 0]
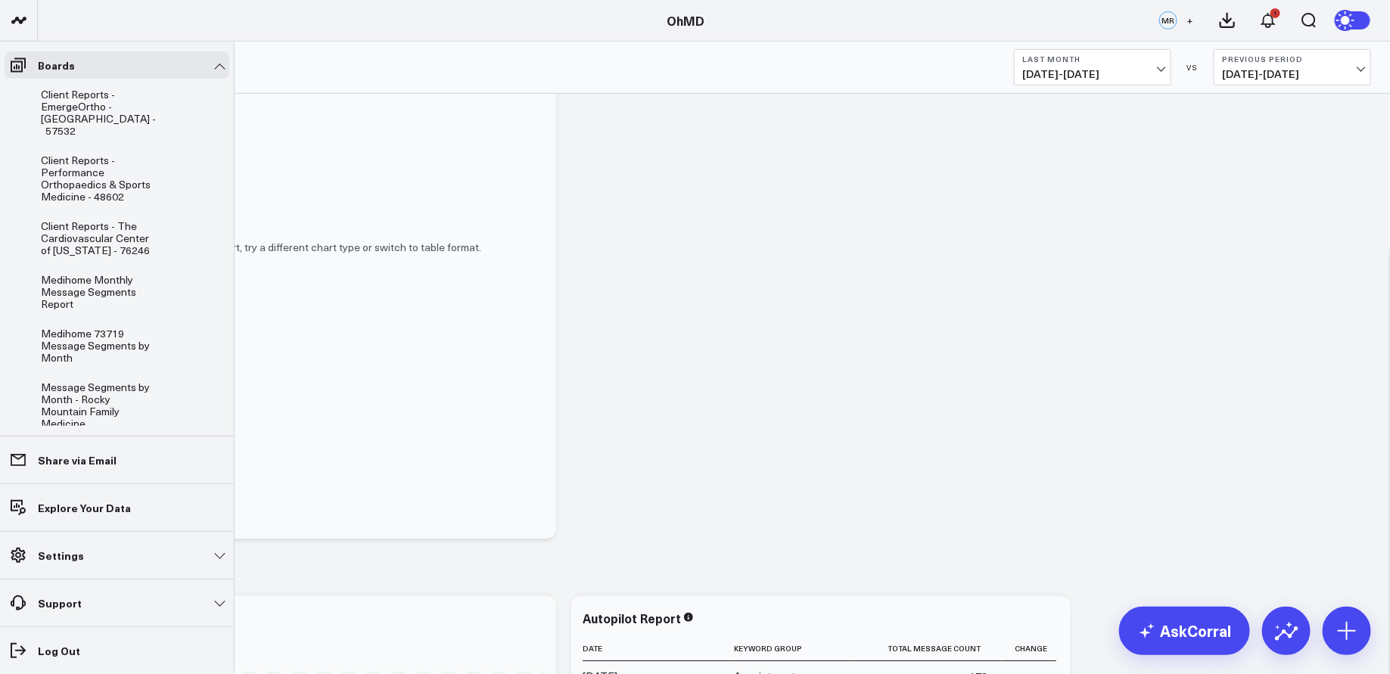
click at [169, 450] on icon at bounding box center [173, 459] width 18 height 18
click at [252, 453] on button "Delete Board" at bounding box center [237, 469] width 127 height 34
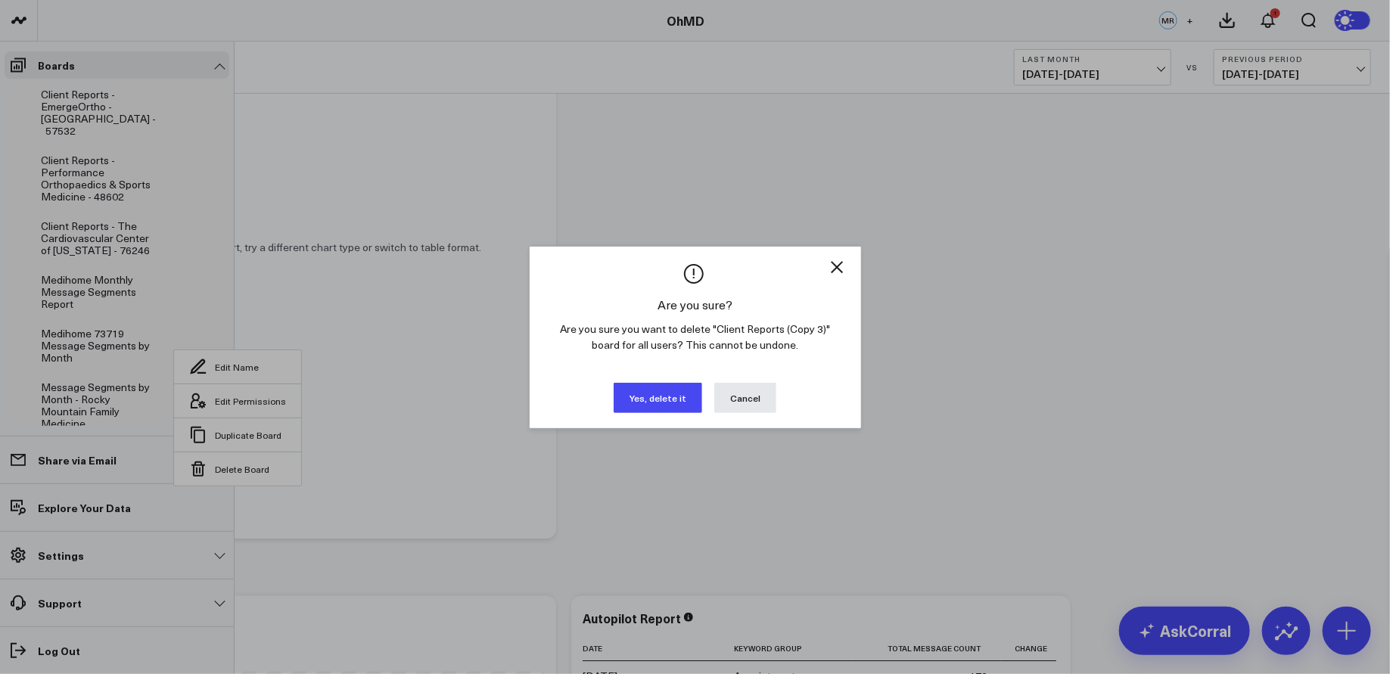
click at [673, 398] on button "Yes, delete it" at bounding box center [658, 398] width 89 height 30
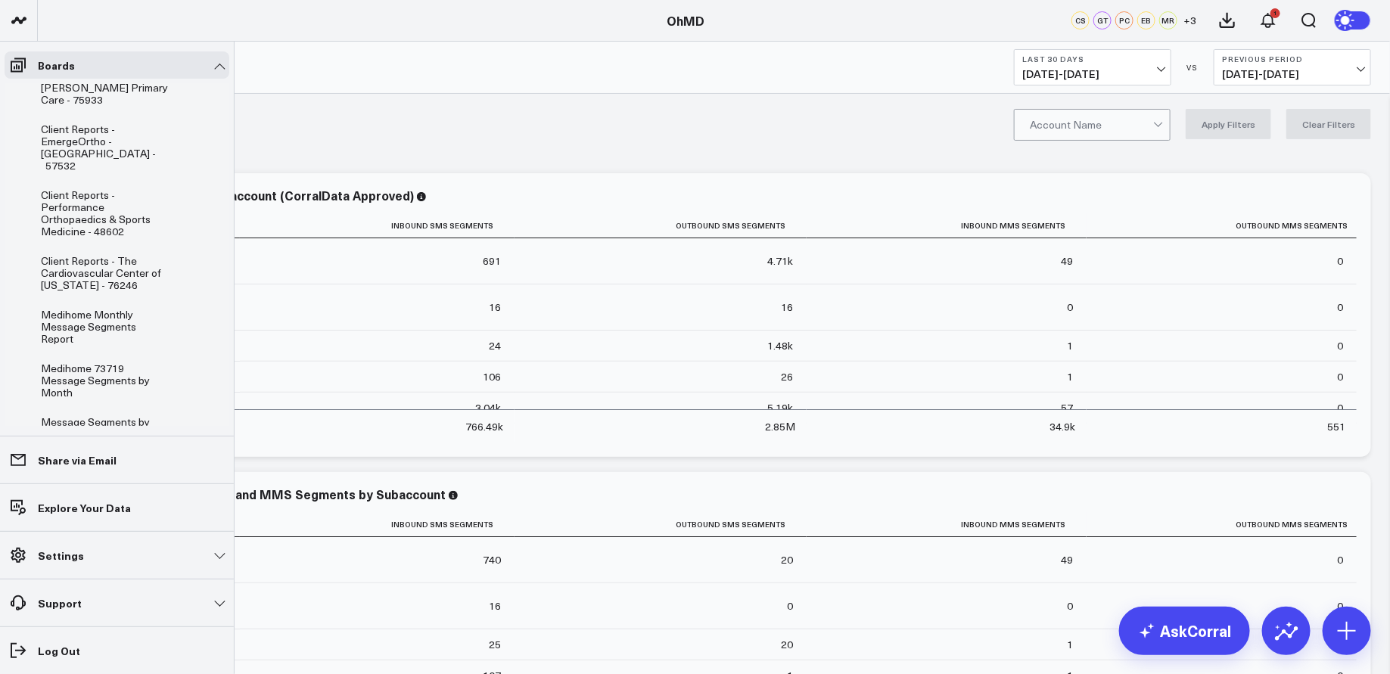
scroll to position [613, 0]
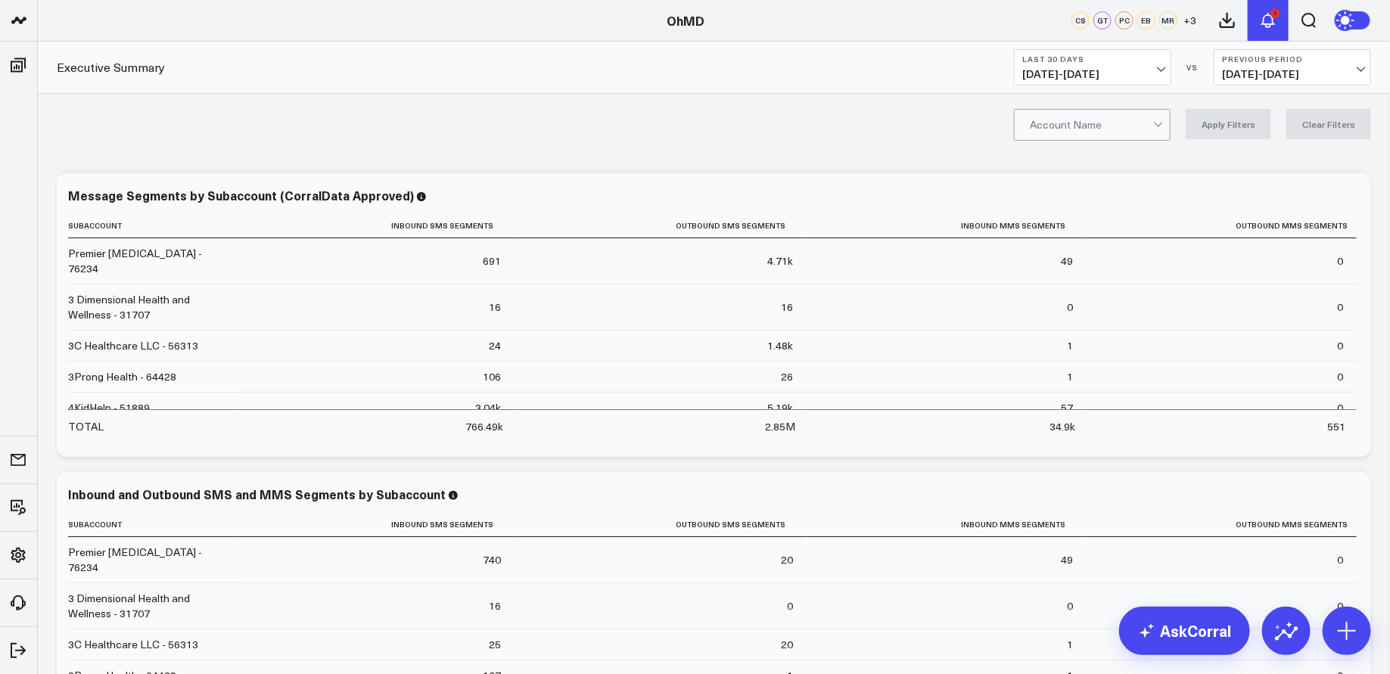
click at [1262, 22] on icon at bounding box center [1268, 20] width 18 height 18
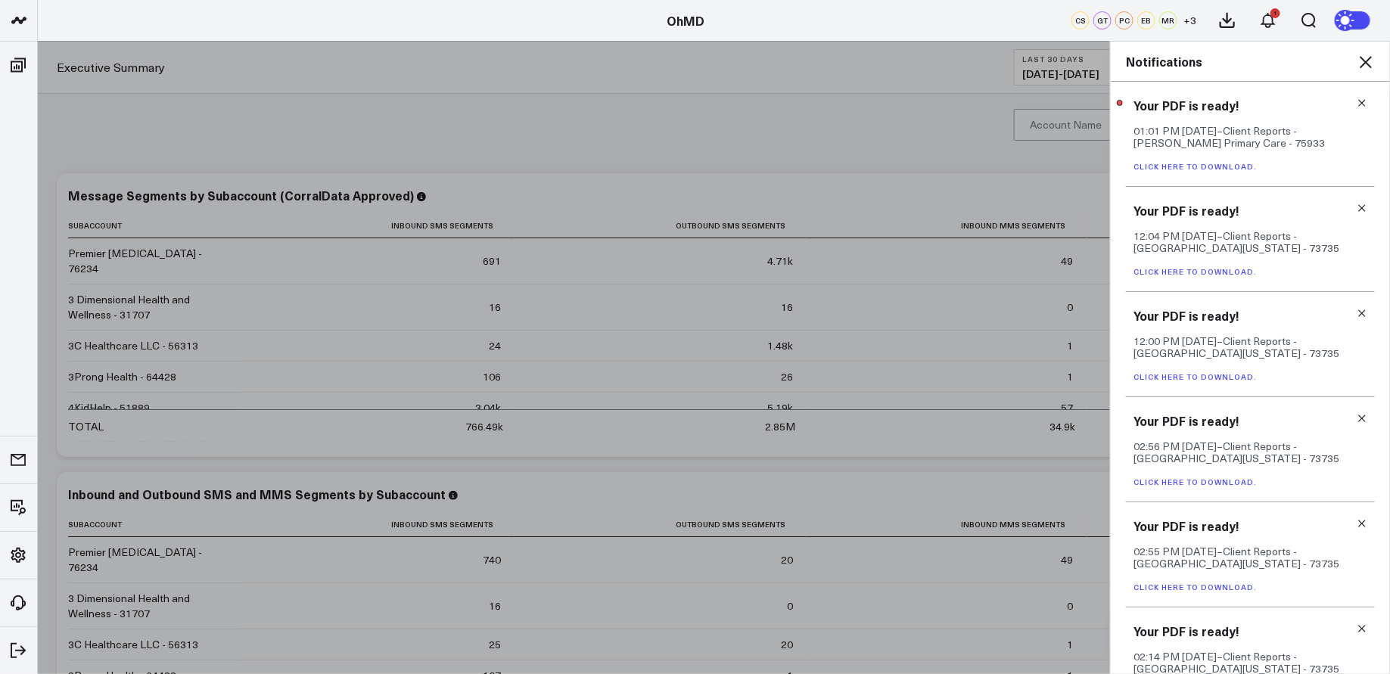
click at [1238, 166] on link "Click here to download." at bounding box center [1195, 166] width 123 height 11
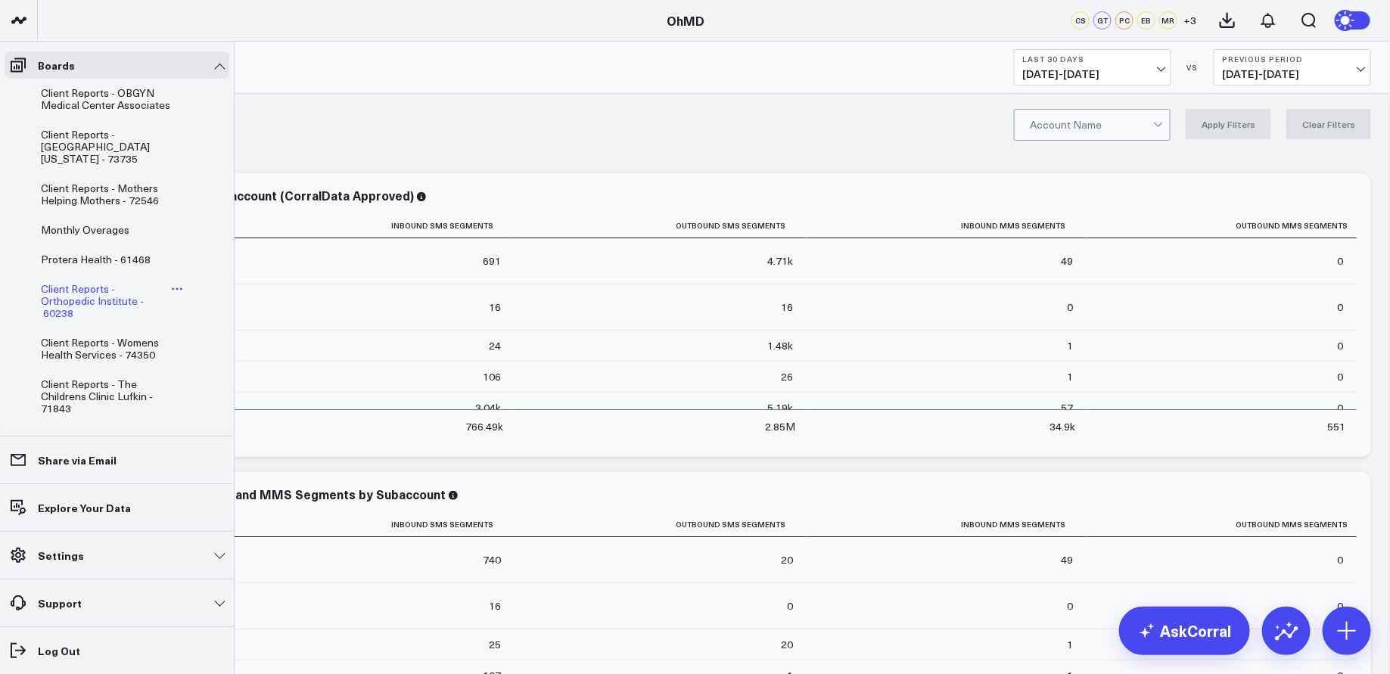
scroll to position [0, 0]
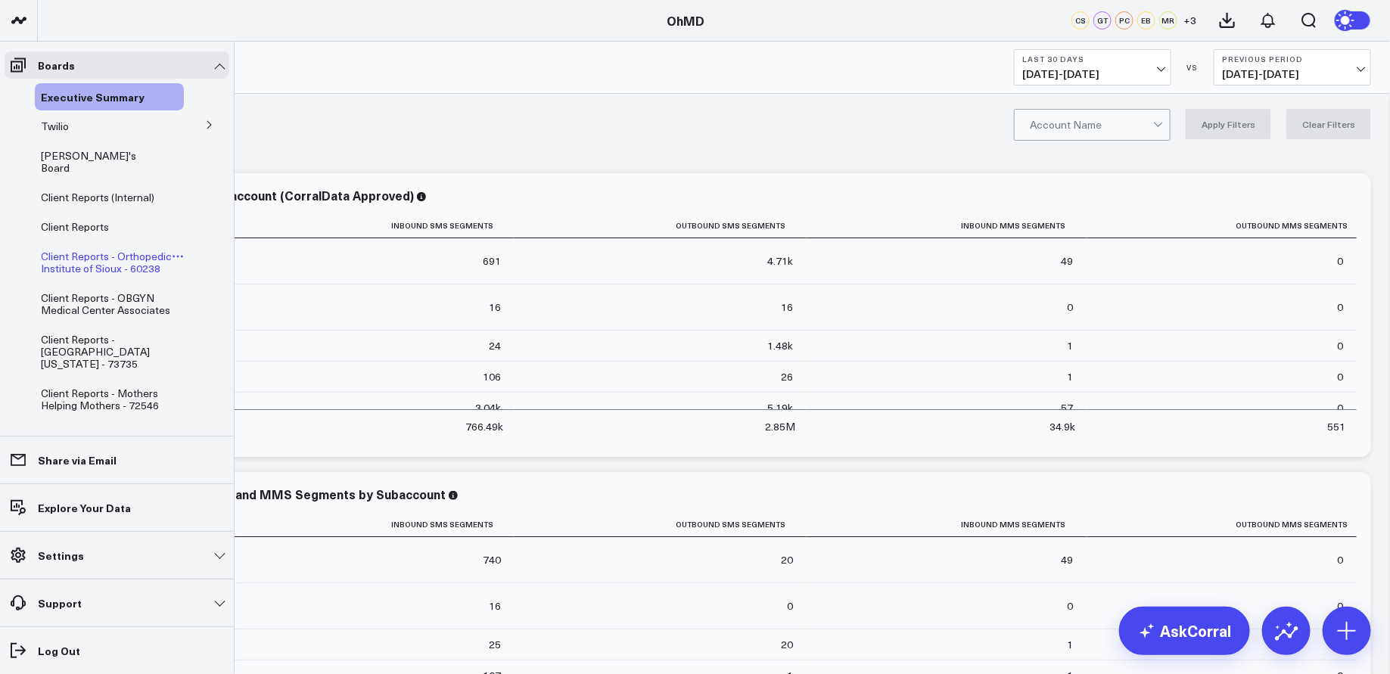
click at [105, 260] on span "Client Reports - Orthopedic Institute of Sioux - 60238" at bounding box center [106, 262] width 131 height 26
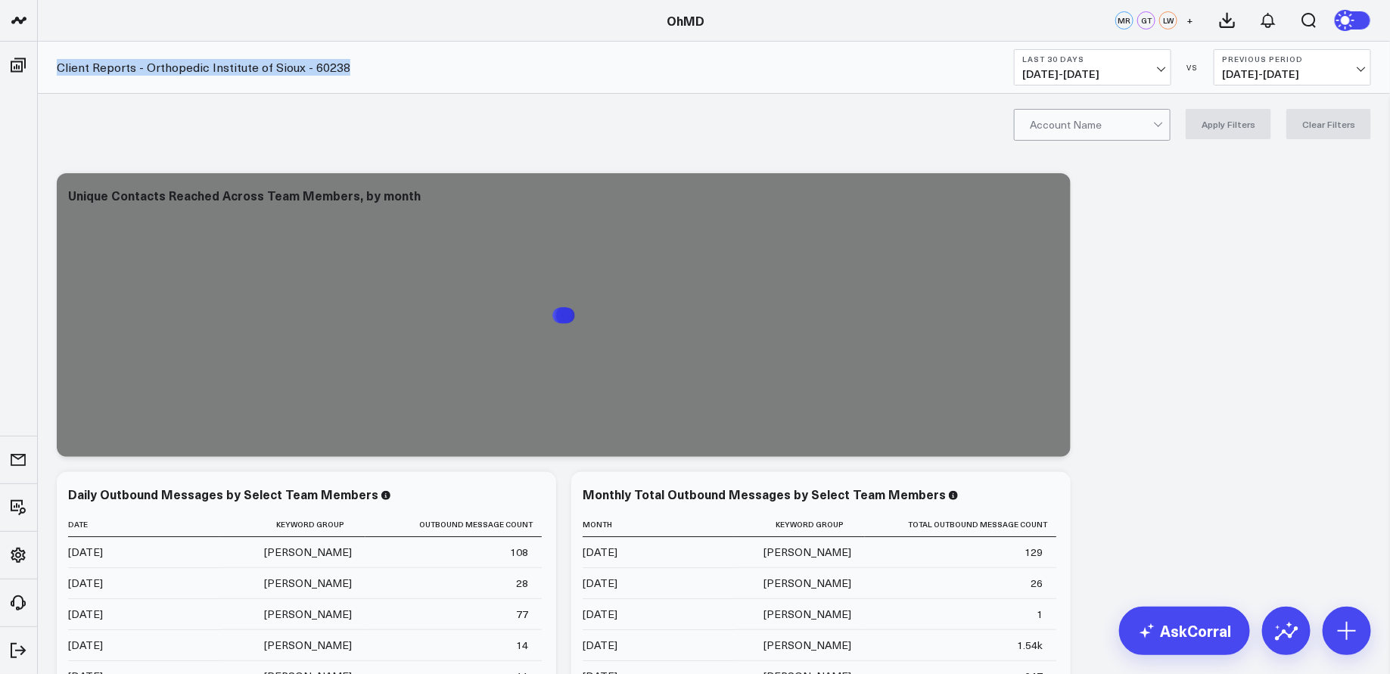
drag, startPoint x: 380, startPoint y: 69, endPoint x: 56, endPoint y: 66, distance: 324.0
click at [56, 66] on div "Client Reports - Orthopedic Institute of Sioux - 60238 Last 30 Days 08/04/25 - …" at bounding box center [714, 68] width 1353 height 52
copy link "Client Reports - Orthopedic Institute of Sioux - 60238"
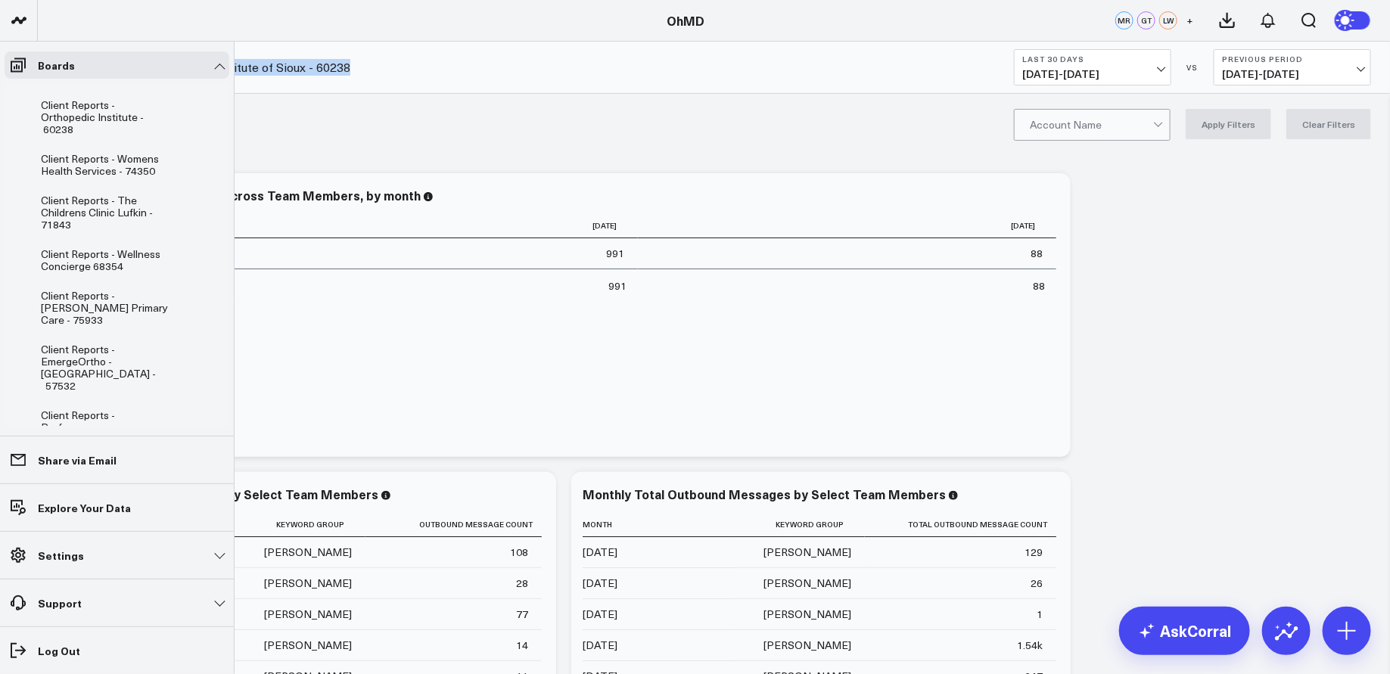
scroll to position [421, 0]
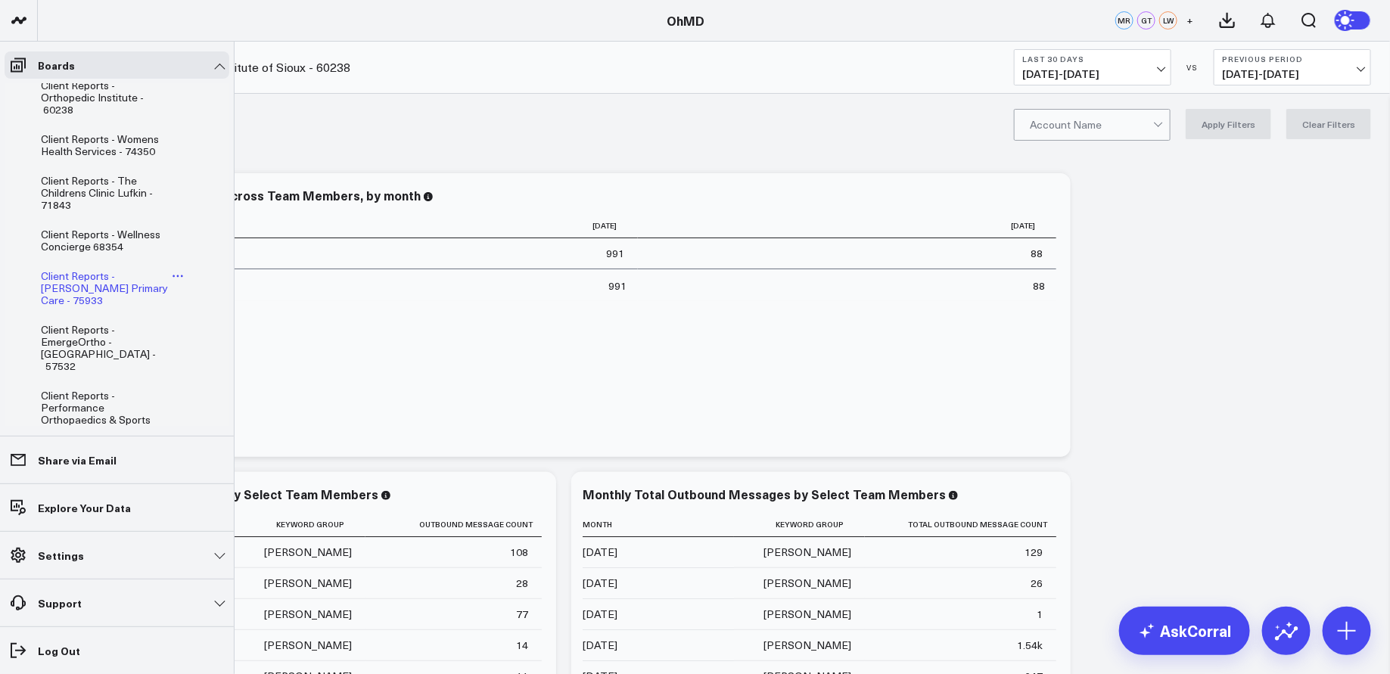
click at [100, 270] on span "Client Reports - [PERSON_NAME] Primary Care - 75933" at bounding box center [104, 288] width 127 height 39
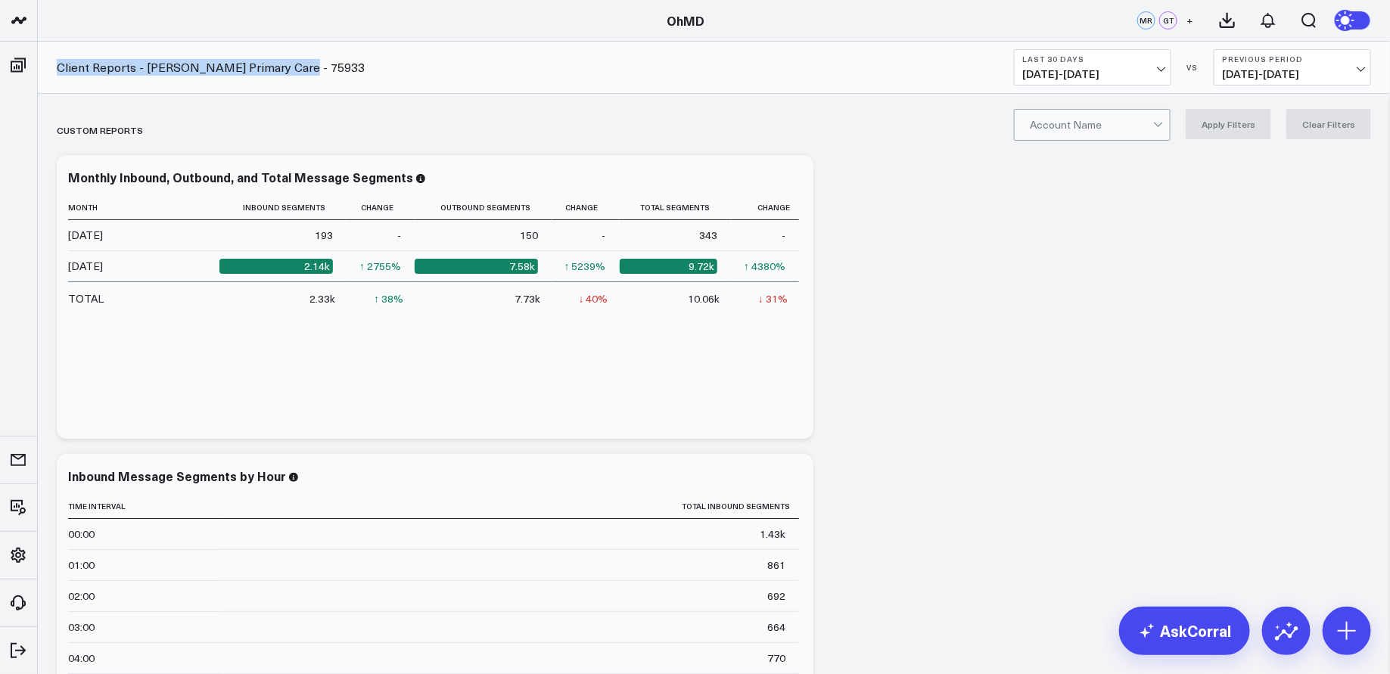
drag, startPoint x: 317, startPoint y: 67, endPoint x: 61, endPoint y: 67, distance: 256.6
click at [61, 67] on div "Client Reports - Burke Primary Care - 75933 Last 30 Days 08/04/25 - 09/02/25 VS…" at bounding box center [714, 68] width 1353 height 52
copy link "Client Reports - [PERSON_NAME] Primary Care - 75933"
click at [1094, 123] on div at bounding box center [1091, 125] width 123 height 30
type input "burke primary"
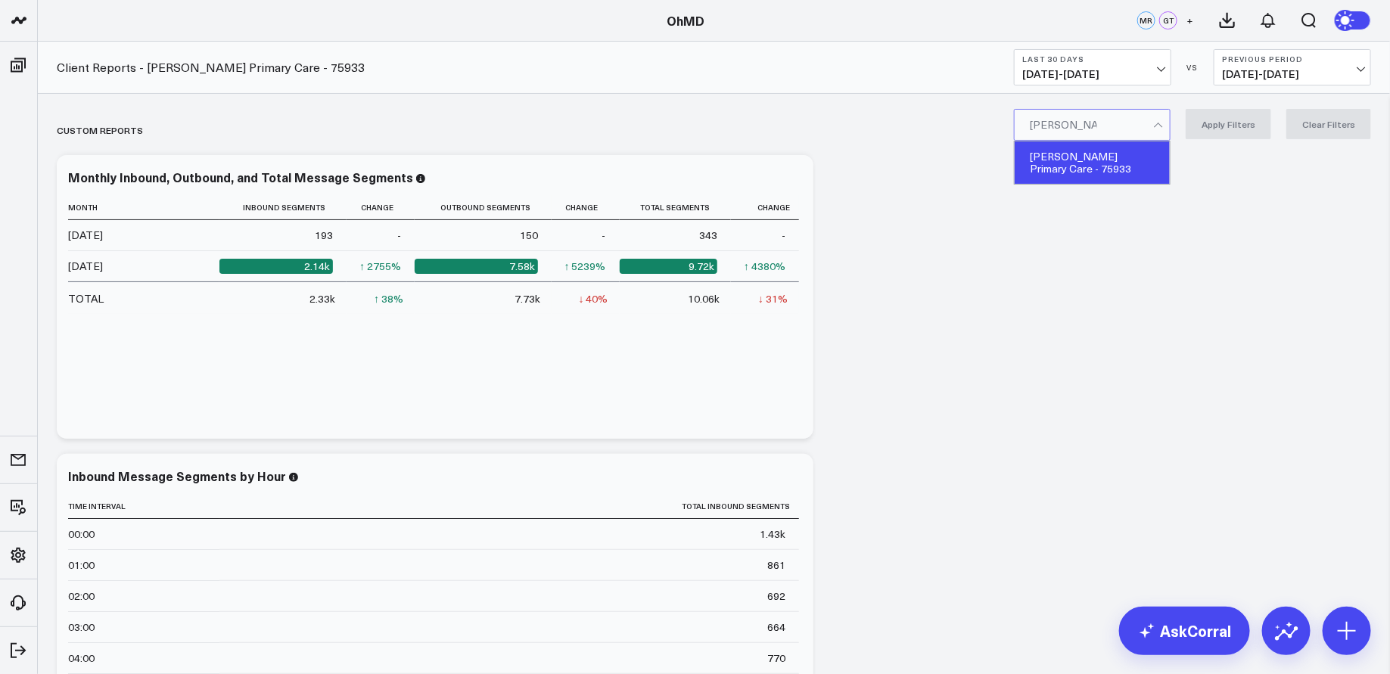
click at [1105, 154] on div "[PERSON_NAME] Primary Care - 75933" at bounding box center [1092, 163] width 155 height 42
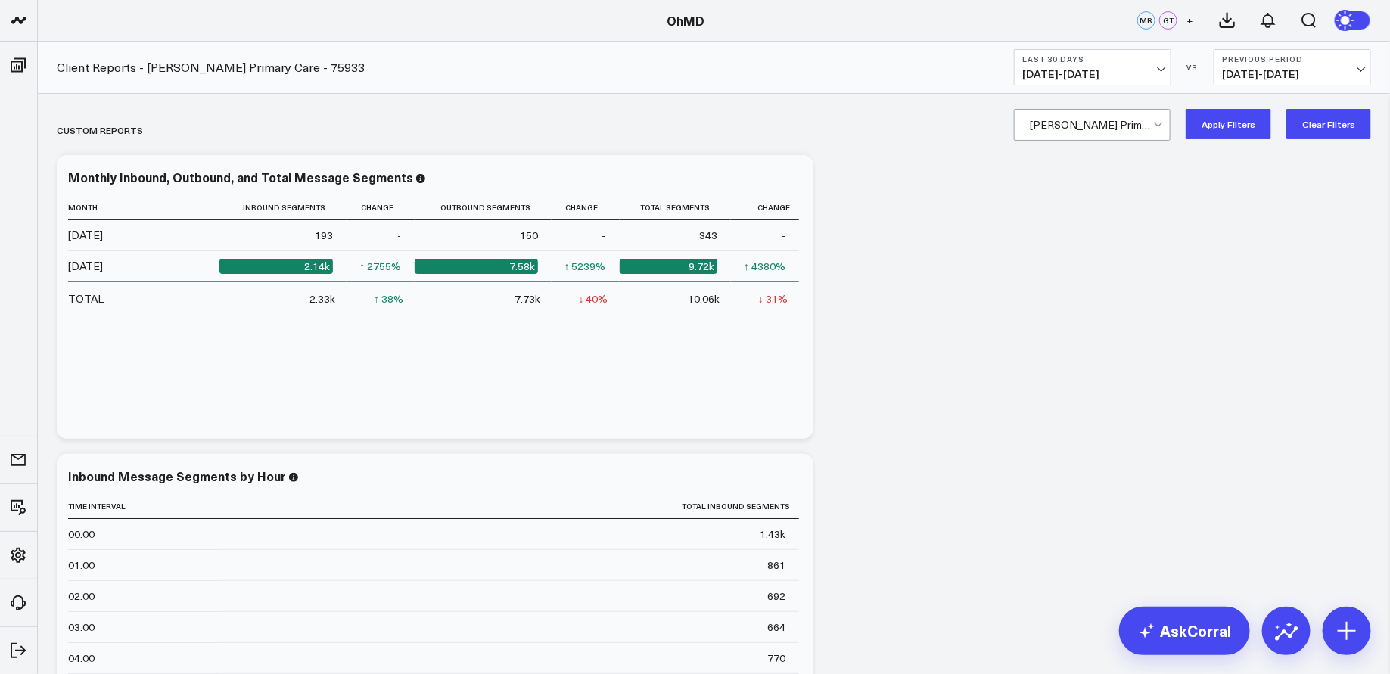
click at [1228, 132] on button "Apply Filters" at bounding box center [1229, 124] width 86 height 30
click at [1128, 79] on span "08/04/25 - 09/02/25" at bounding box center [1093, 74] width 141 height 12
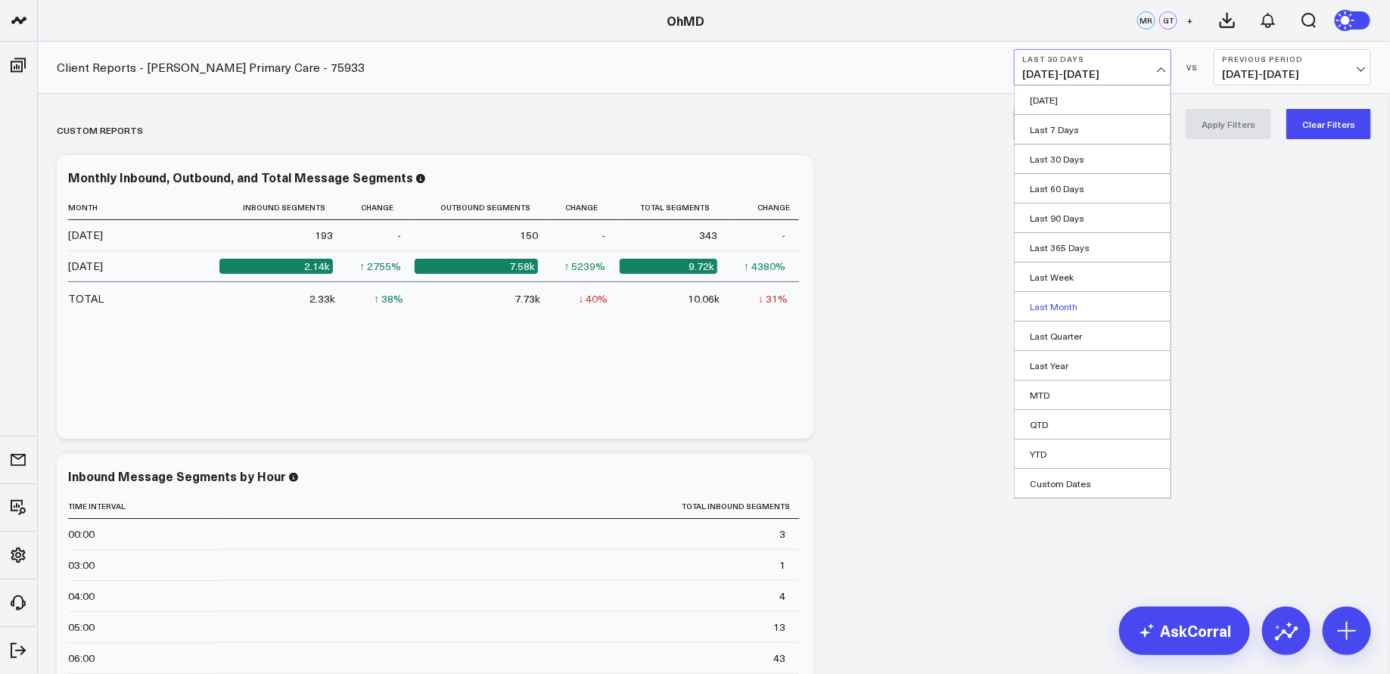
click at [1079, 304] on link "Last Month" at bounding box center [1093, 306] width 156 height 29
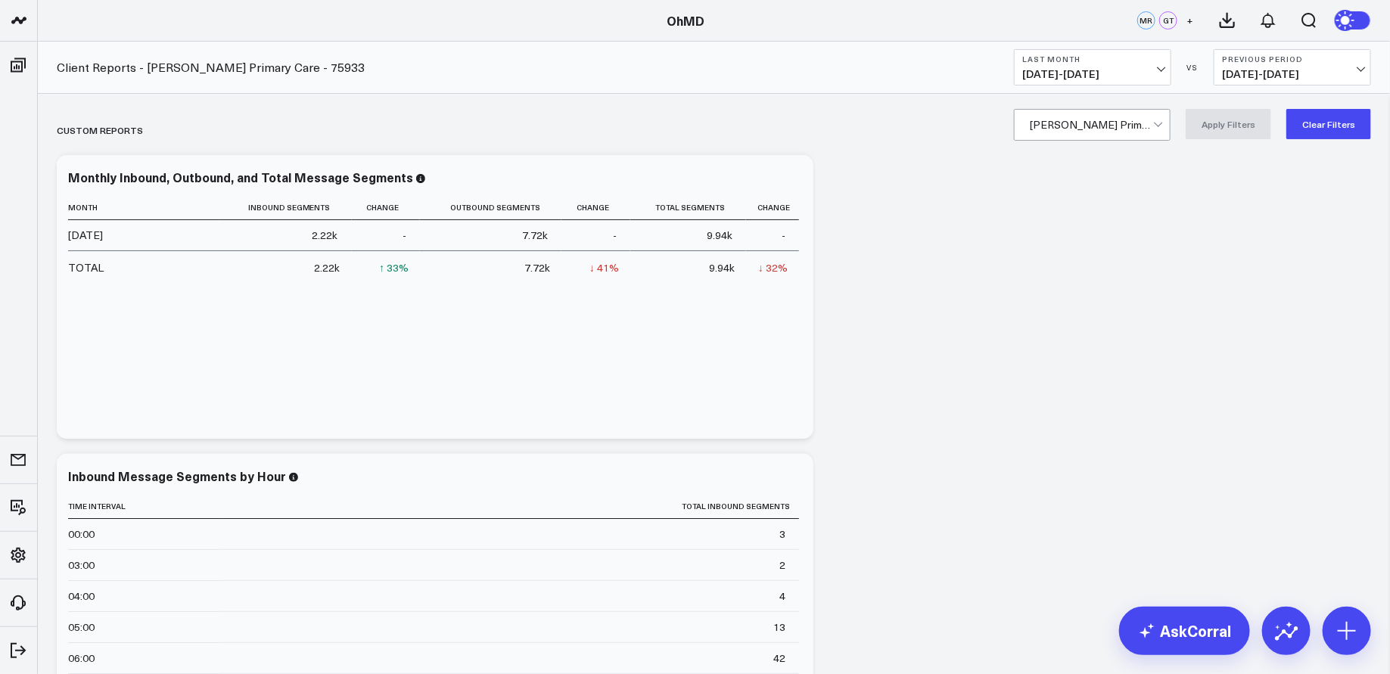
click at [1337, 125] on button "Clear Filters" at bounding box center [1329, 124] width 85 height 30
drag, startPoint x: 310, startPoint y: 70, endPoint x: 58, endPoint y: 64, distance: 252.1
click at [58, 64] on div "Client Reports - Burke Primary Care - 75933 Last Month 08/01/25 - 08/31/25 VS P…" at bounding box center [714, 68] width 1353 height 52
copy link "Client Reports - [PERSON_NAME] Primary Care - 75933"
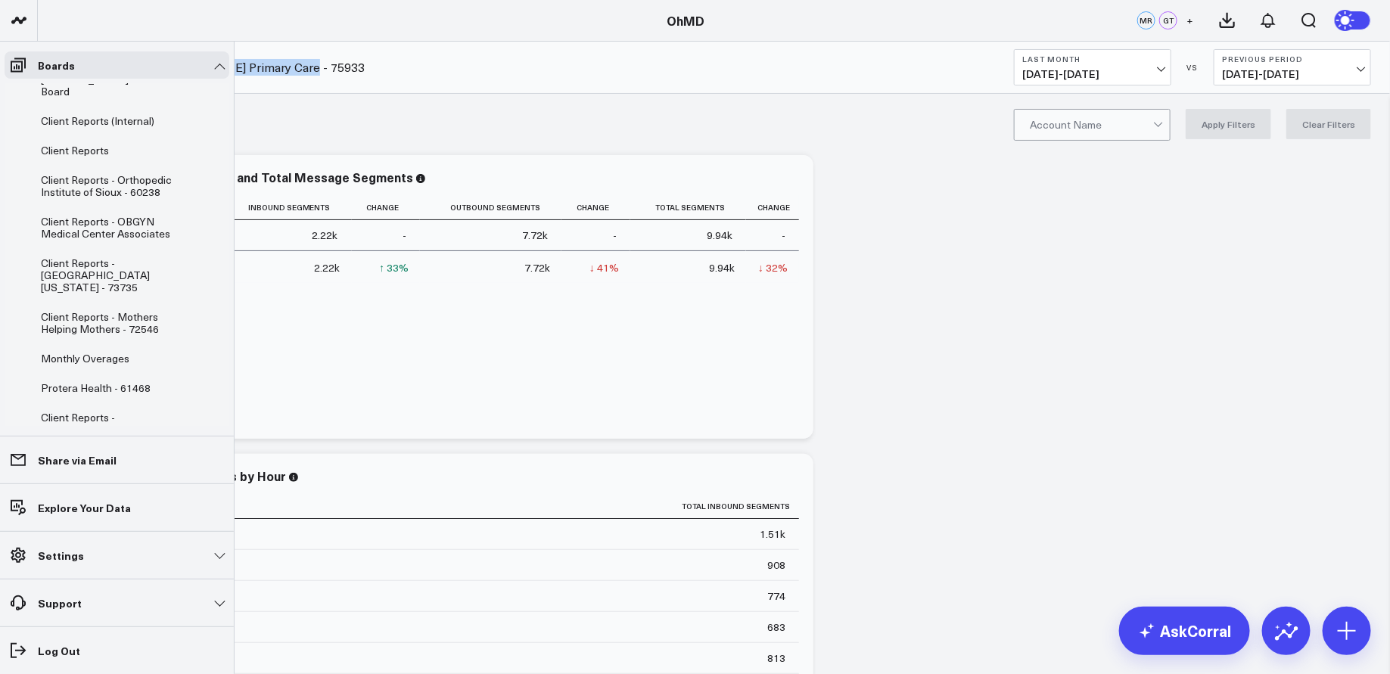
scroll to position [79, 0]
click at [117, 279] on span "Client Reports - [GEOGRAPHIC_DATA][US_STATE] - 73735" at bounding box center [95, 272] width 109 height 39
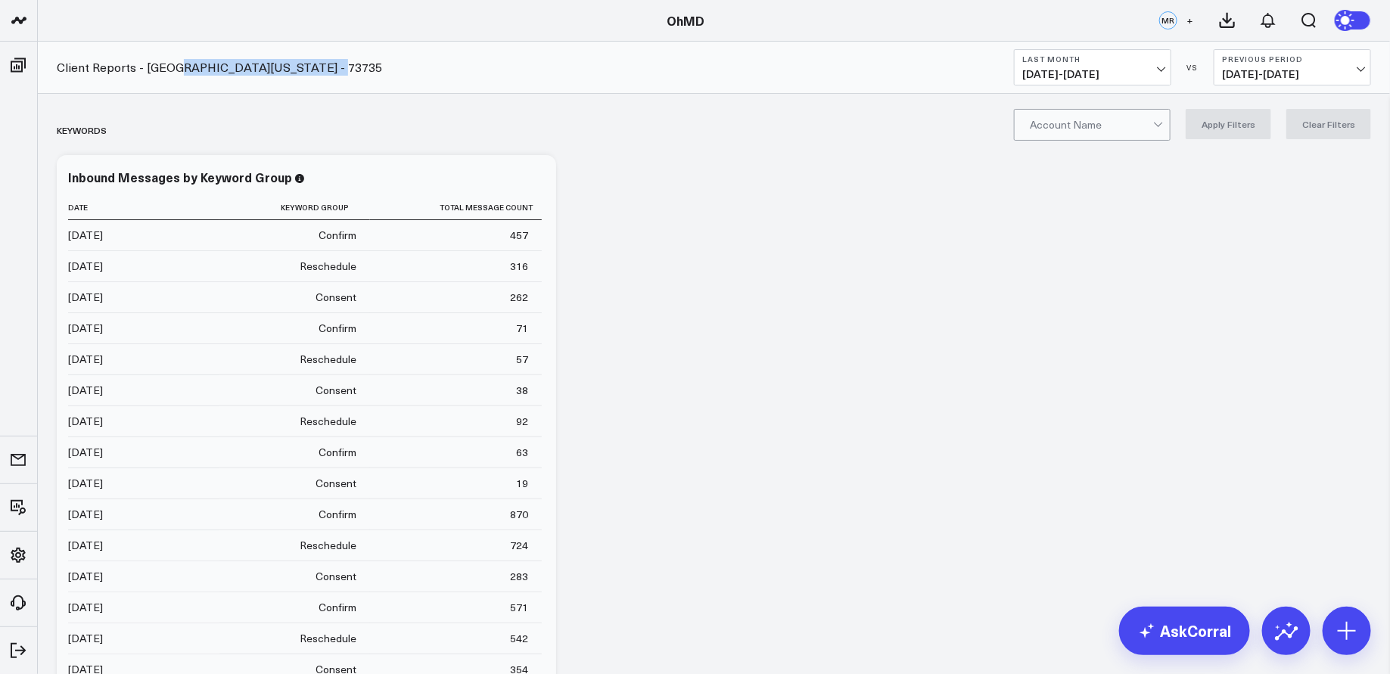
drag, startPoint x: 322, startPoint y: 67, endPoint x: 170, endPoint y: 73, distance: 152.3
click at [170, 73] on div "Client Reports - University of Maryland - 73735 Last Month 08/01/25 - 08/31/25 …" at bounding box center [714, 68] width 1353 height 52
click at [108, 83] on div "Client Reports - University of Maryland - 73735 Last Month 08/01/25 - 08/31/25 …" at bounding box center [714, 68] width 1353 height 52
drag, startPoint x: 335, startPoint y: 68, endPoint x: 56, endPoint y: 67, distance: 278.5
click at [56, 67] on div "Client Reports - University of Maryland - 73735 Last Month 08/01/25 - 08/31/25 …" at bounding box center [714, 68] width 1353 height 52
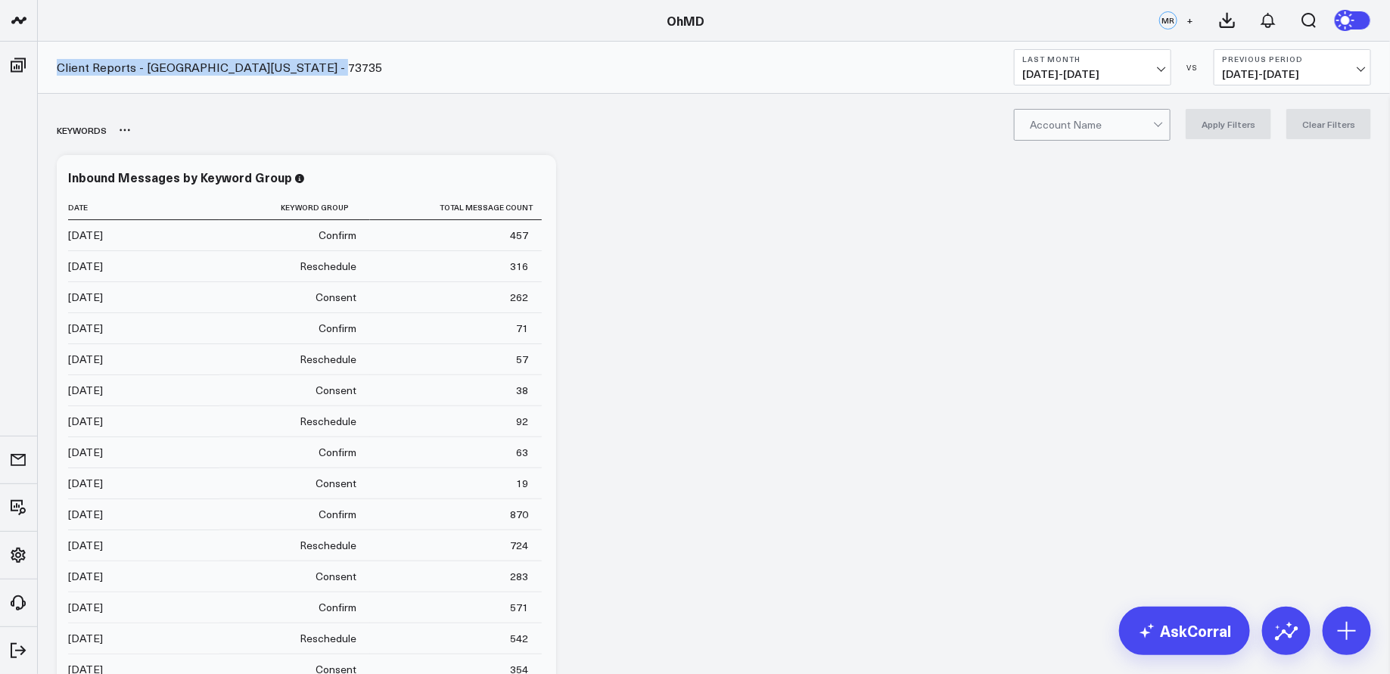
copy link "Client Reports - [GEOGRAPHIC_DATA][US_STATE] - 73735"
